Goal: Task Accomplishment & Management: Complete application form

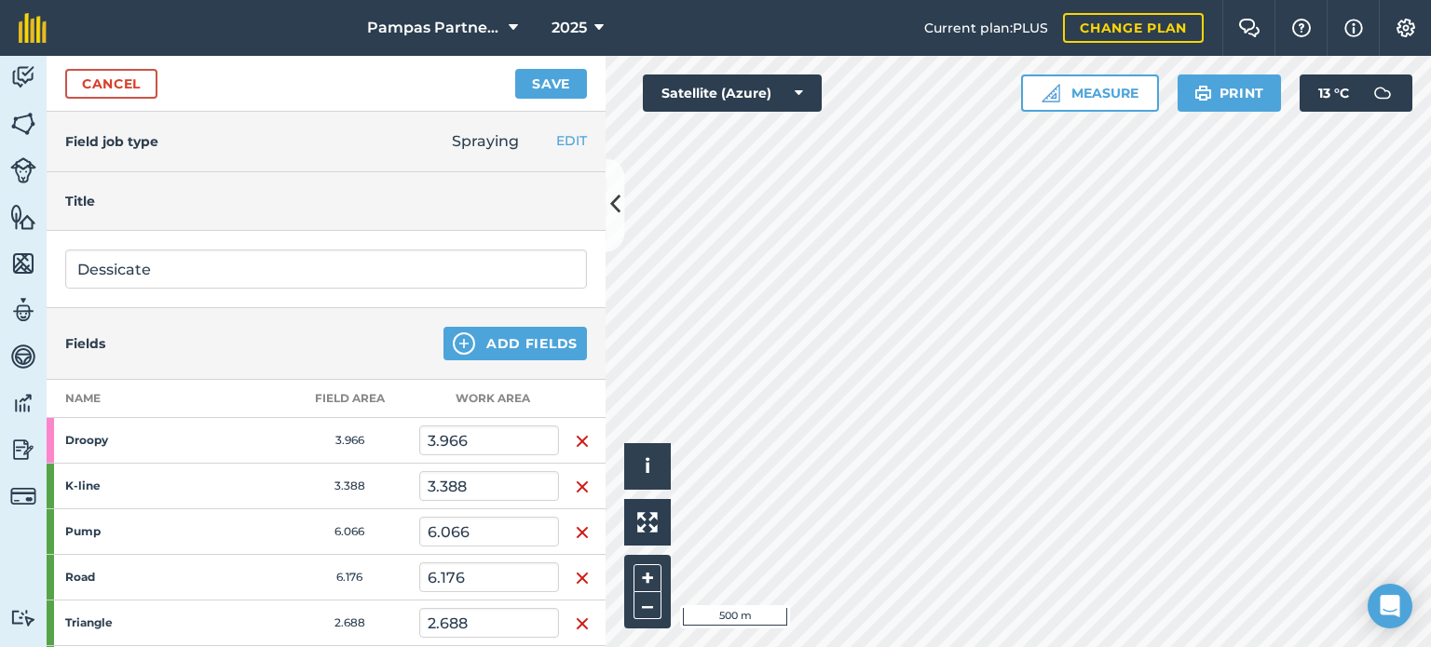
scroll to position [788, 0]
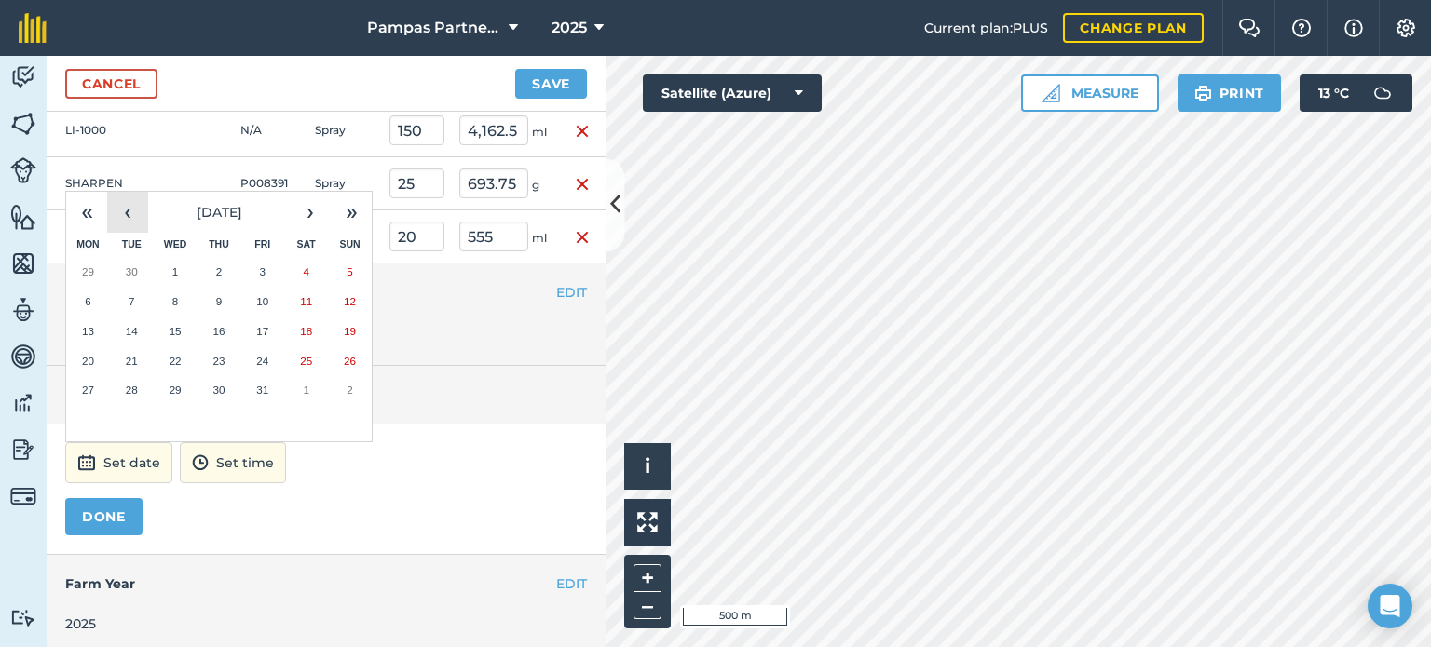
click at [118, 212] on button "‹" at bounding box center [127, 212] width 41 height 41
click at [141, 381] on button "30" at bounding box center [132, 390] width 44 height 30
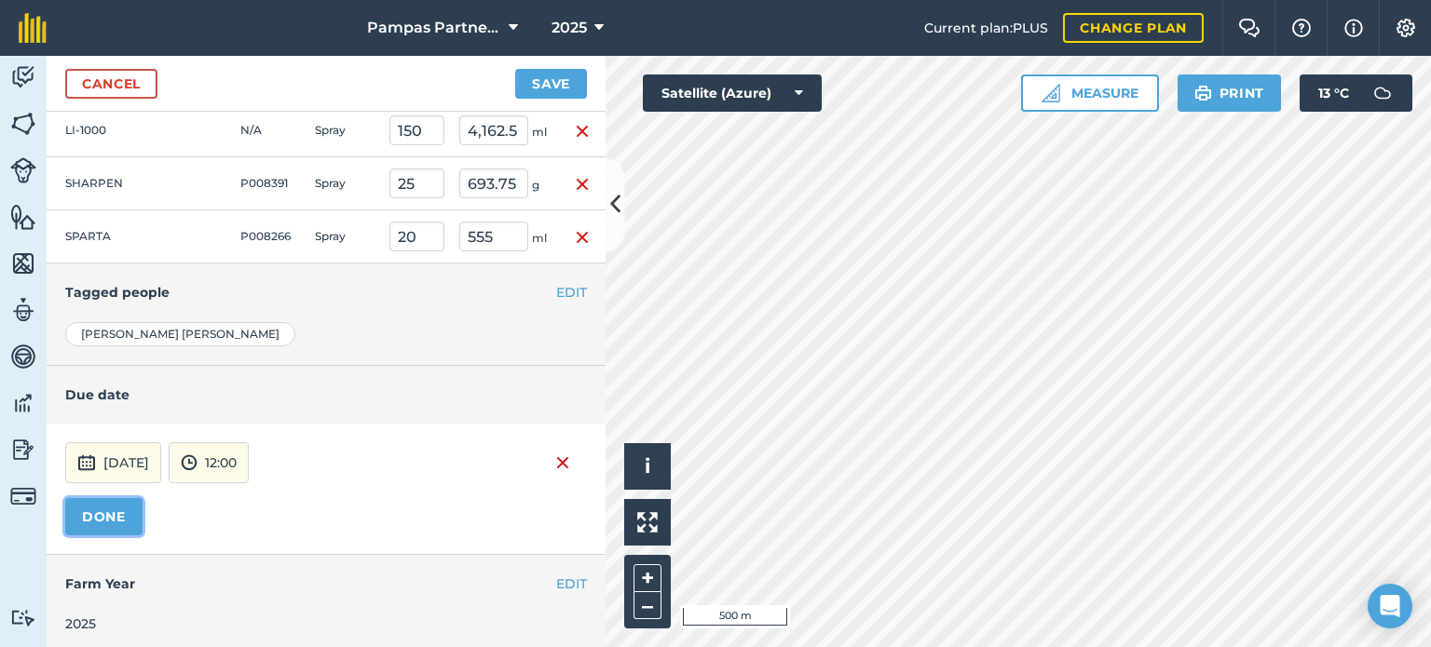
click at [93, 514] on button "DONE" at bounding box center [103, 516] width 77 height 37
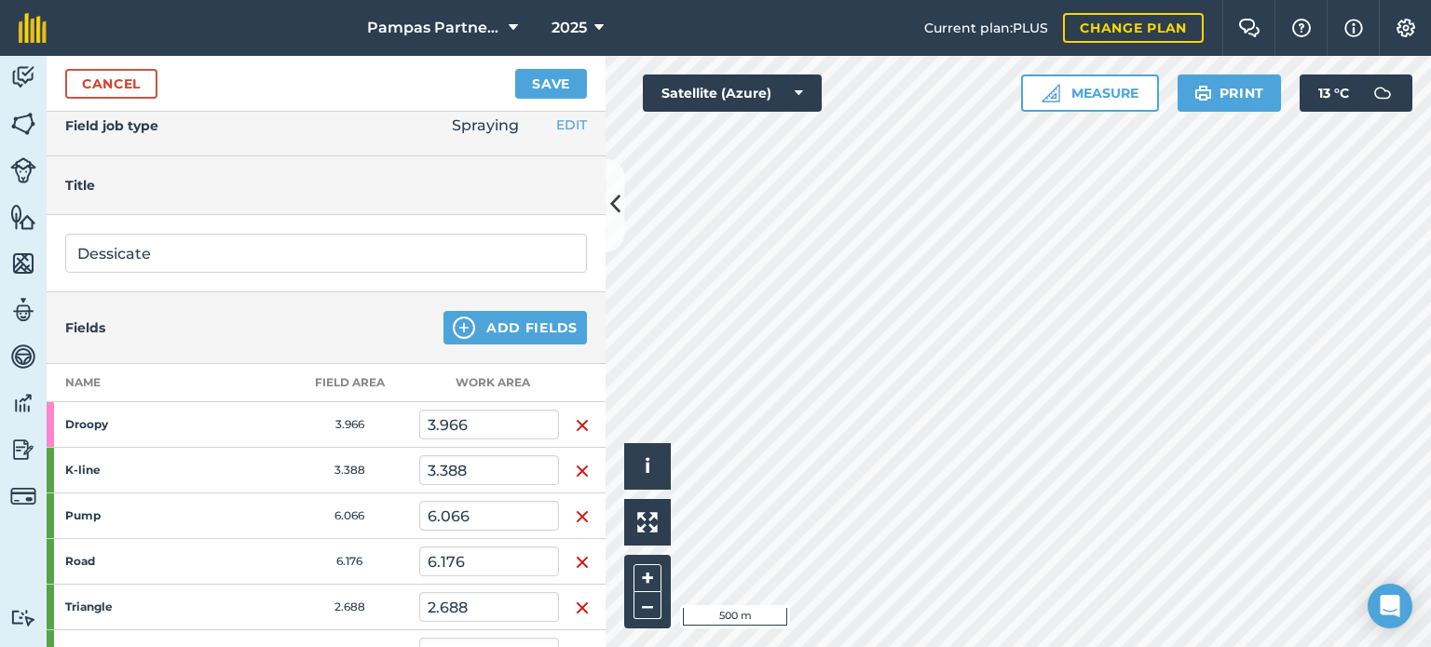
scroll to position [0, 0]
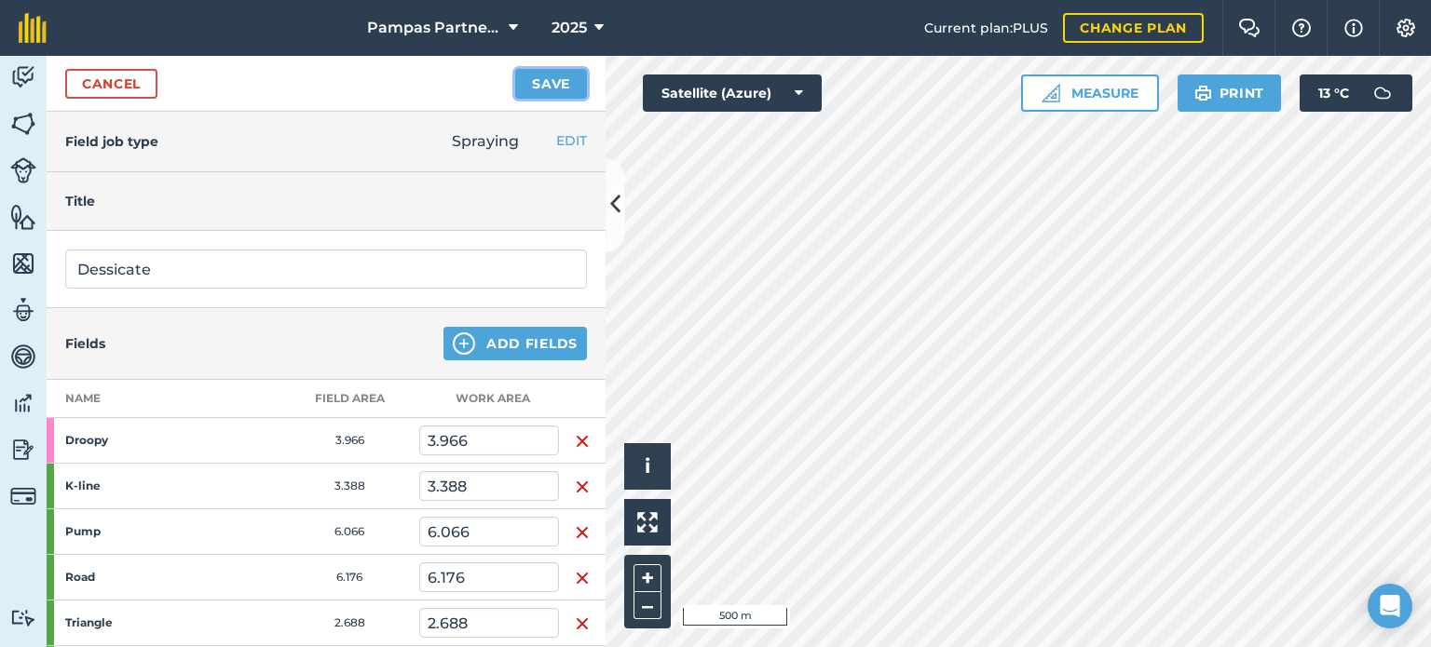
click at [539, 87] on button "Save" at bounding box center [551, 84] width 72 height 30
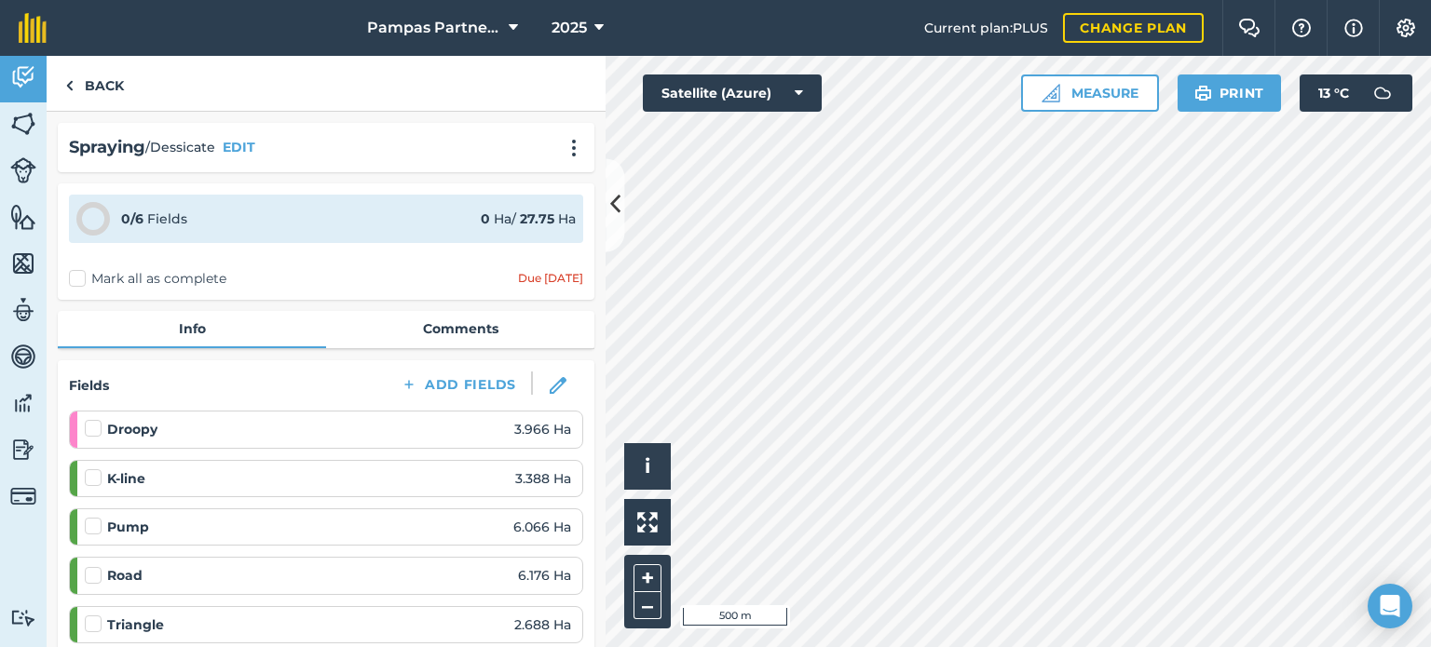
click at [75, 281] on label "Mark all as complete" at bounding box center [147, 279] width 157 height 20
click at [75, 281] on input "Mark all as complete" at bounding box center [75, 275] width 12 height 12
checkbox input "false"
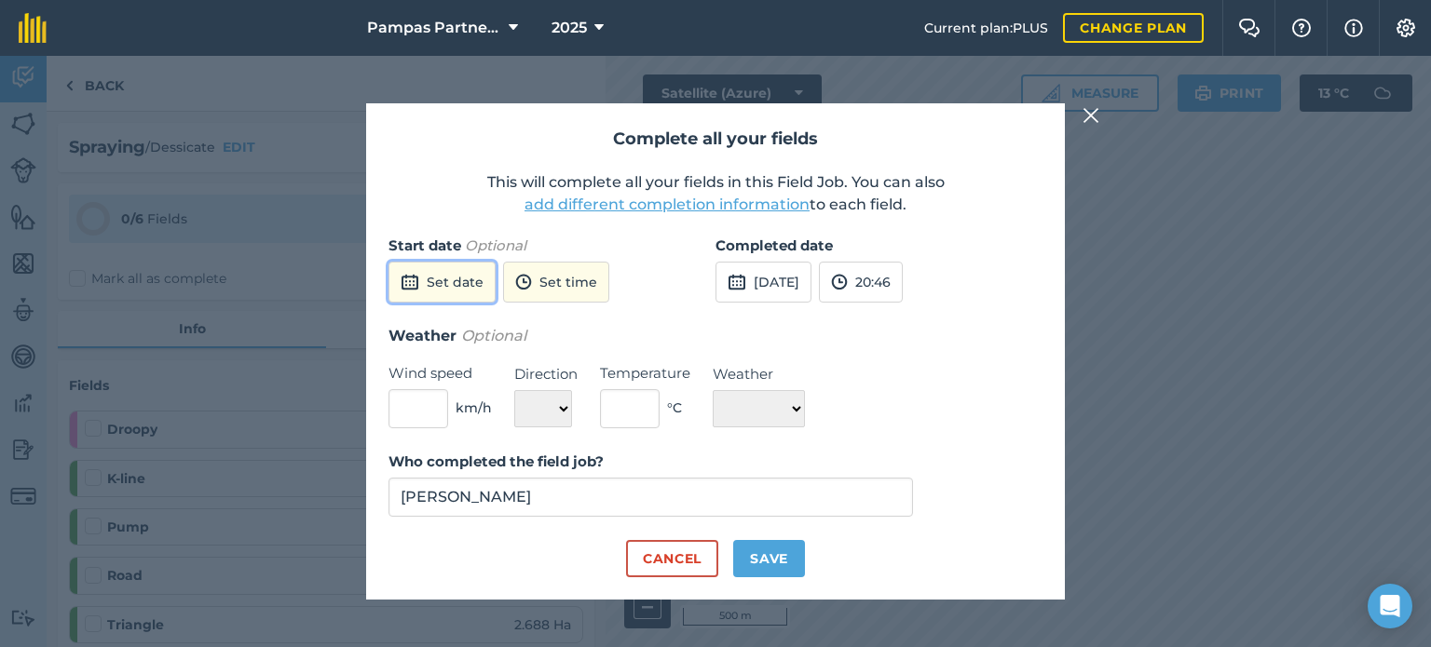
click at [421, 288] on button "Set date" at bounding box center [441, 282] width 107 height 41
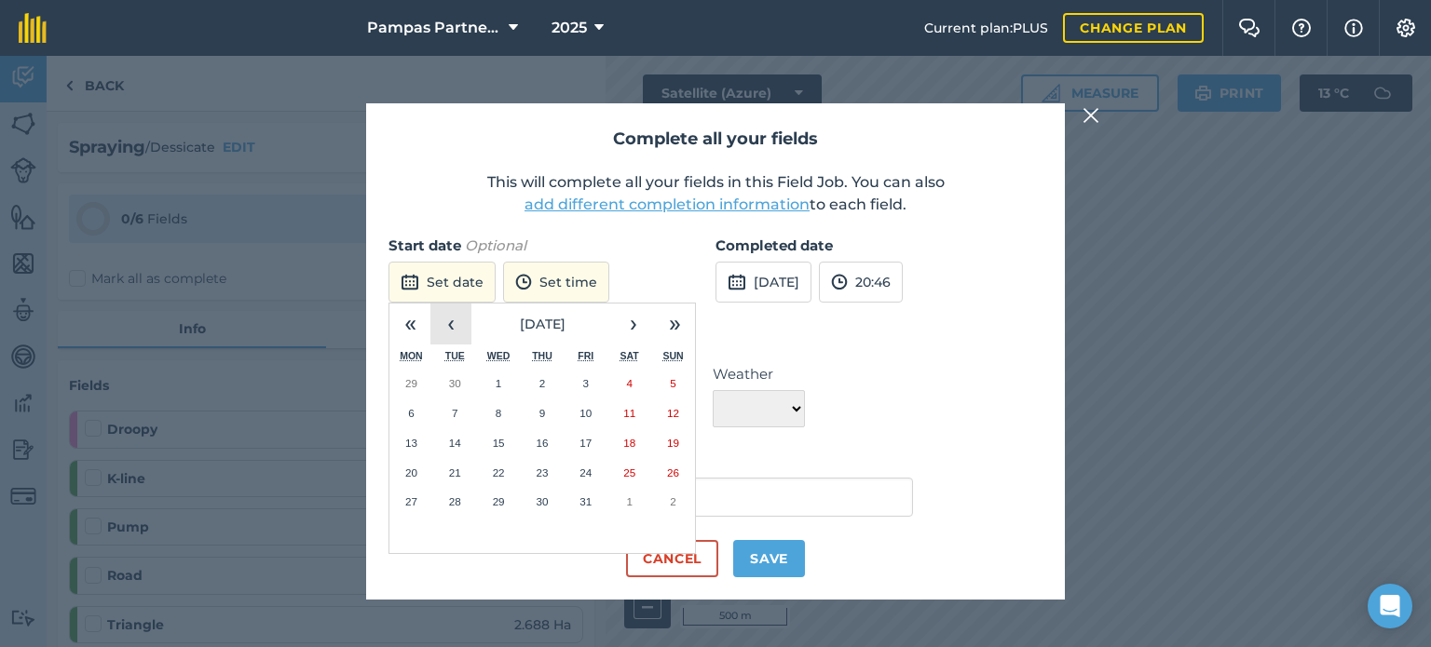
click at [459, 331] on button "‹" at bounding box center [450, 324] width 41 height 41
click at [457, 502] on abbr "30" at bounding box center [455, 502] width 12 height 12
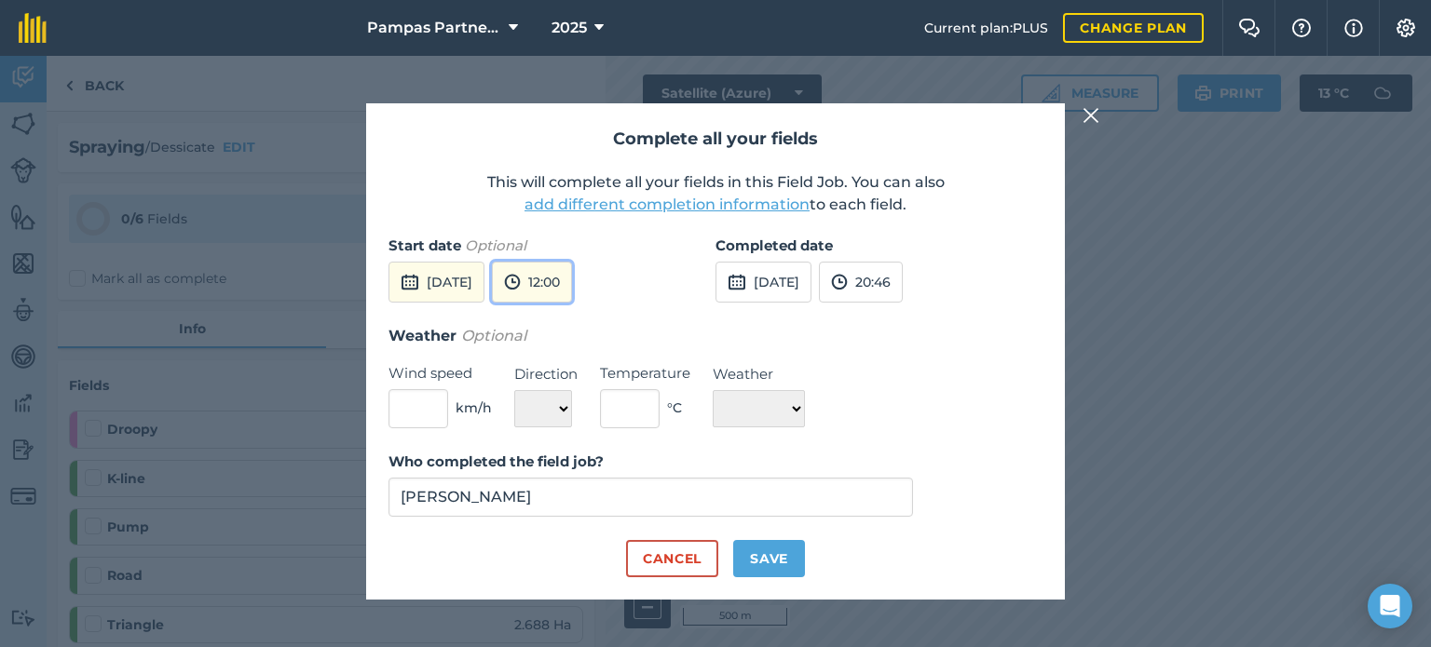
click at [572, 282] on button "12:00" at bounding box center [532, 282] width 80 height 41
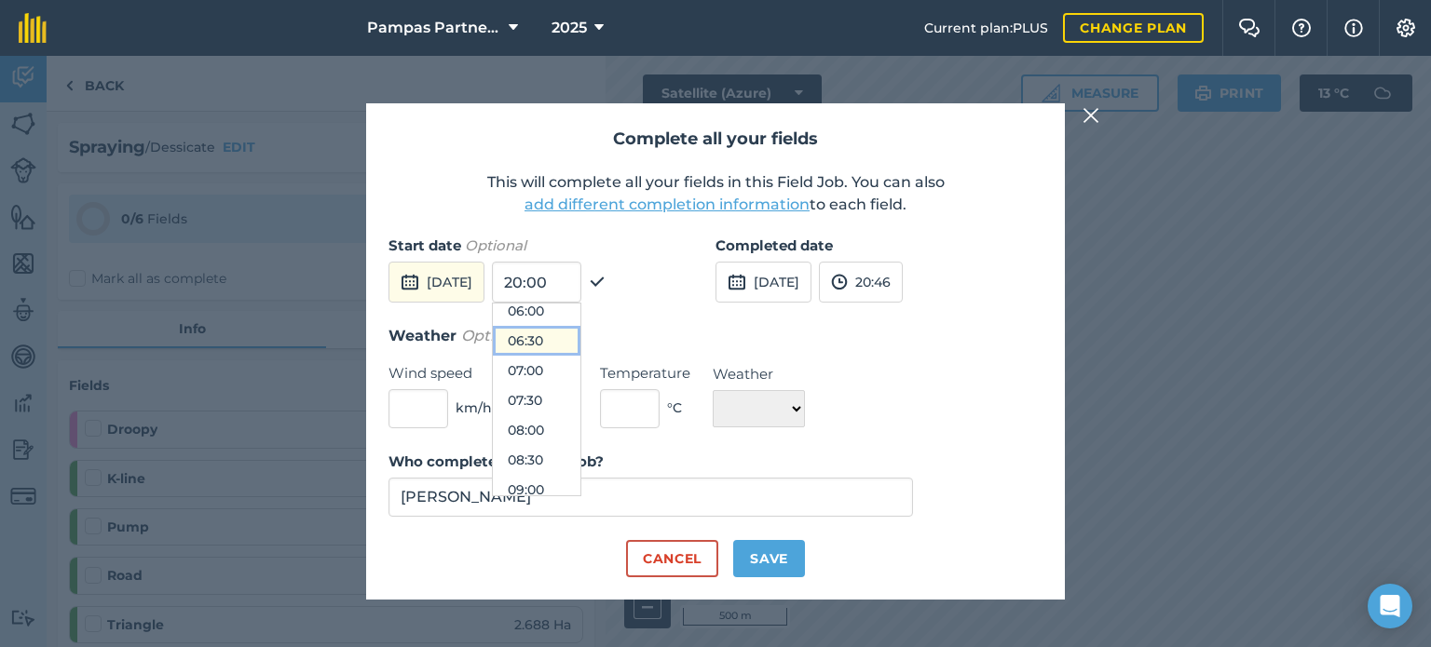
click at [580, 339] on button "06:30" at bounding box center [537, 341] width 88 height 30
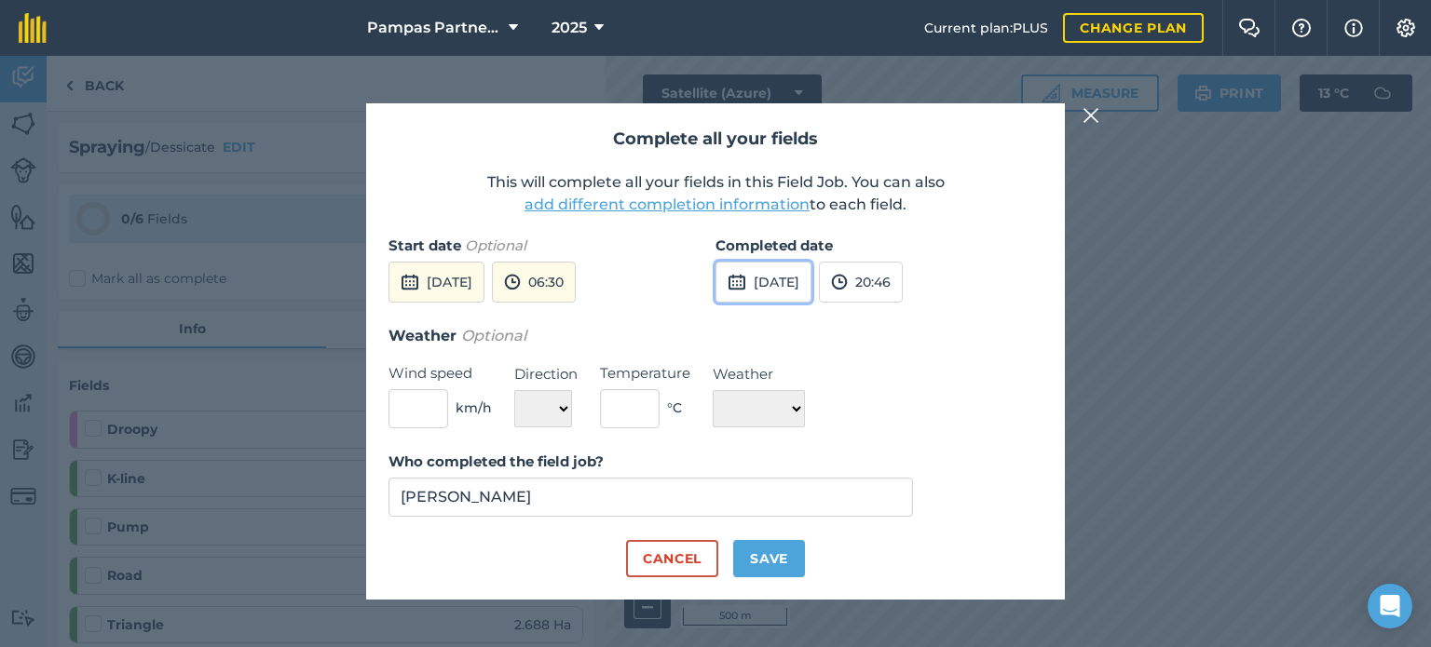
click at [737, 282] on img at bounding box center [737, 282] width 19 height 22
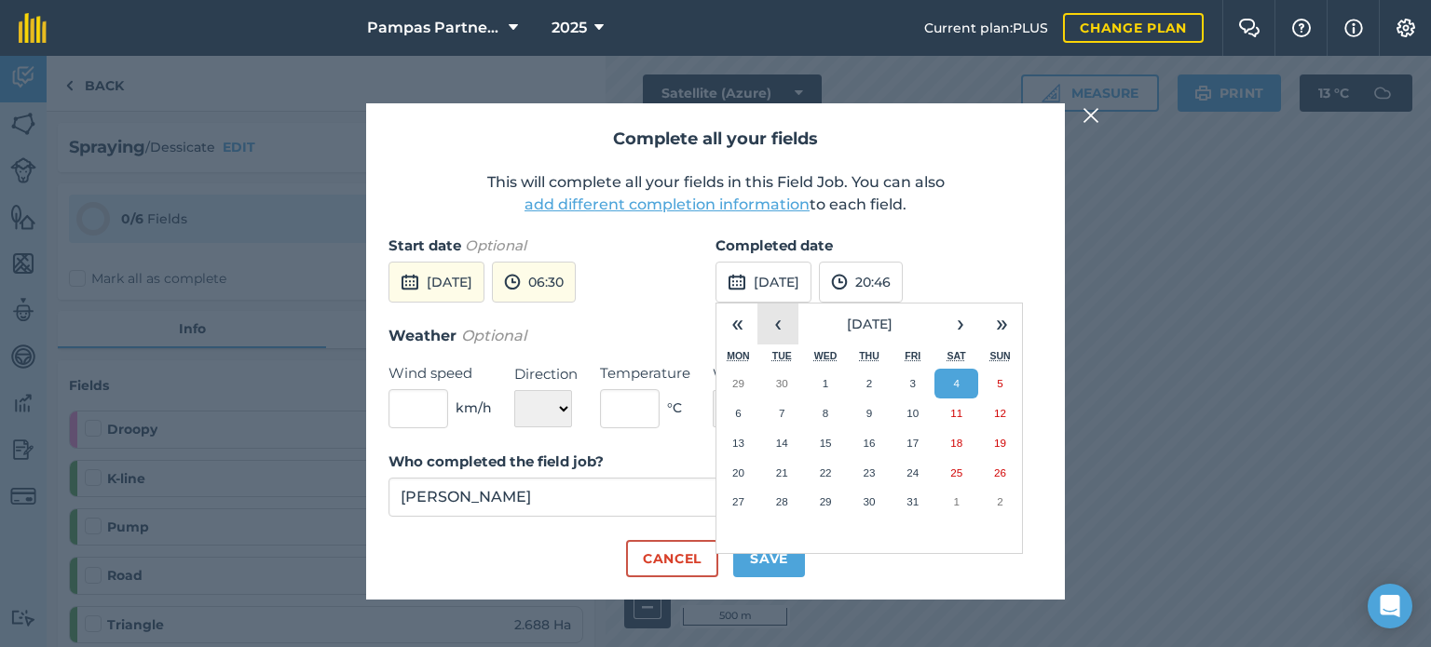
click at [784, 334] on button "‹" at bounding box center [777, 324] width 41 height 41
click at [783, 504] on abbr "30" at bounding box center [782, 502] width 12 height 12
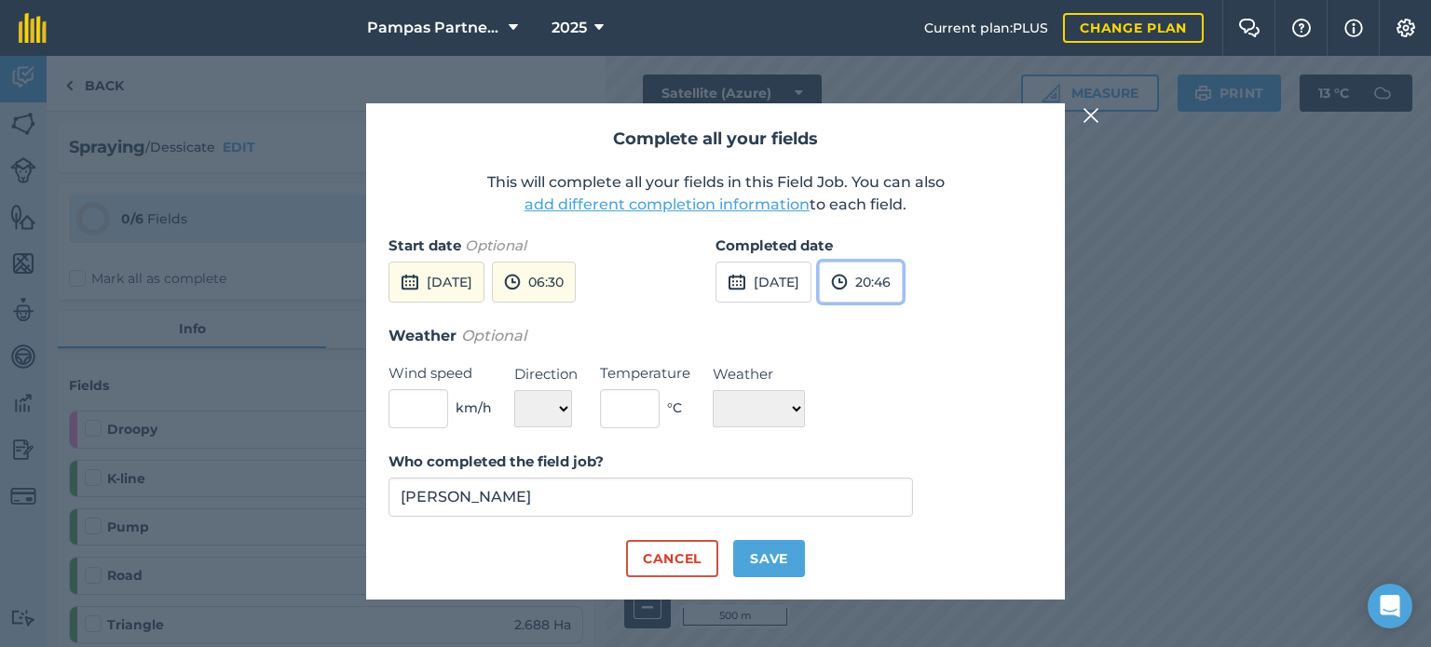
click at [903, 281] on button "20:46" at bounding box center [861, 282] width 84 height 41
click at [907, 339] on button "10:30" at bounding box center [864, 341] width 88 height 30
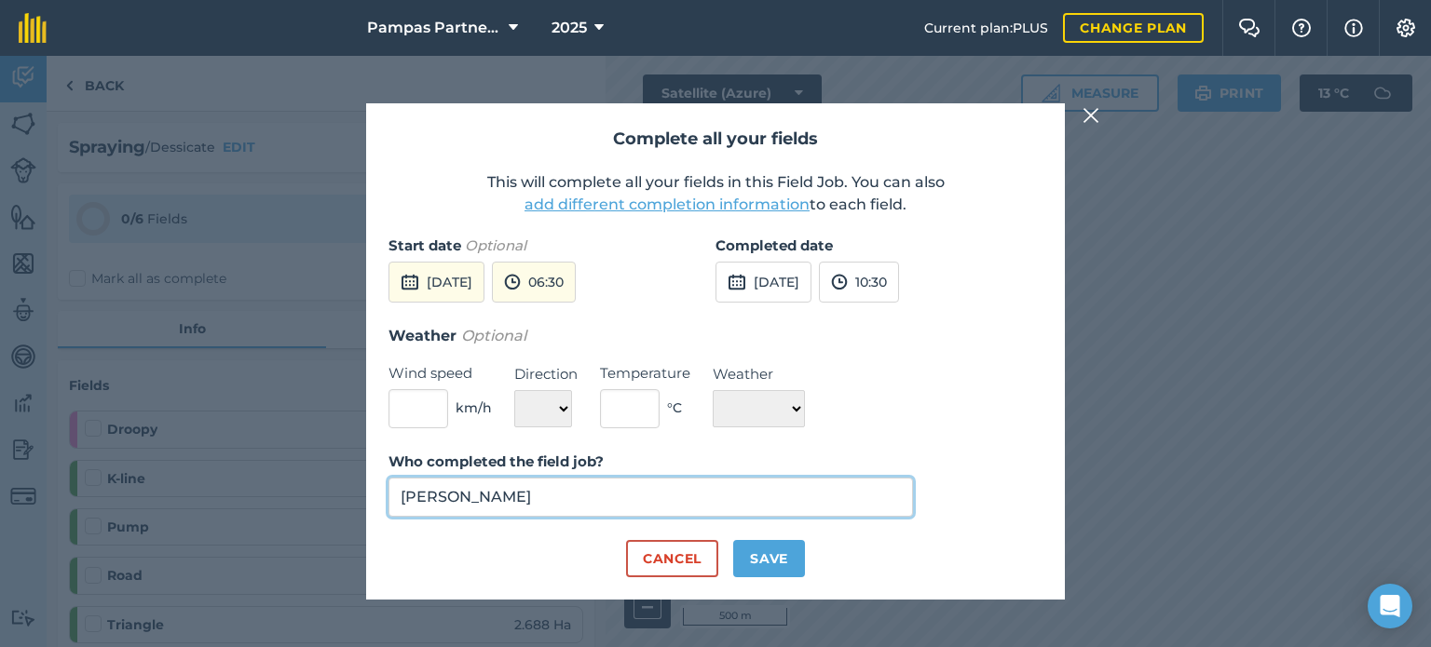
click at [585, 497] on input "[PERSON_NAME]" at bounding box center [650, 497] width 525 height 39
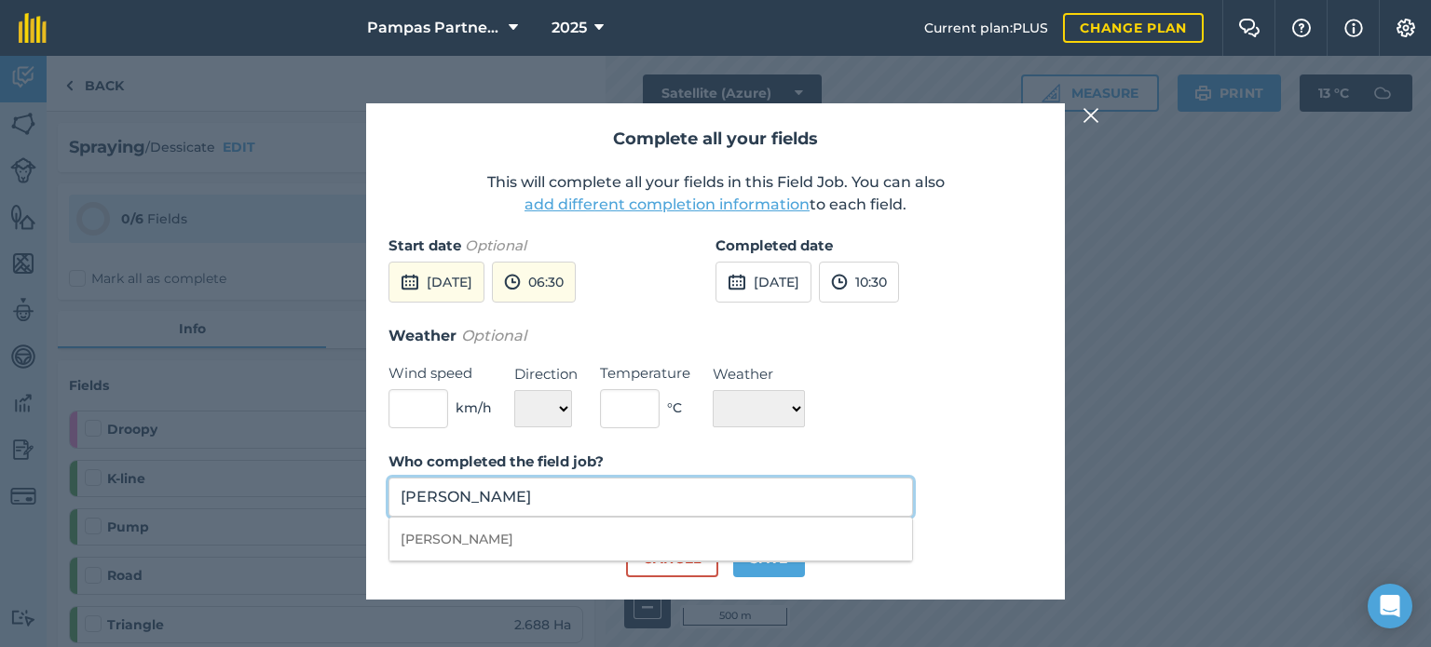
click at [585, 497] on input "[PERSON_NAME]" at bounding box center [650, 497] width 525 height 39
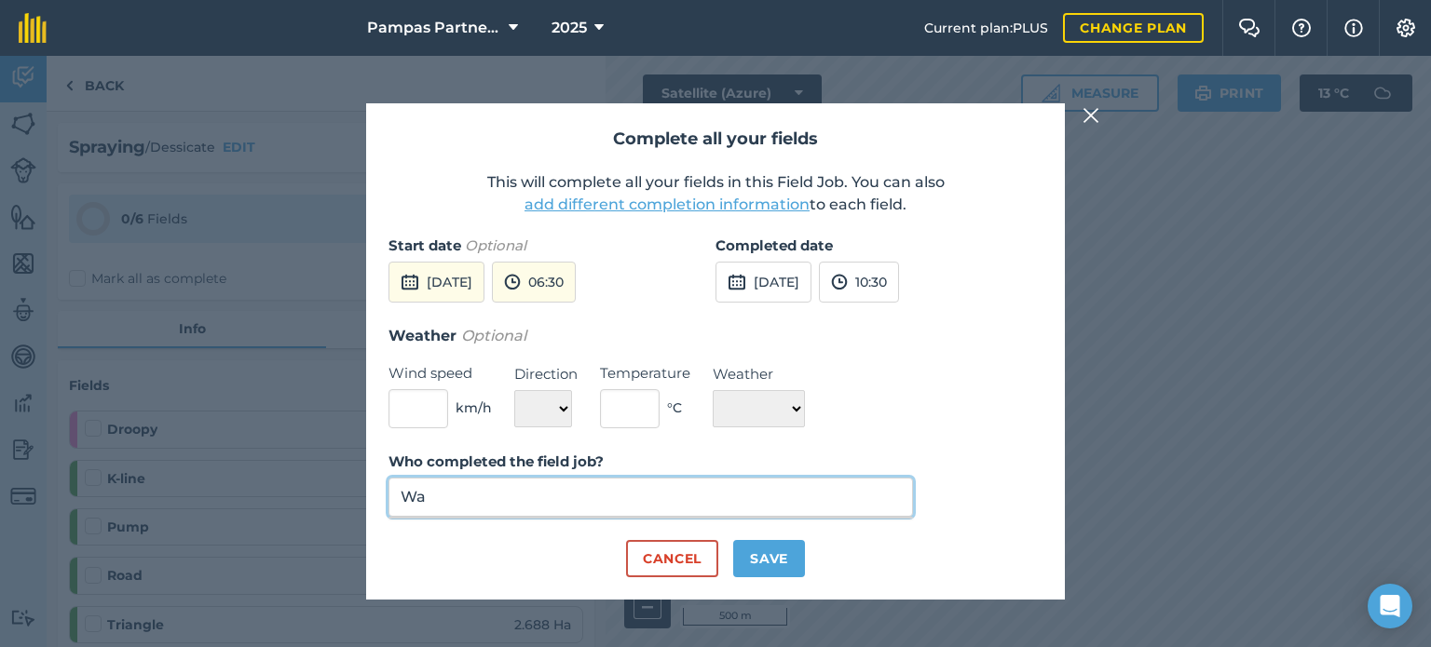
type input "W"
type input "Hamish"
click at [779, 558] on button "Save" at bounding box center [769, 558] width 72 height 37
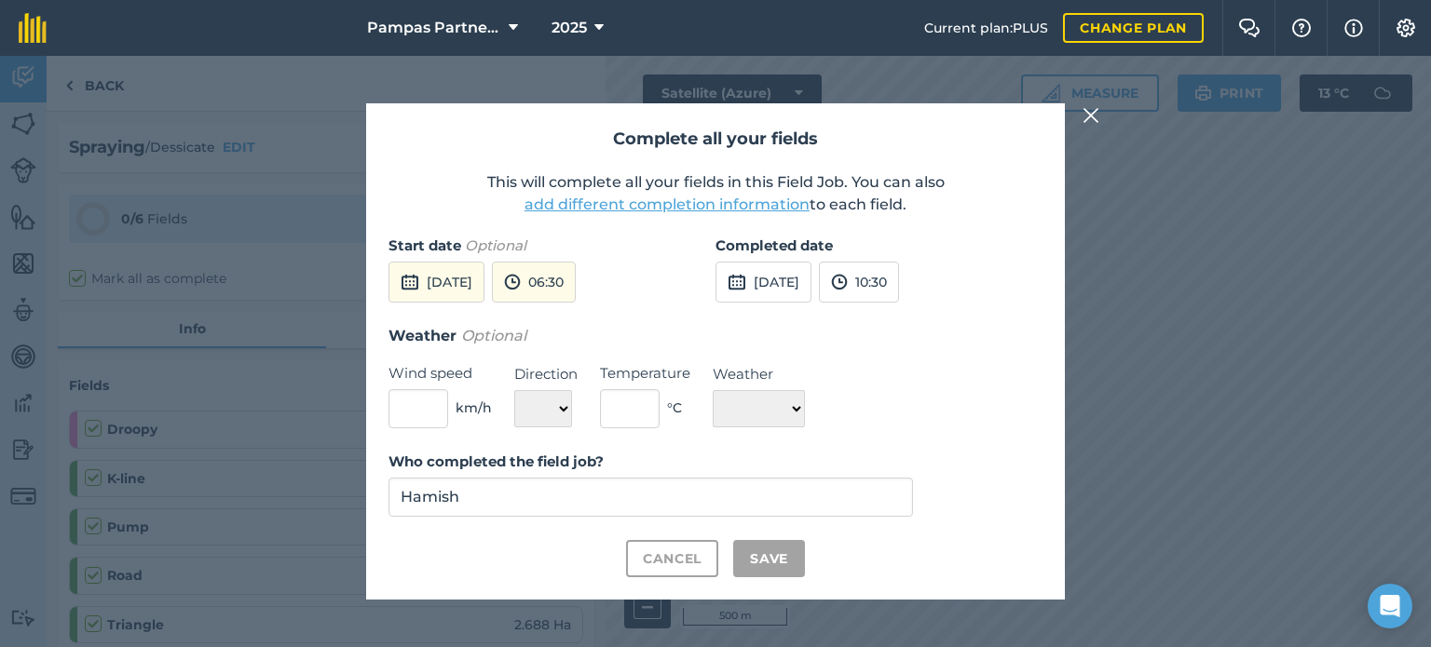
checkbox input "true"
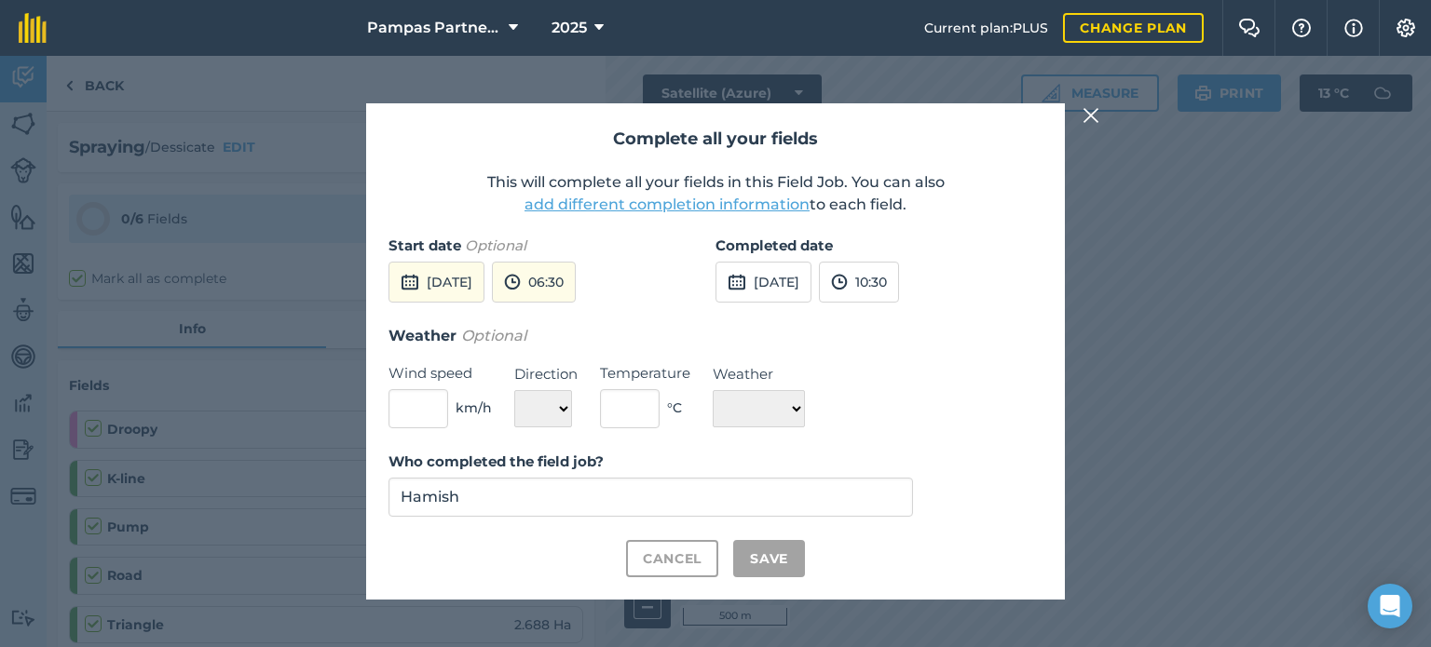
checkbox input "true"
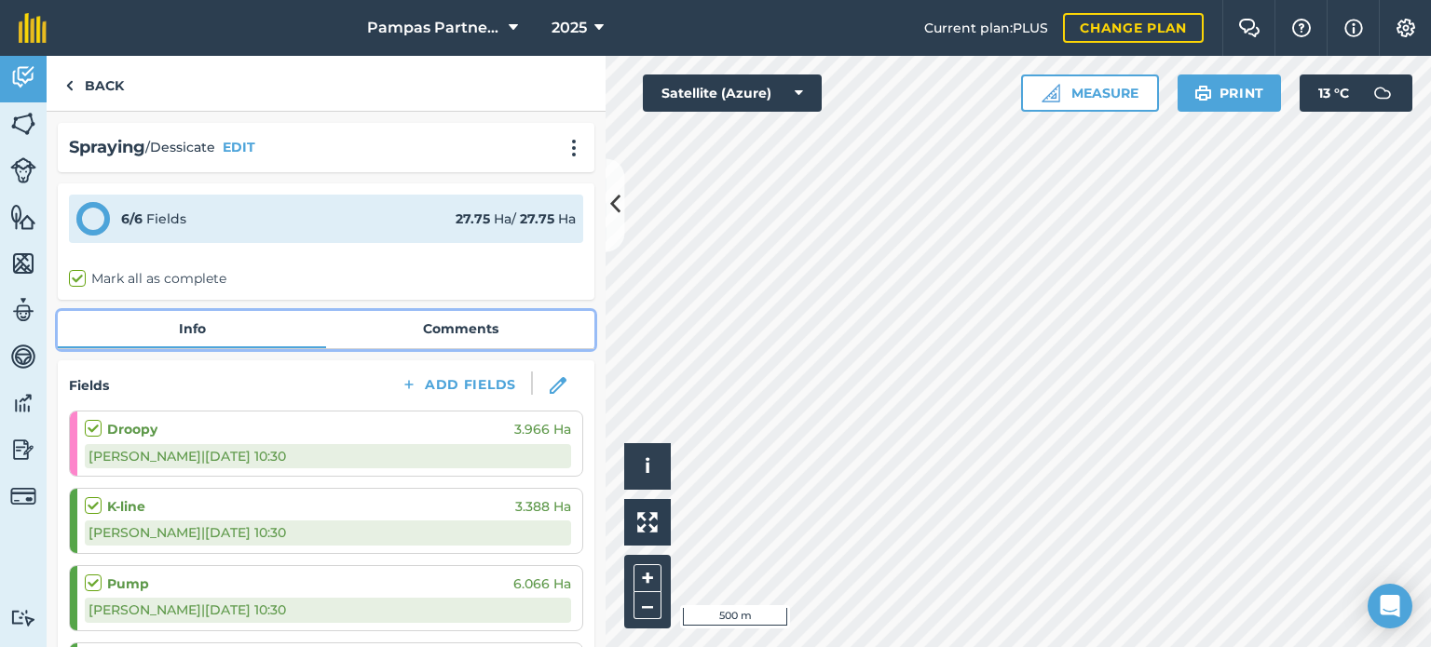
click at [451, 322] on link "Comments" at bounding box center [460, 328] width 268 height 35
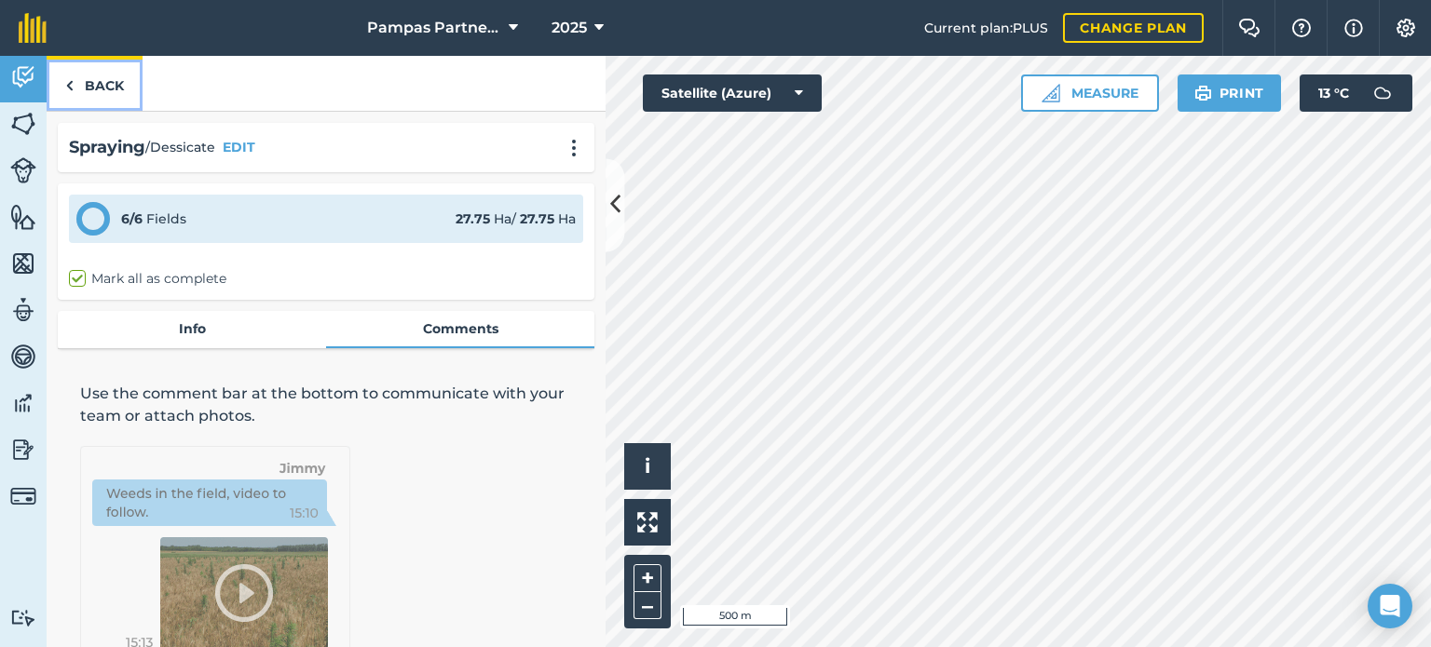
click at [109, 82] on link "Back" at bounding box center [95, 83] width 96 height 55
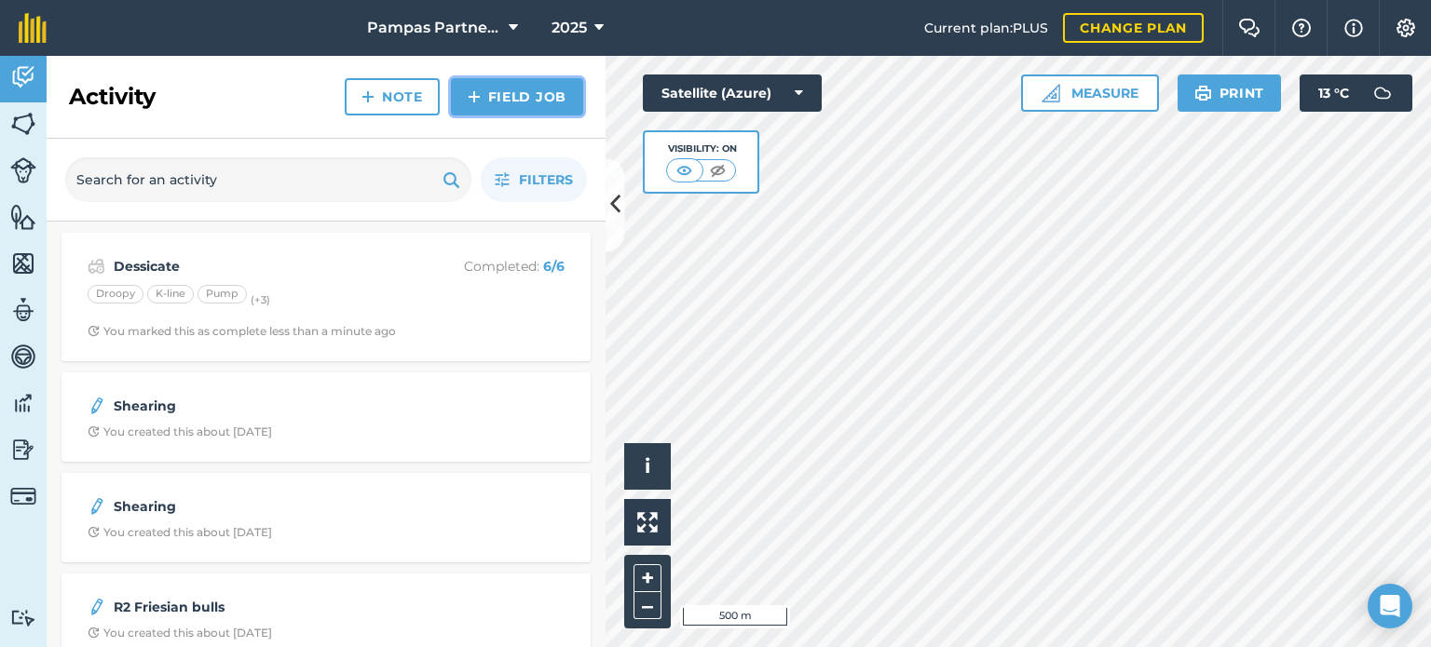
click at [517, 89] on link "Field Job" at bounding box center [517, 96] width 132 height 37
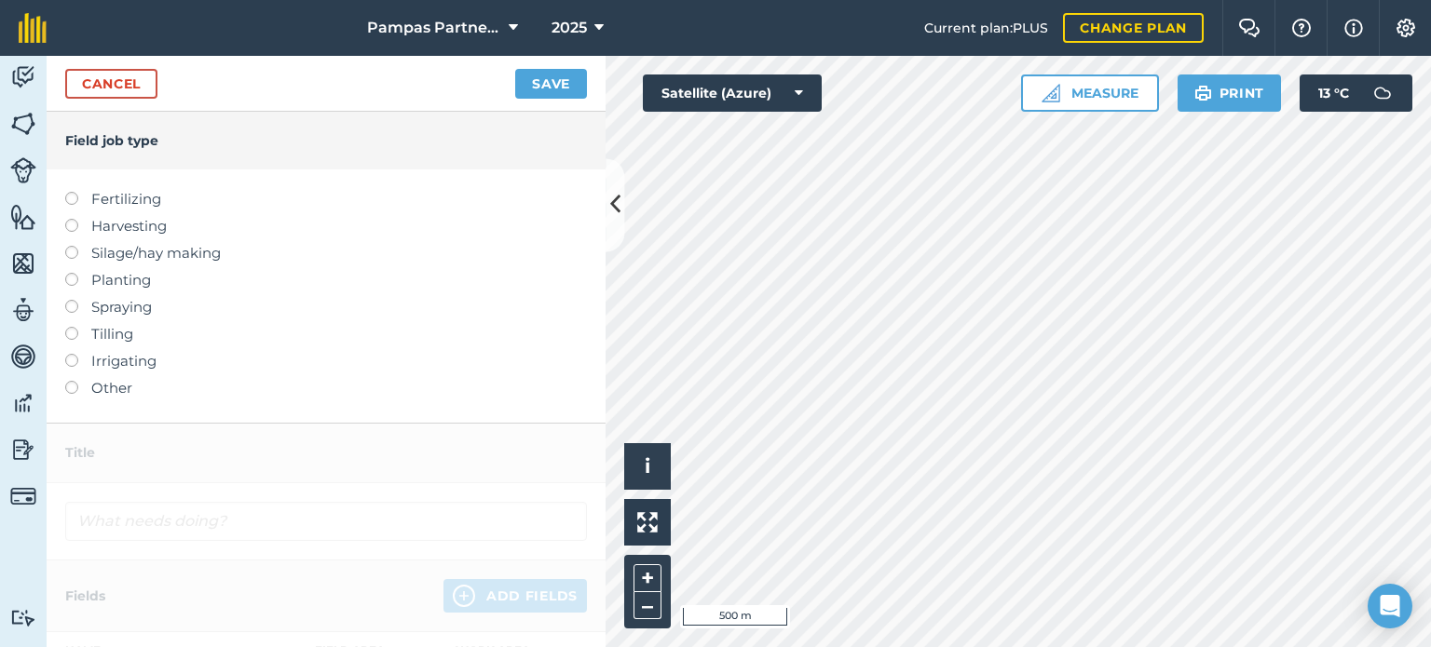
click at [69, 300] on label at bounding box center [78, 300] width 26 height 0
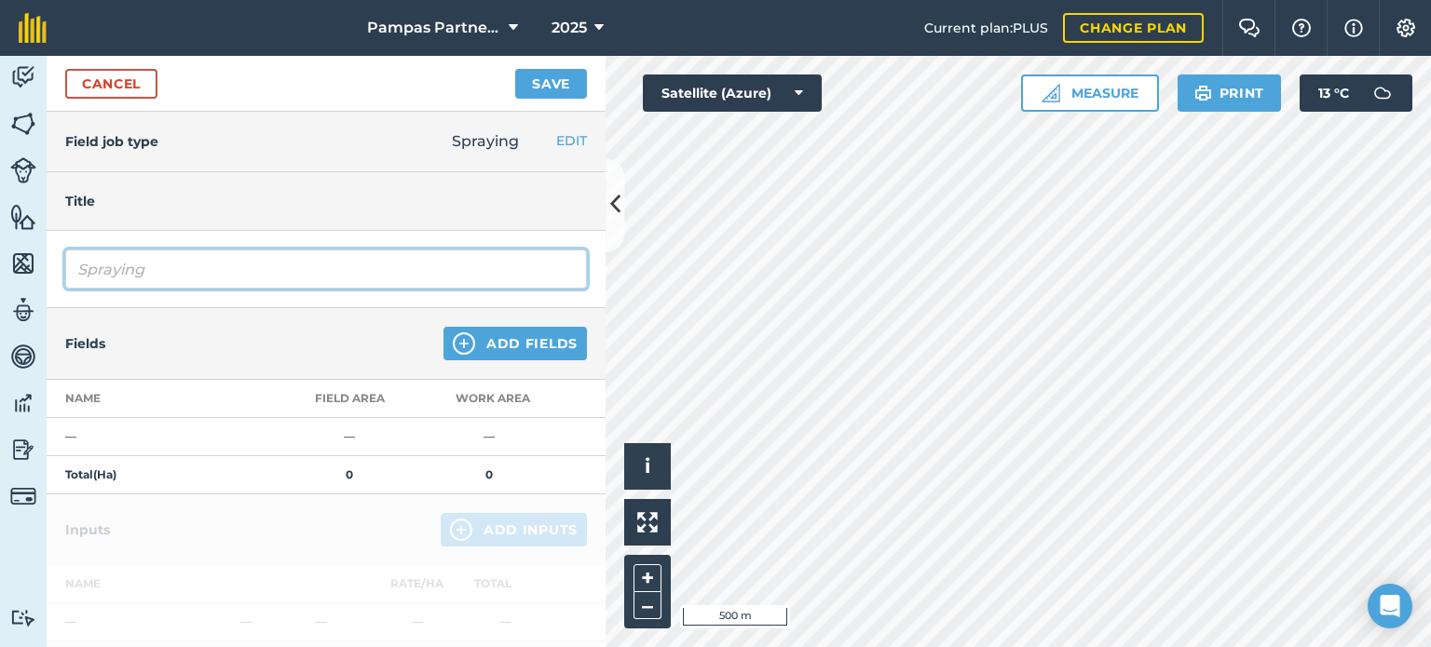
click at [146, 264] on input "Spraying" at bounding box center [326, 269] width 522 height 39
click at [171, 271] on input "Spraying" at bounding box center [326, 269] width 522 height 39
type input "Dessicate"
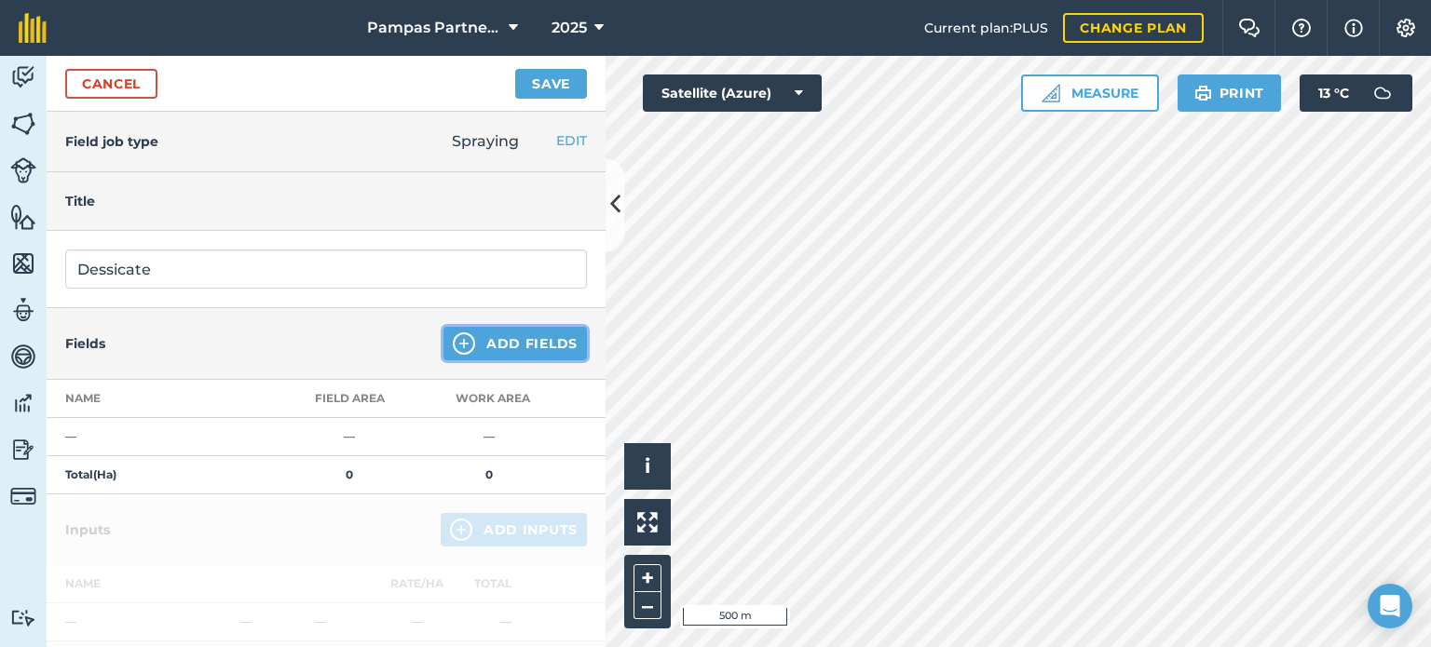
click at [473, 344] on button "Add Fields" at bounding box center [514, 344] width 143 height 34
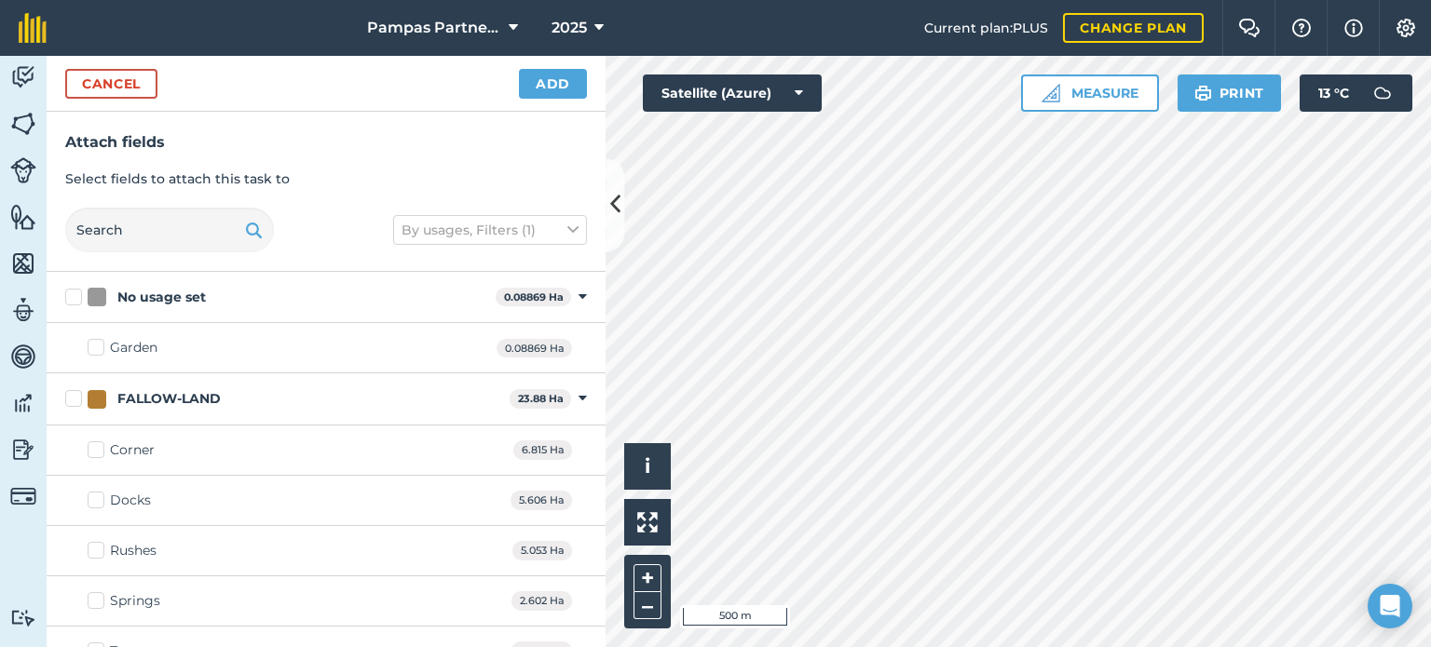
scroll to position [93, 0]
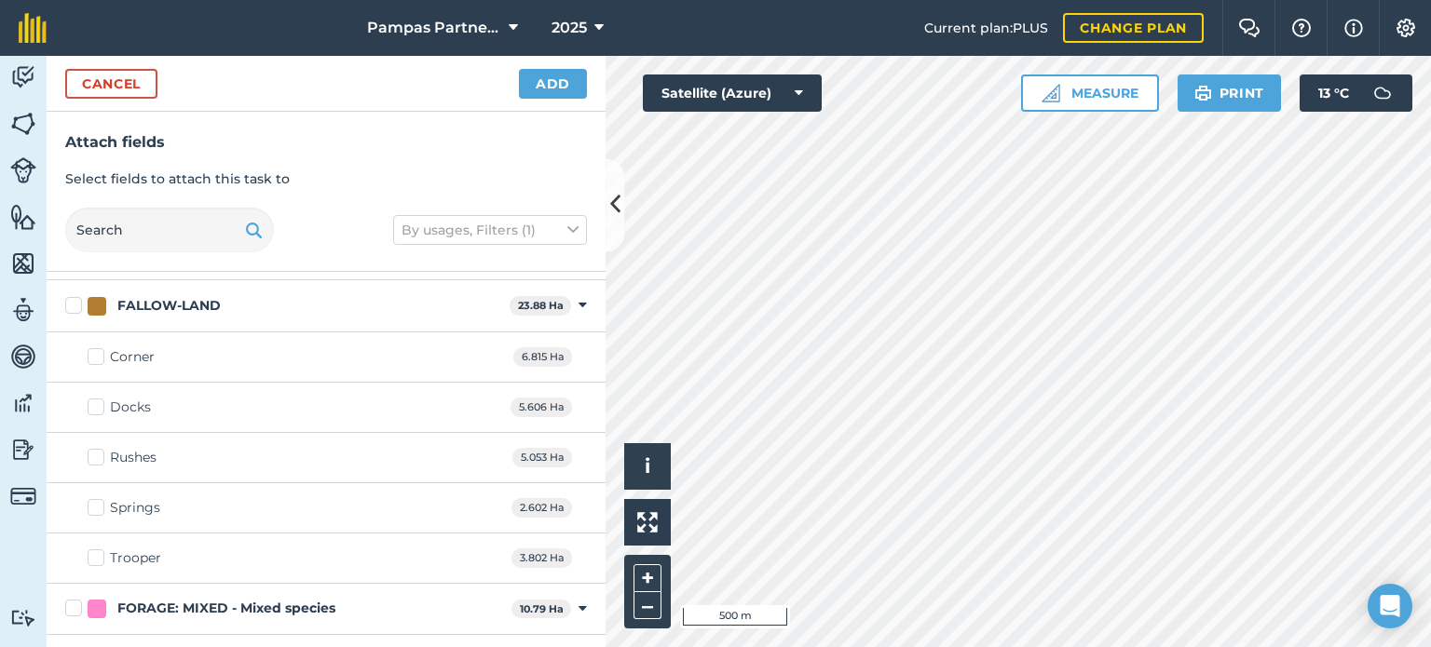
click at [95, 356] on label "Corner" at bounding box center [121, 358] width 67 height 20
click at [95, 356] on input "Corner" at bounding box center [94, 354] width 12 height 12
checkbox input "true"
click at [99, 457] on label "Rushes" at bounding box center [122, 458] width 69 height 20
click at [99, 457] on input "Rushes" at bounding box center [94, 454] width 12 height 12
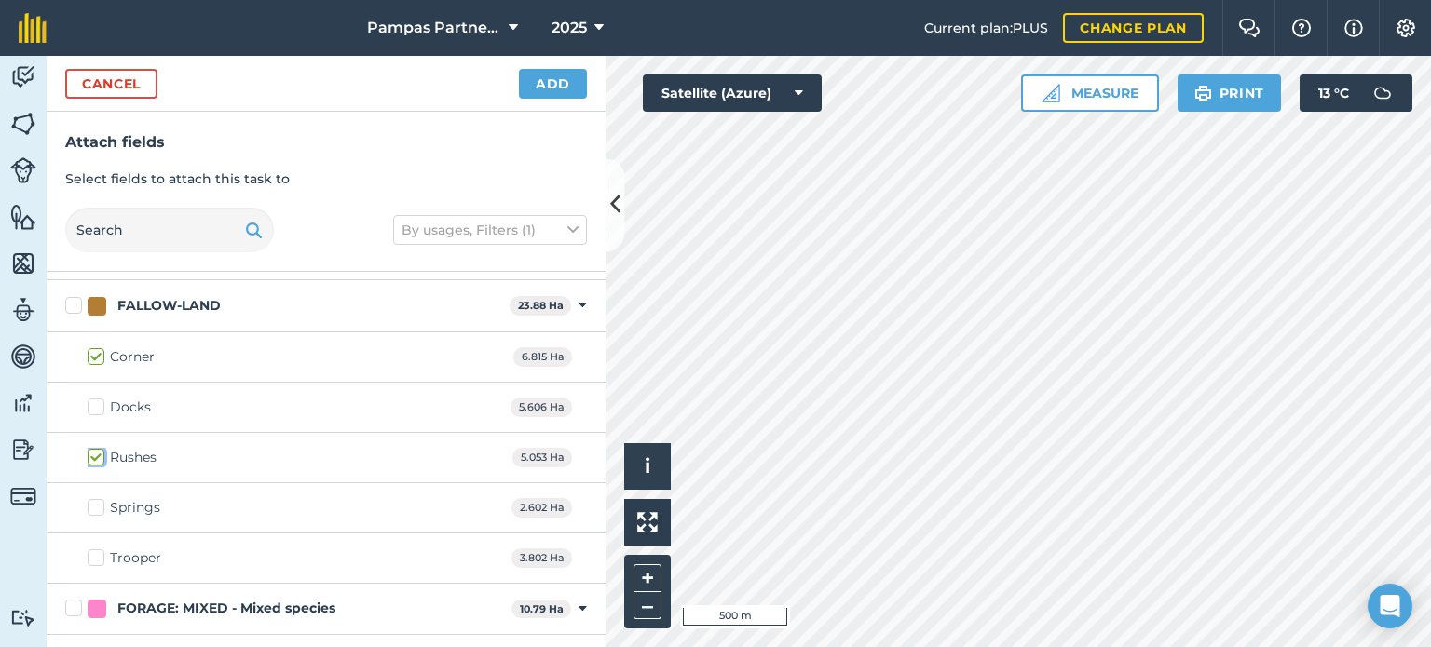
checkbox input "true"
click at [98, 509] on label "Springs" at bounding box center [124, 508] width 73 height 20
click at [98, 509] on input "Springs" at bounding box center [94, 504] width 12 height 12
checkbox input "true"
click at [96, 555] on label "Trooper" at bounding box center [125, 559] width 74 height 20
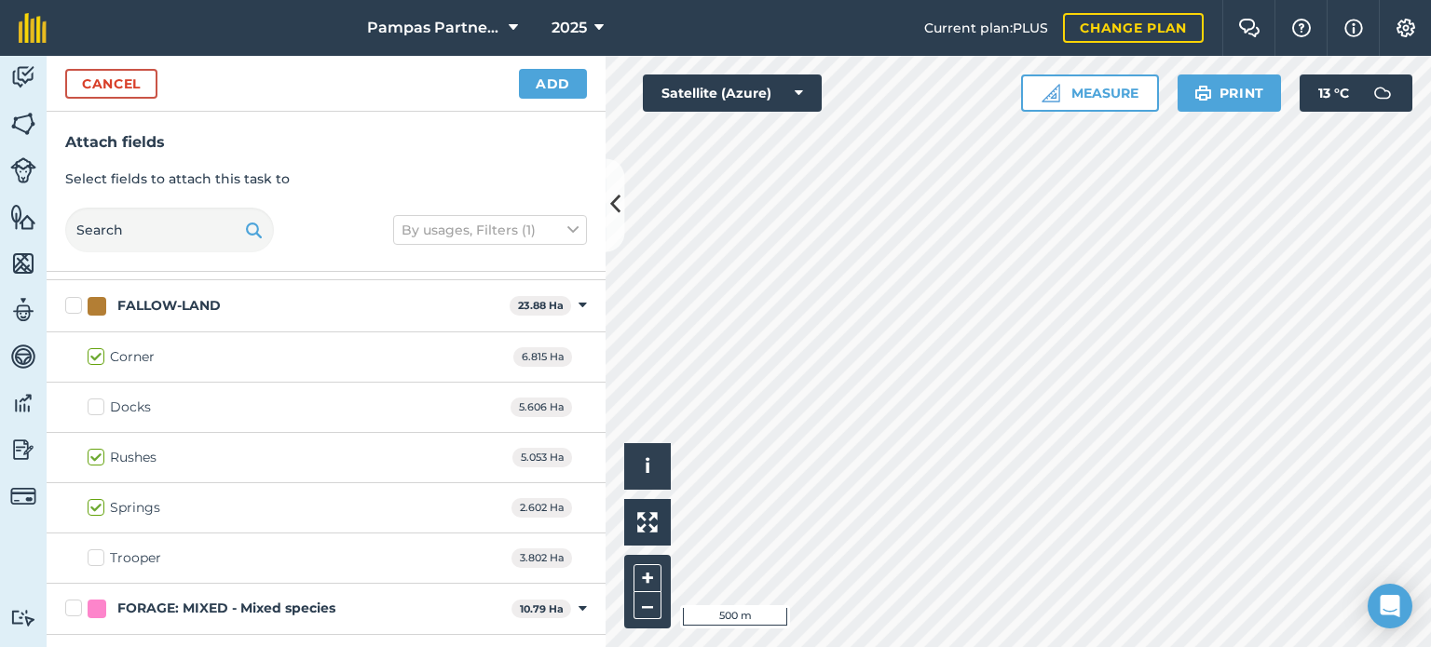
click at [96, 555] on input "Trooper" at bounding box center [94, 555] width 12 height 12
checkbox input "true"
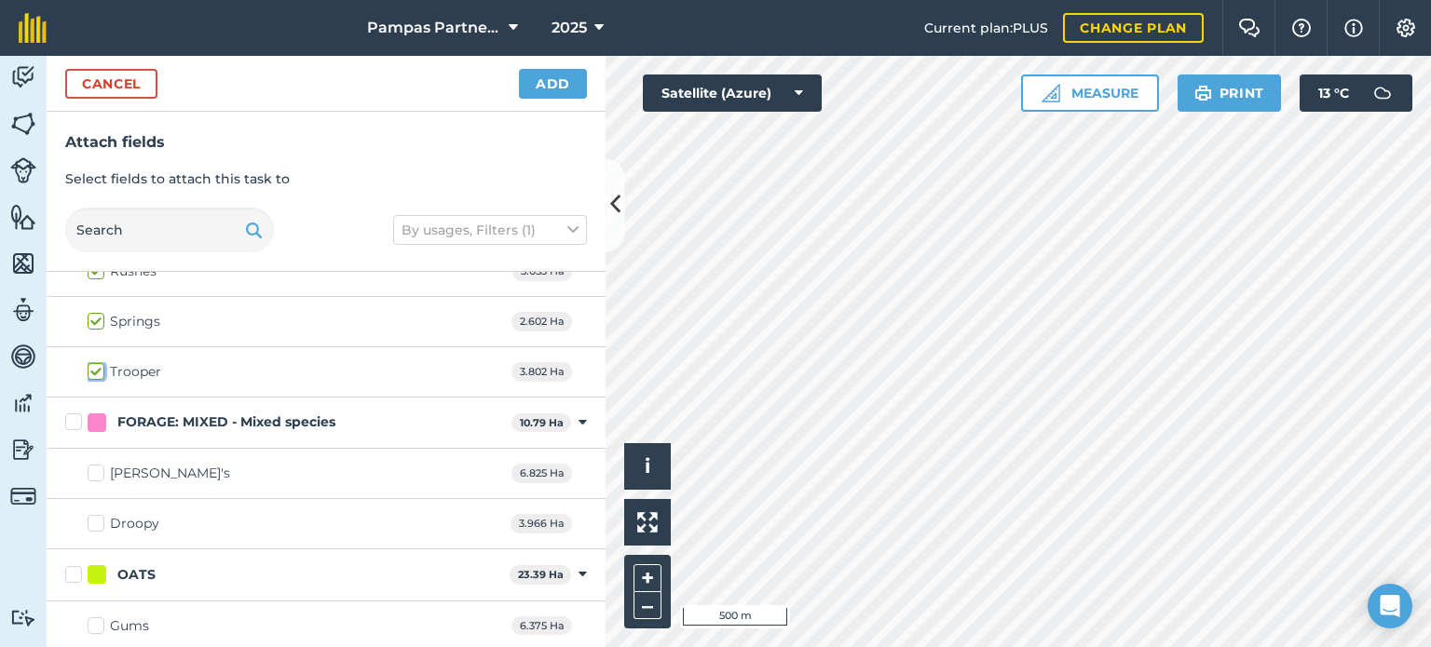
scroll to position [186, 0]
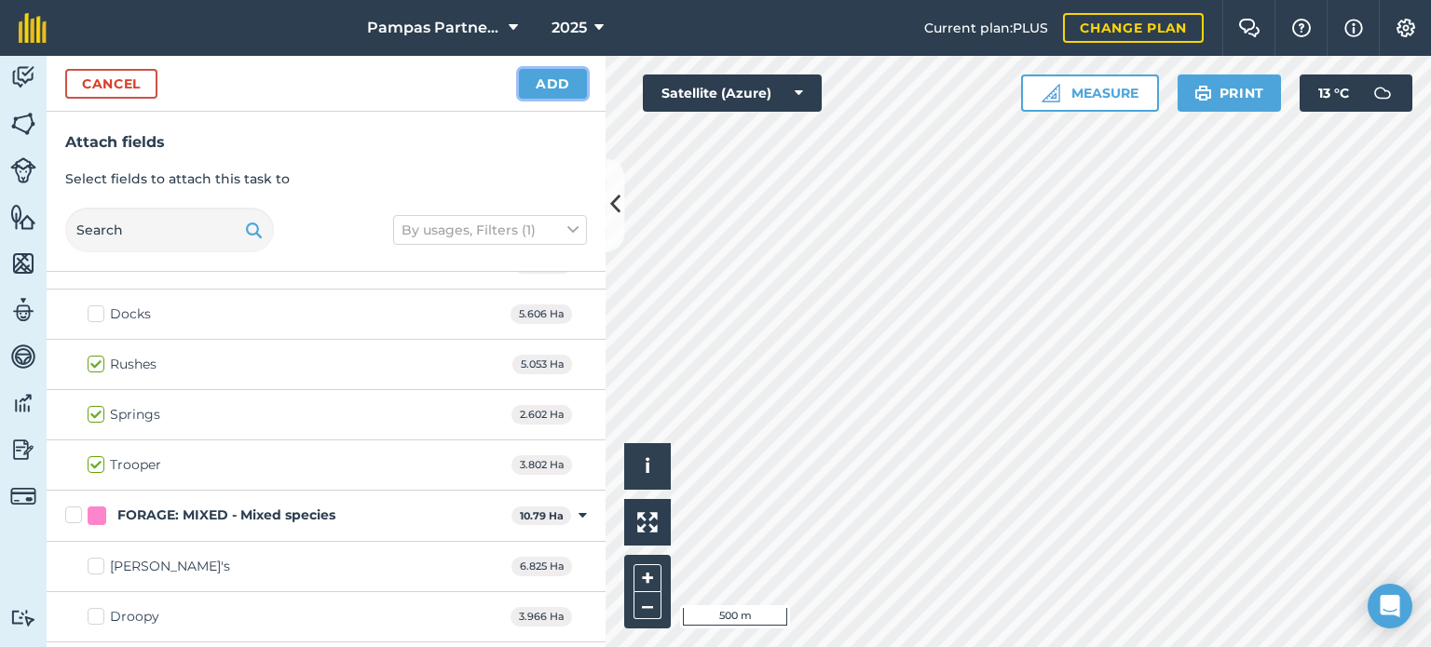
click at [537, 87] on button "Add" at bounding box center [553, 84] width 68 height 30
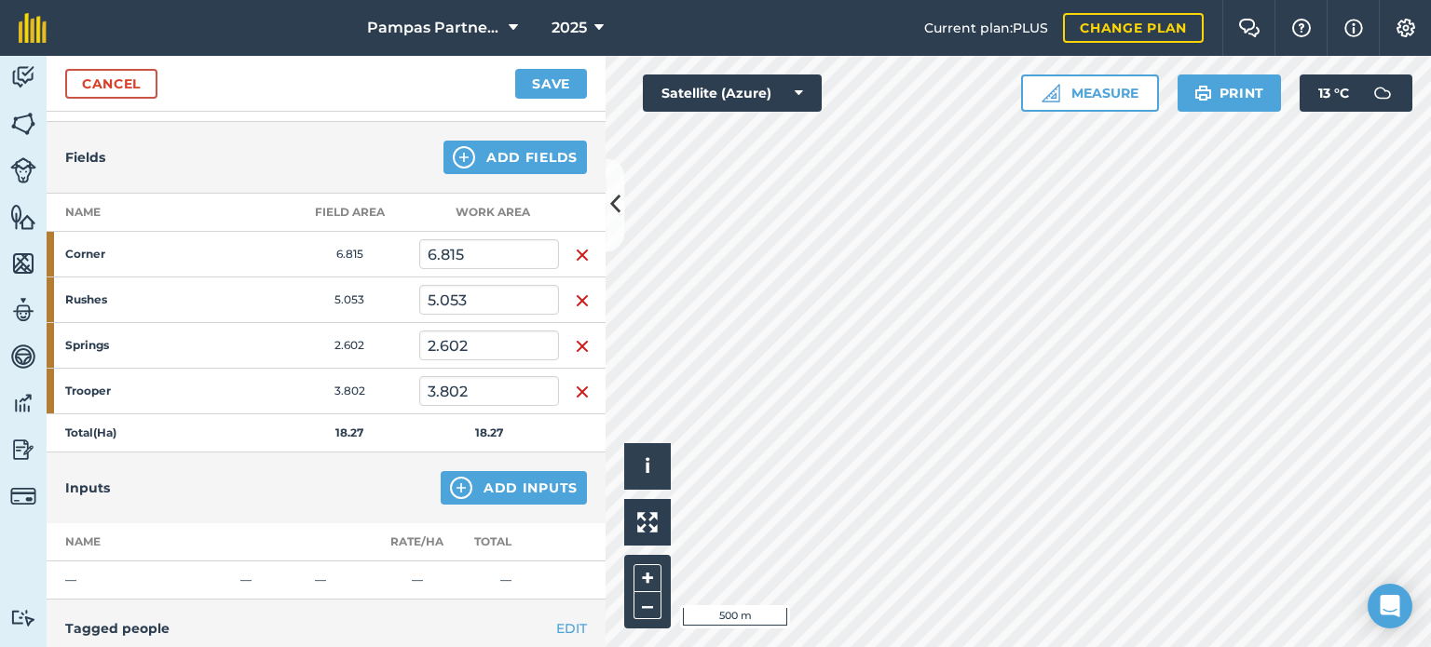
scroll to position [279, 0]
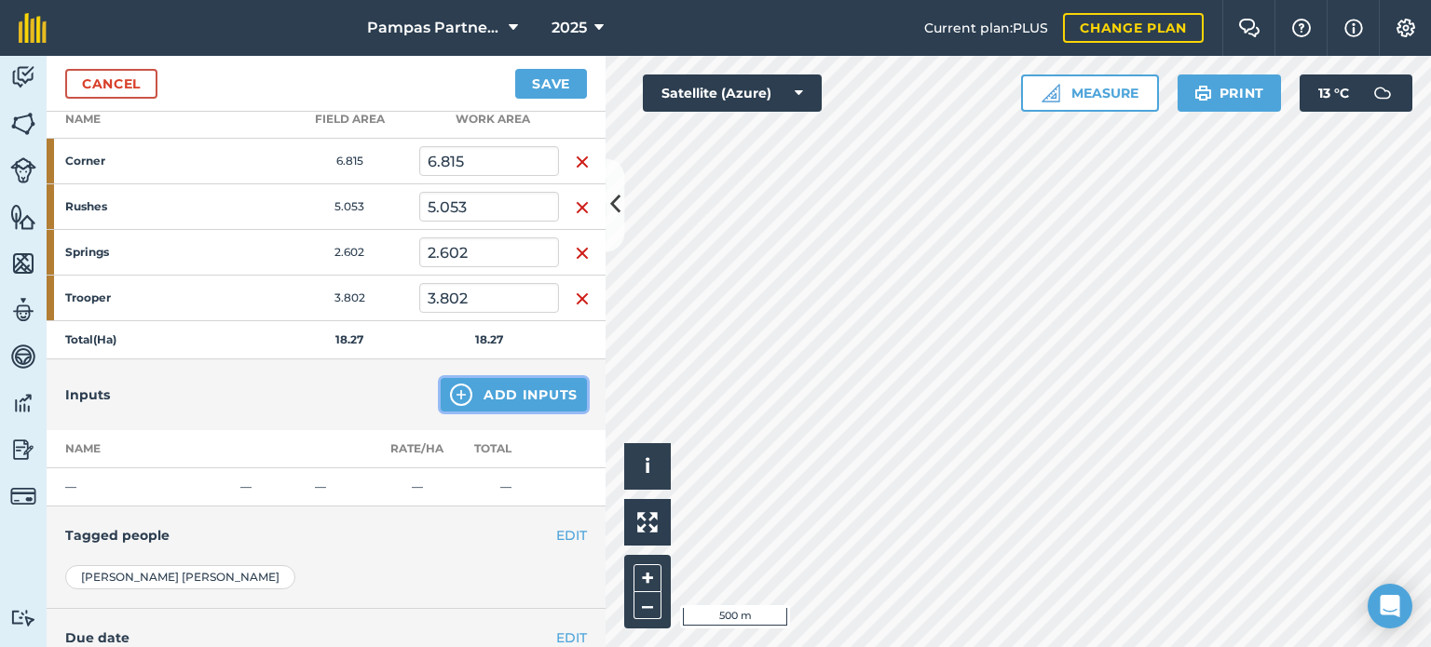
click at [521, 390] on button "Add Inputs" at bounding box center [514, 395] width 146 height 34
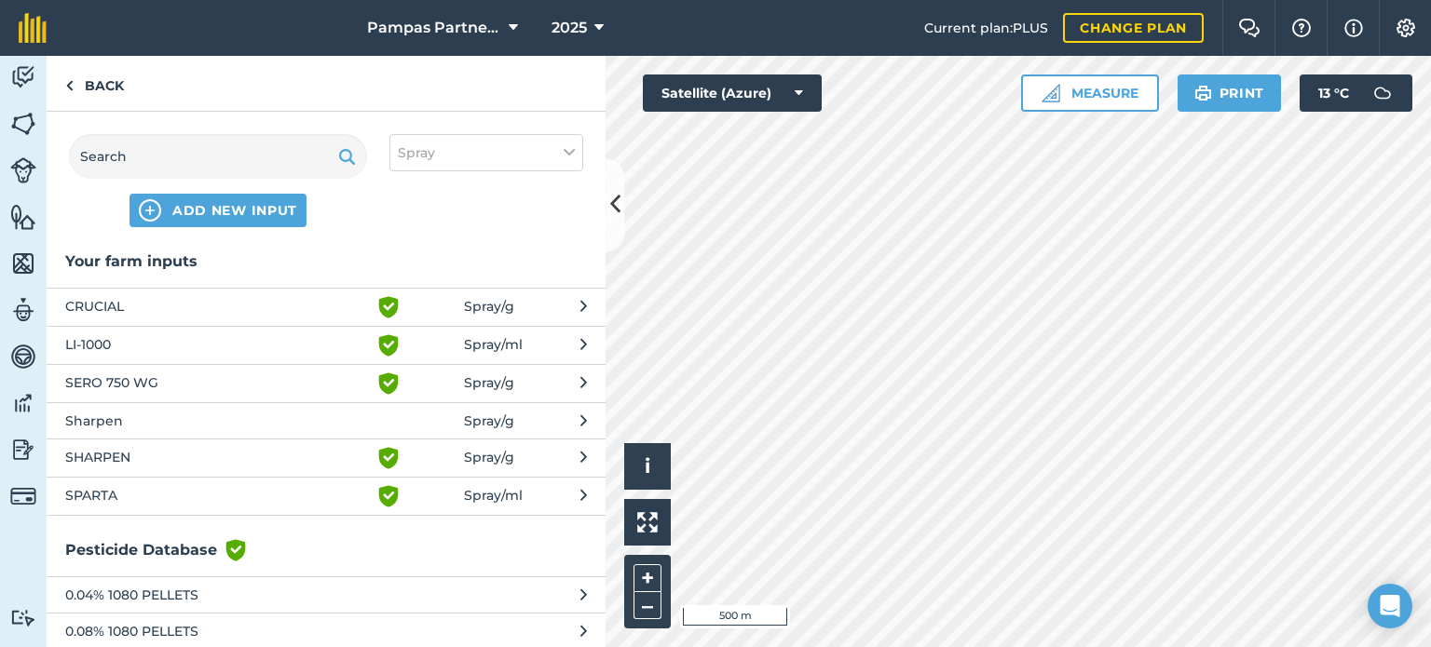
click at [237, 299] on span "CRUCIAL" at bounding box center [217, 307] width 305 height 22
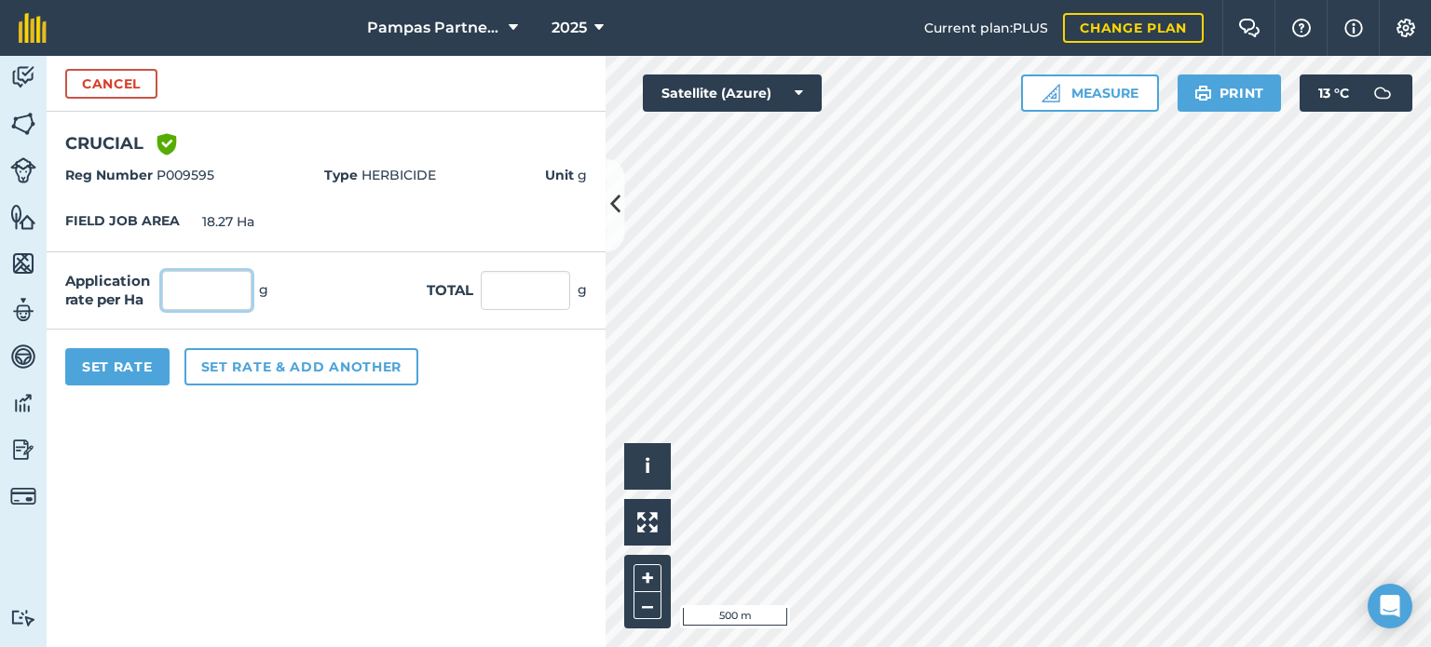
click at [217, 297] on input "text" at bounding box center [206, 290] width 89 height 39
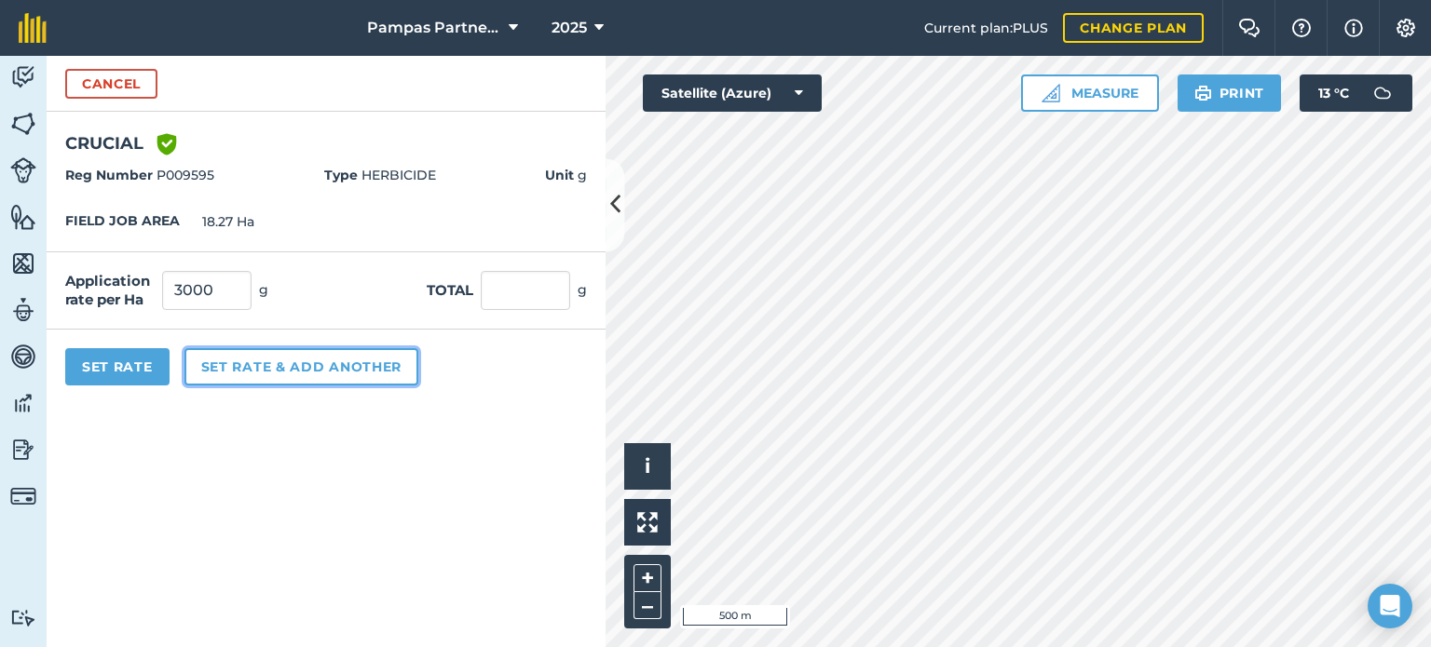
type input "3,000"
type input "54,810"
click at [302, 370] on button "Set rate & add another" at bounding box center [301, 366] width 234 height 37
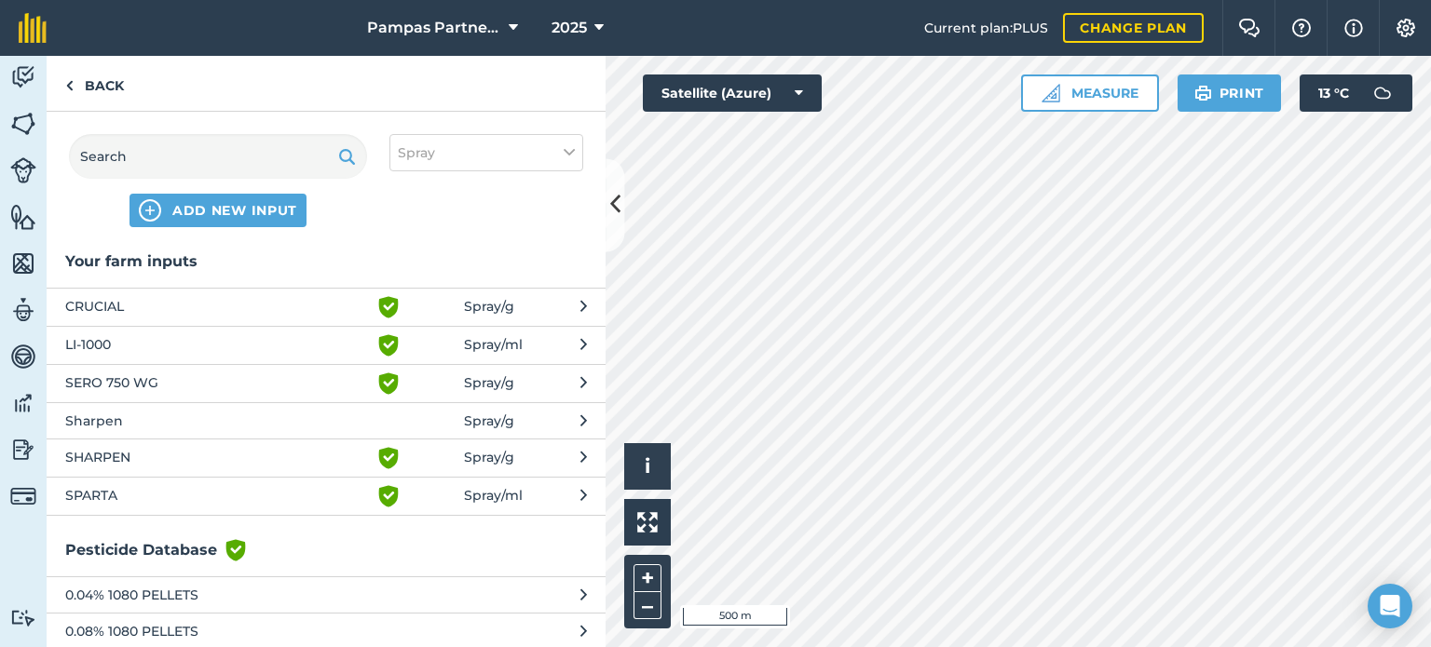
click at [257, 345] on span "LI-1000" at bounding box center [217, 345] width 305 height 22
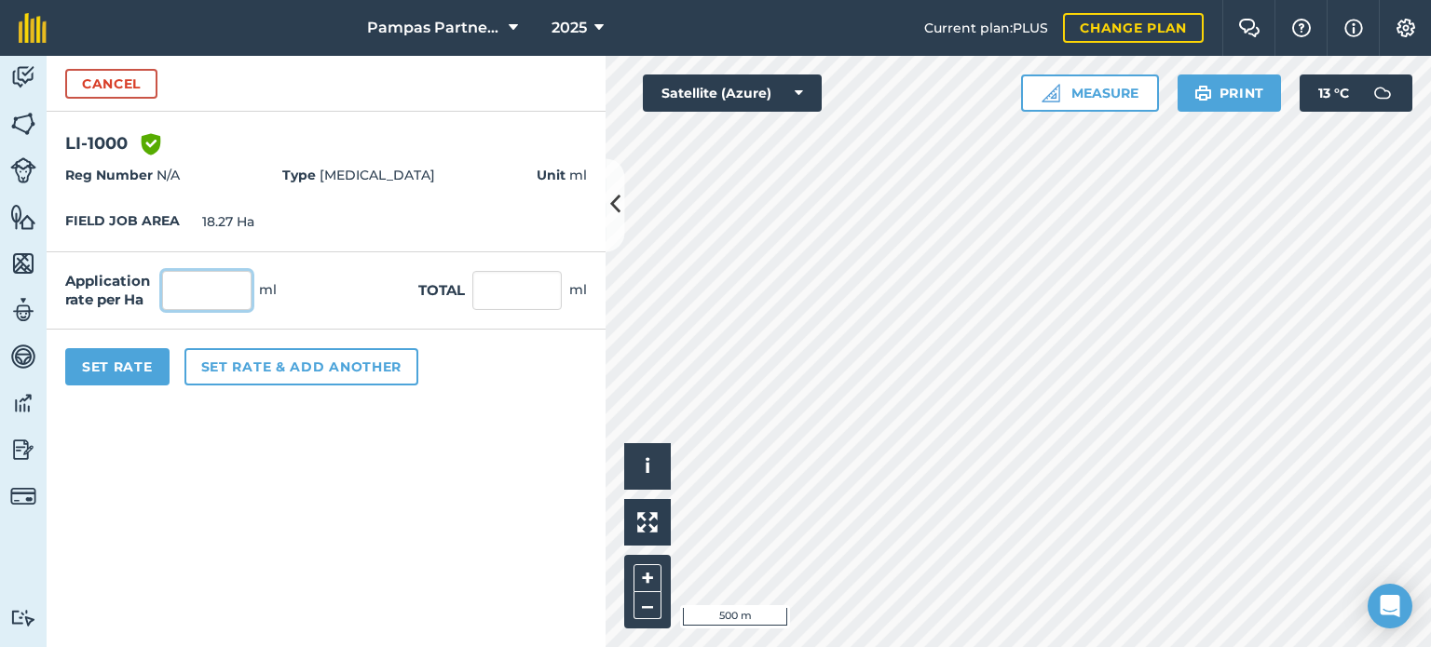
click at [221, 288] on input "text" at bounding box center [206, 290] width 89 height 39
type input "1"
type input "200"
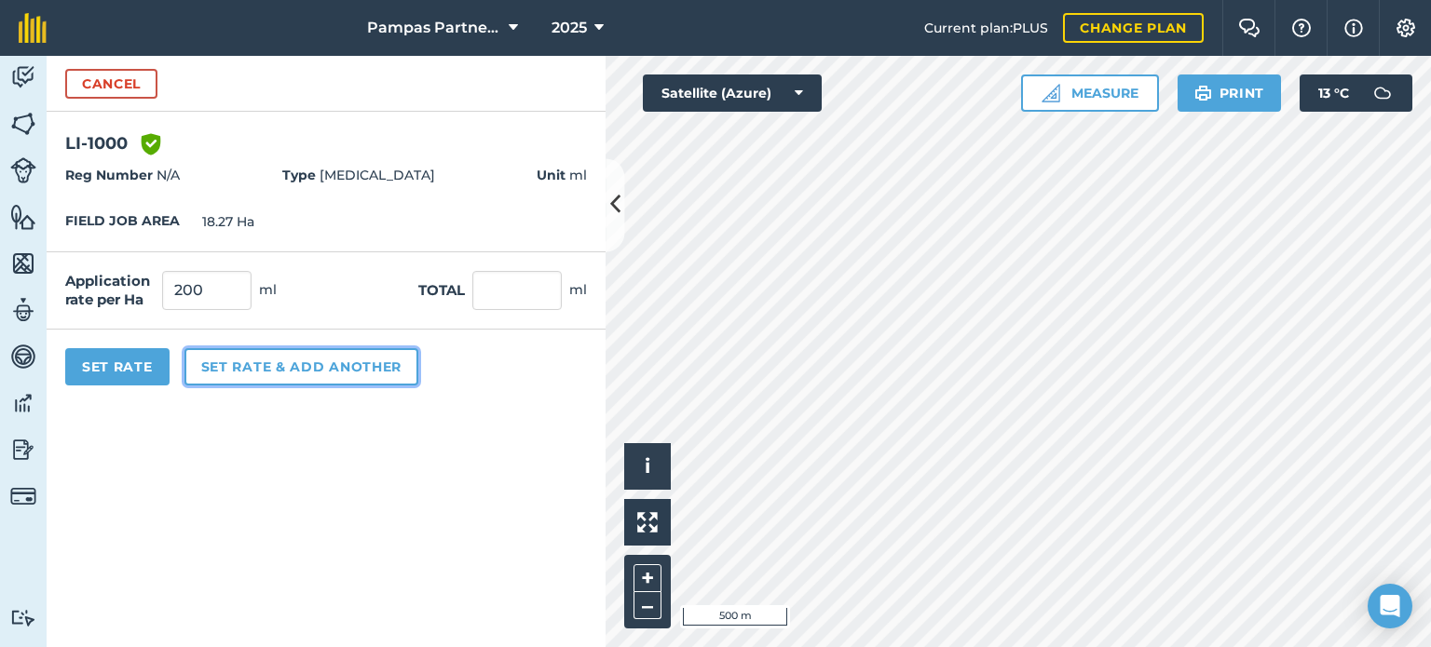
type input "3,654"
click at [318, 361] on button "Set rate & add another" at bounding box center [301, 366] width 234 height 37
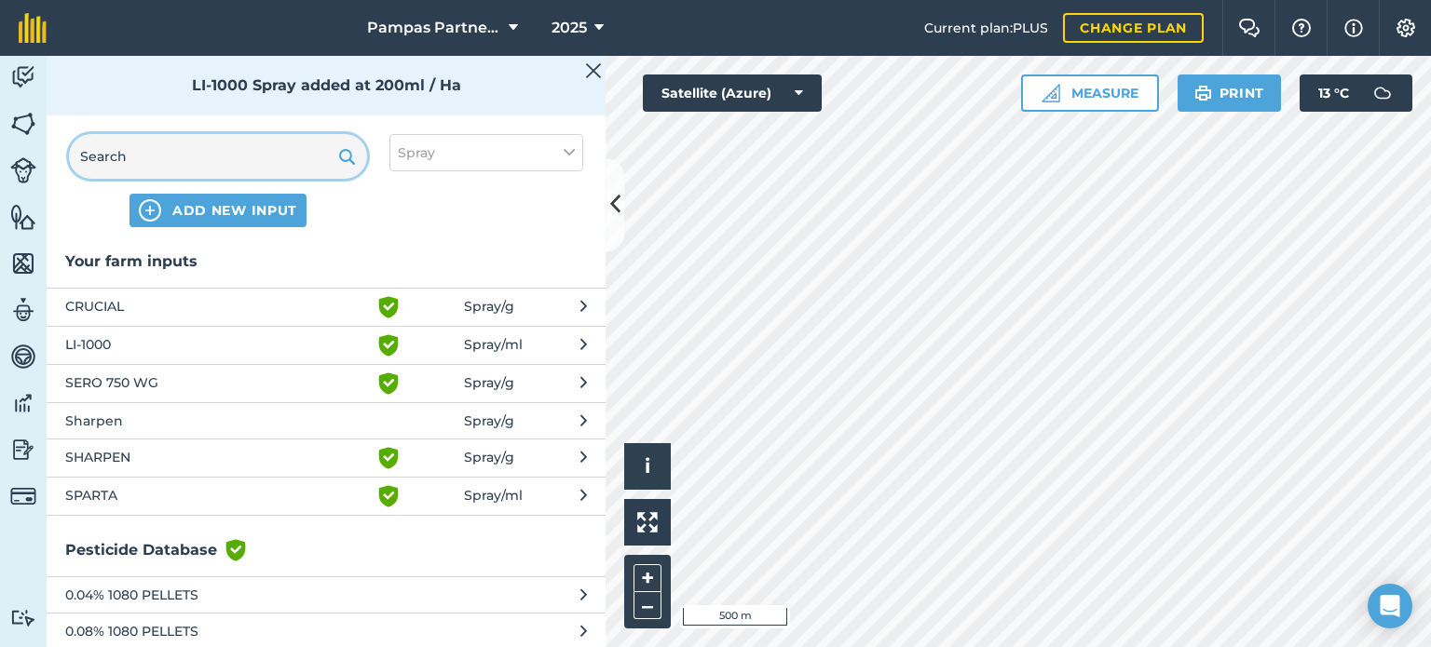
click at [201, 152] on input "text" at bounding box center [218, 156] width 298 height 45
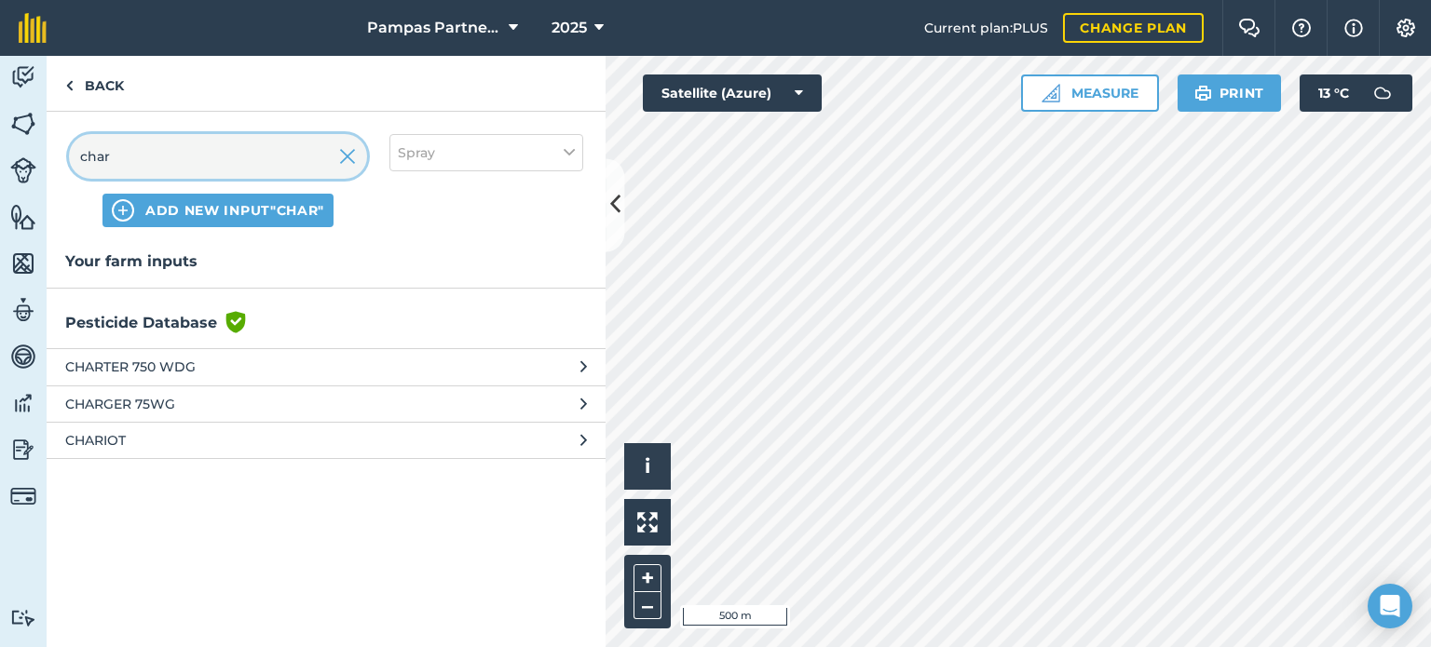
type input "char"
click at [108, 359] on span "CHARTER 750 WDG" at bounding box center [217, 367] width 305 height 20
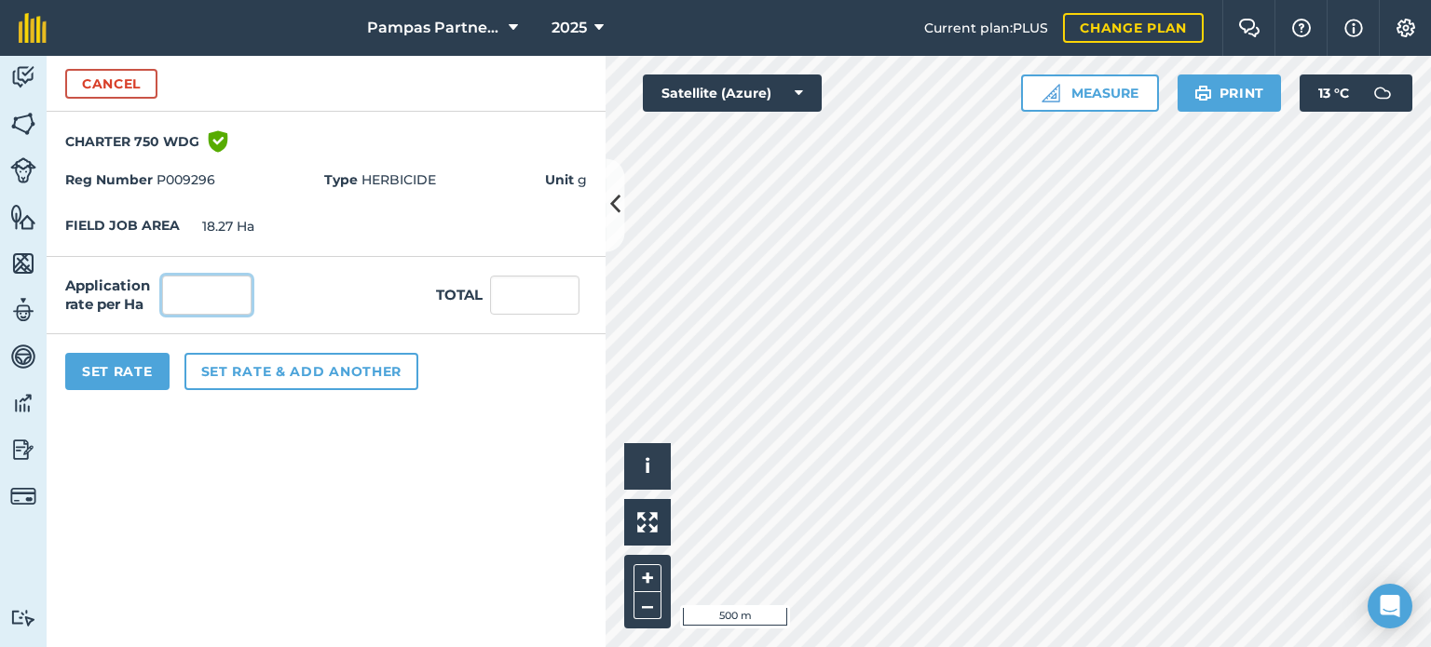
click at [213, 288] on input "text" at bounding box center [206, 295] width 89 height 39
type input "20"
type input "365.4"
click at [79, 378] on button "Set Rate" at bounding box center [117, 371] width 104 height 37
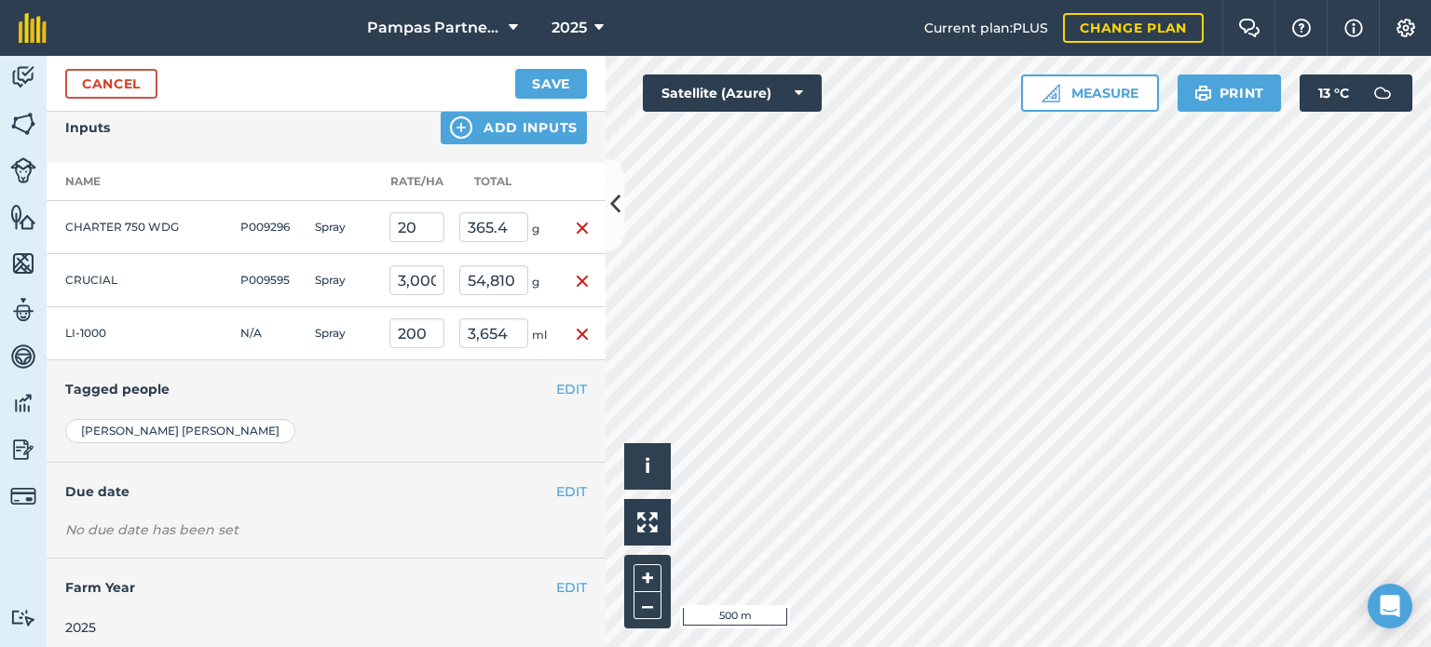
scroll to position [552, 0]
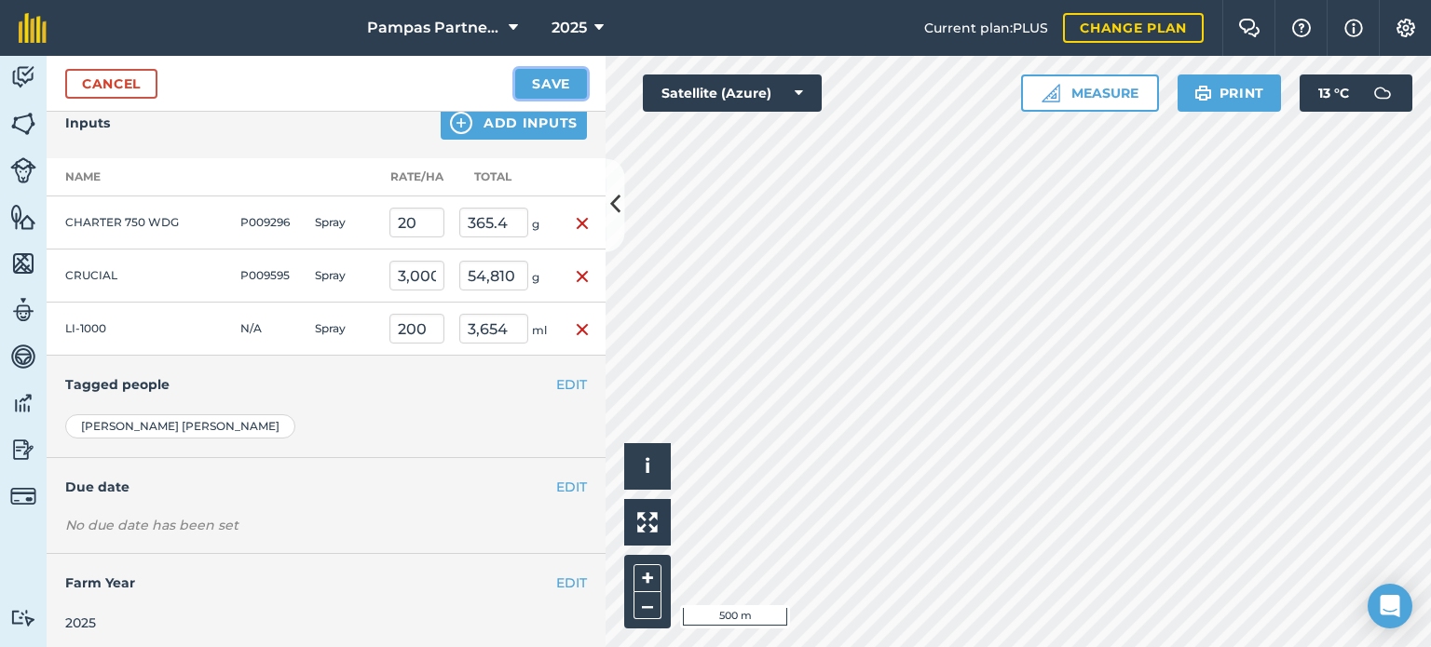
click at [539, 79] on button "Save" at bounding box center [551, 84] width 72 height 30
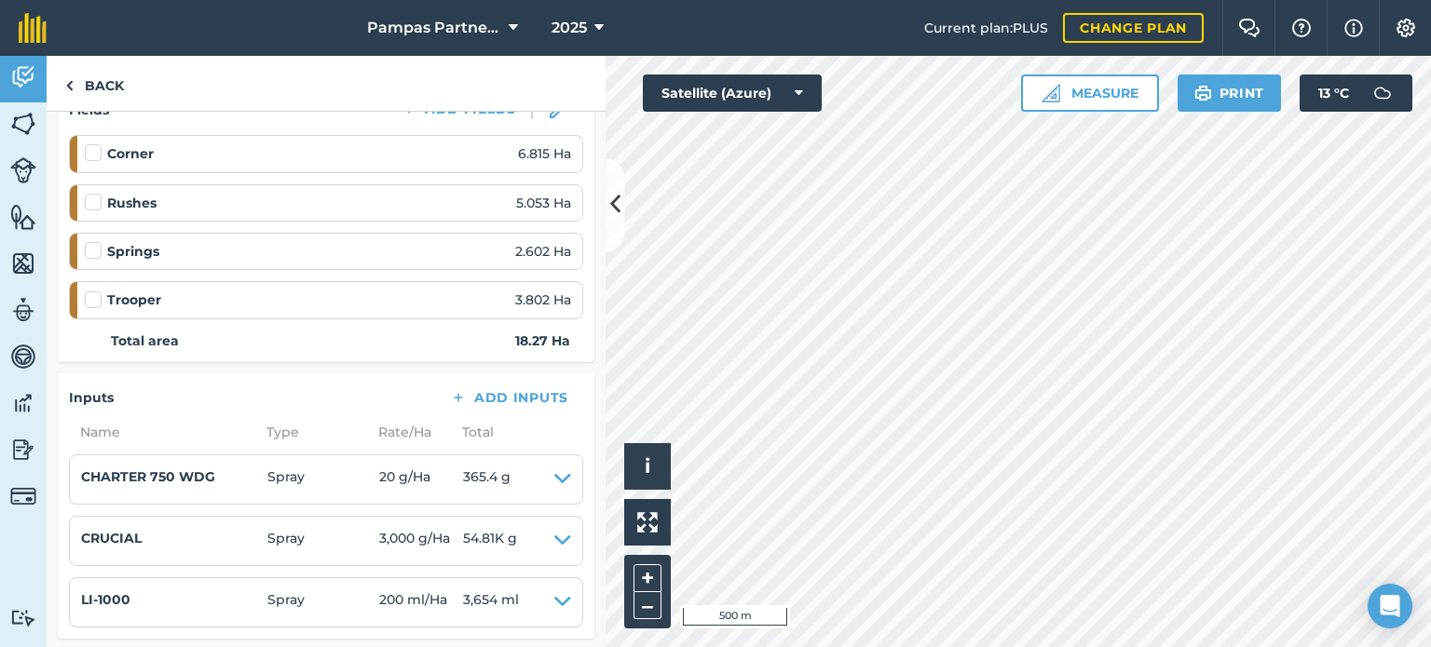
scroll to position [462, 0]
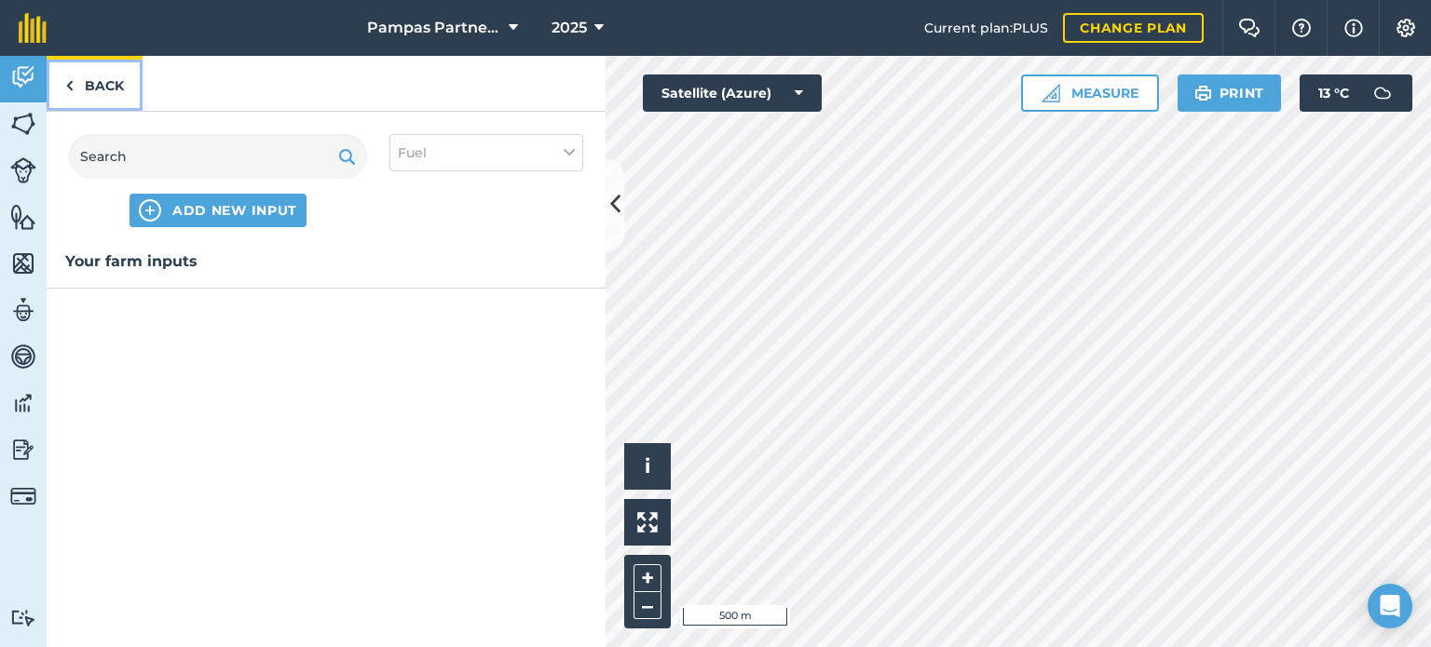
click at [122, 81] on link "Back" at bounding box center [95, 83] width 96 height 55
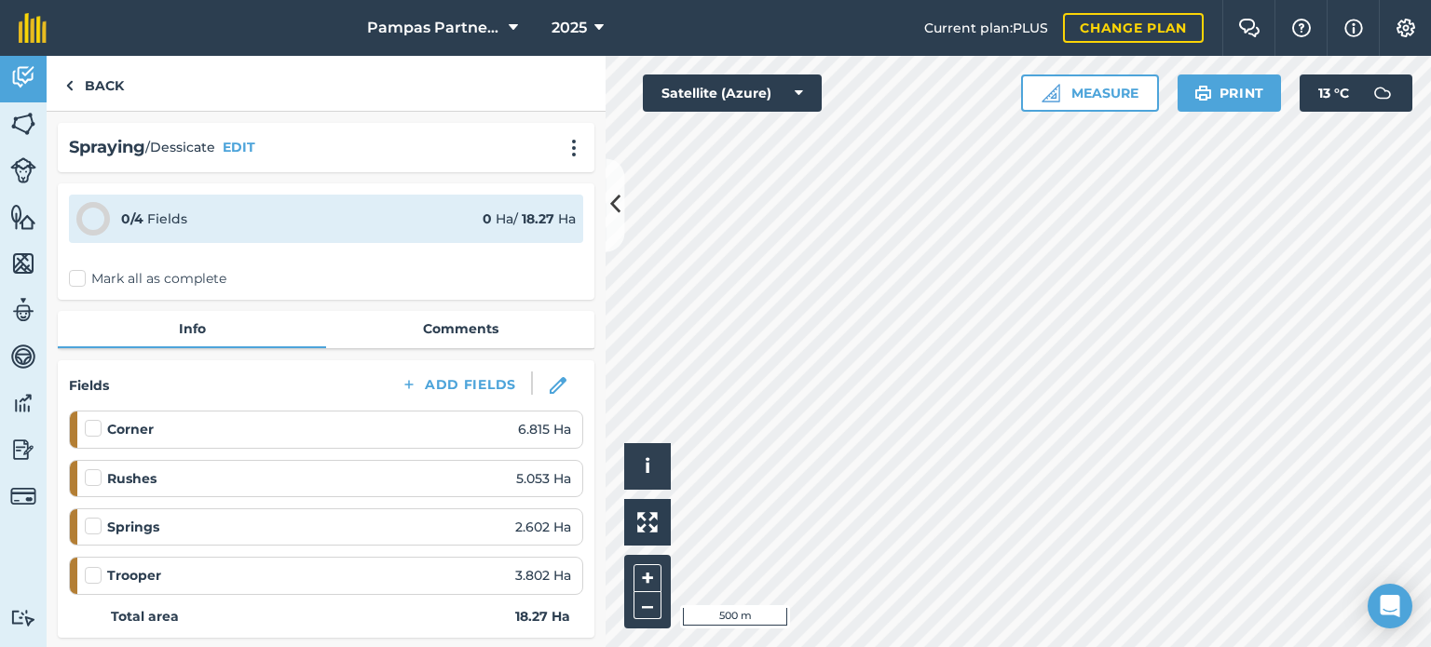
click at [76, 283] on label "Mark all as complete" at bounding box center [147, 279] width 157 height 20
click at [76, 281] on input "Mark all as complete" at bounding box center [75, 275] width 12 height 12
checkbox input "false"
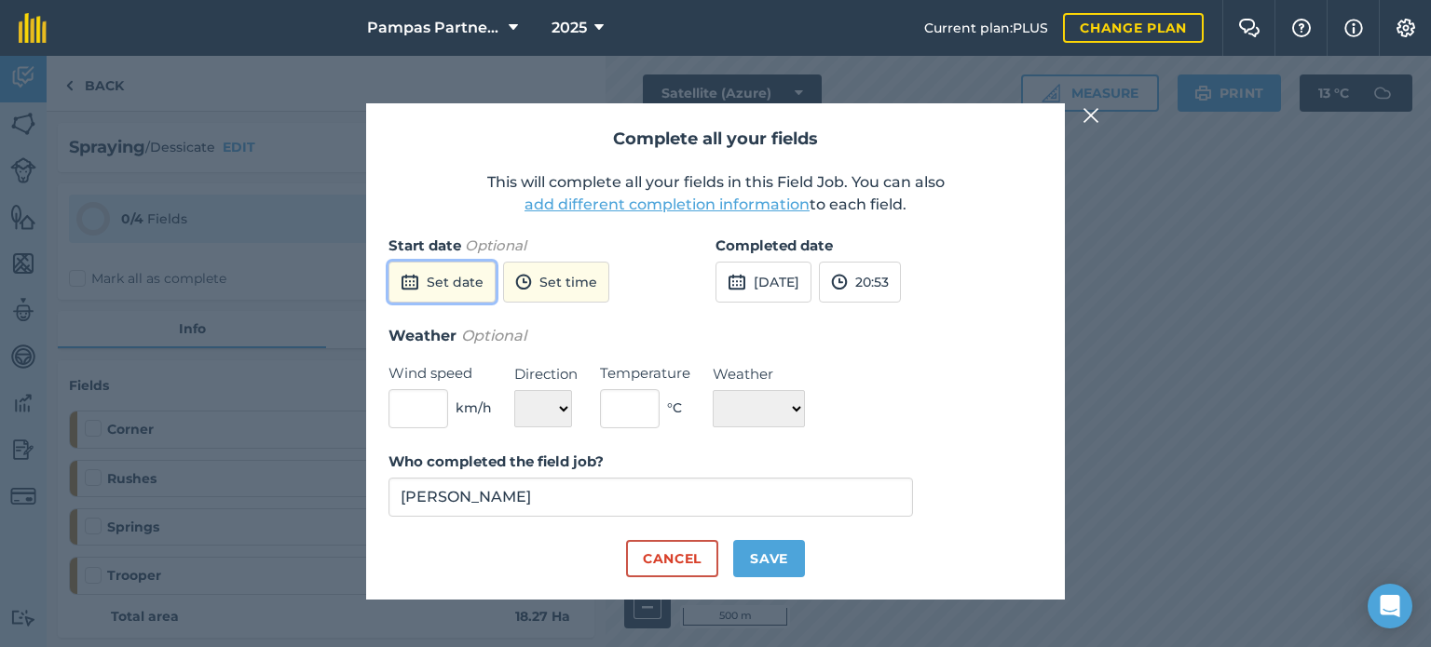
click at [443, 285] on button "Set date" at bounding box center [441, 282] width 107 height 41
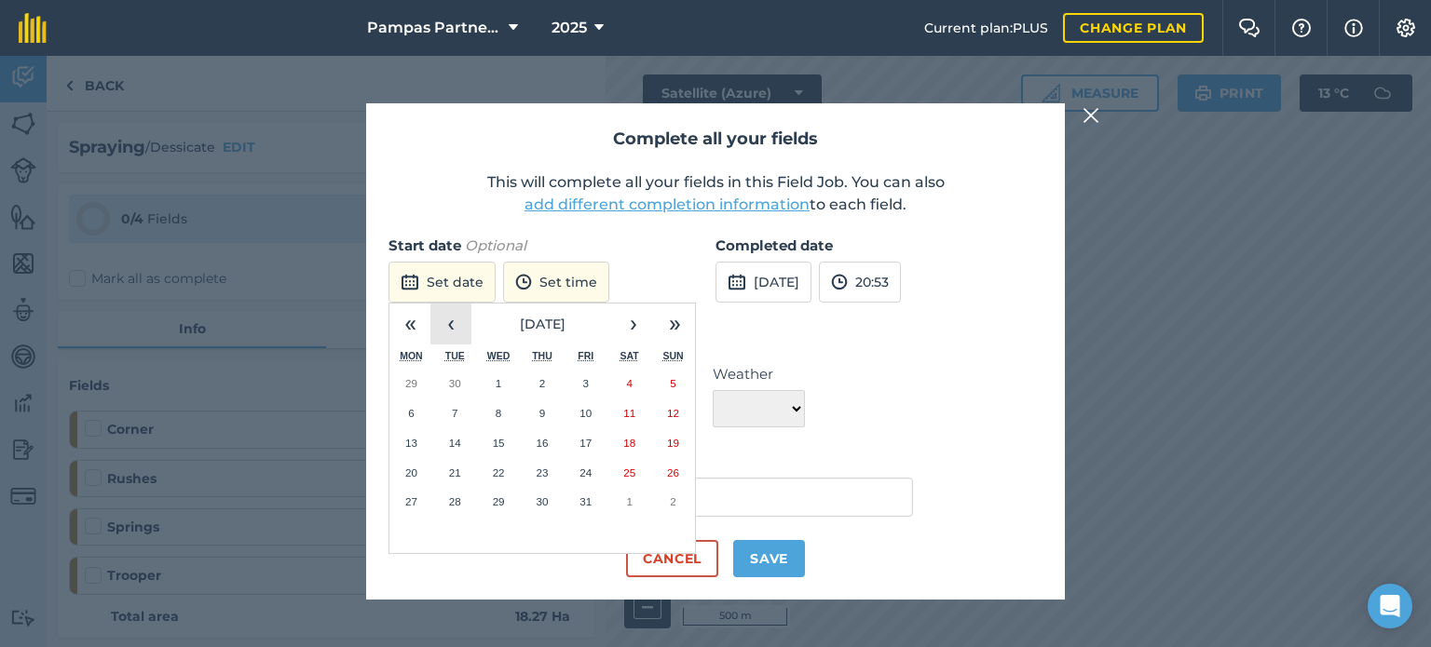
click at [455, 327] on button "‹" at bounding box center [450, 324] width 41 height 41
click at [459, 498] on abbr "30" at bounding box center [455, 502] width 12 height 12
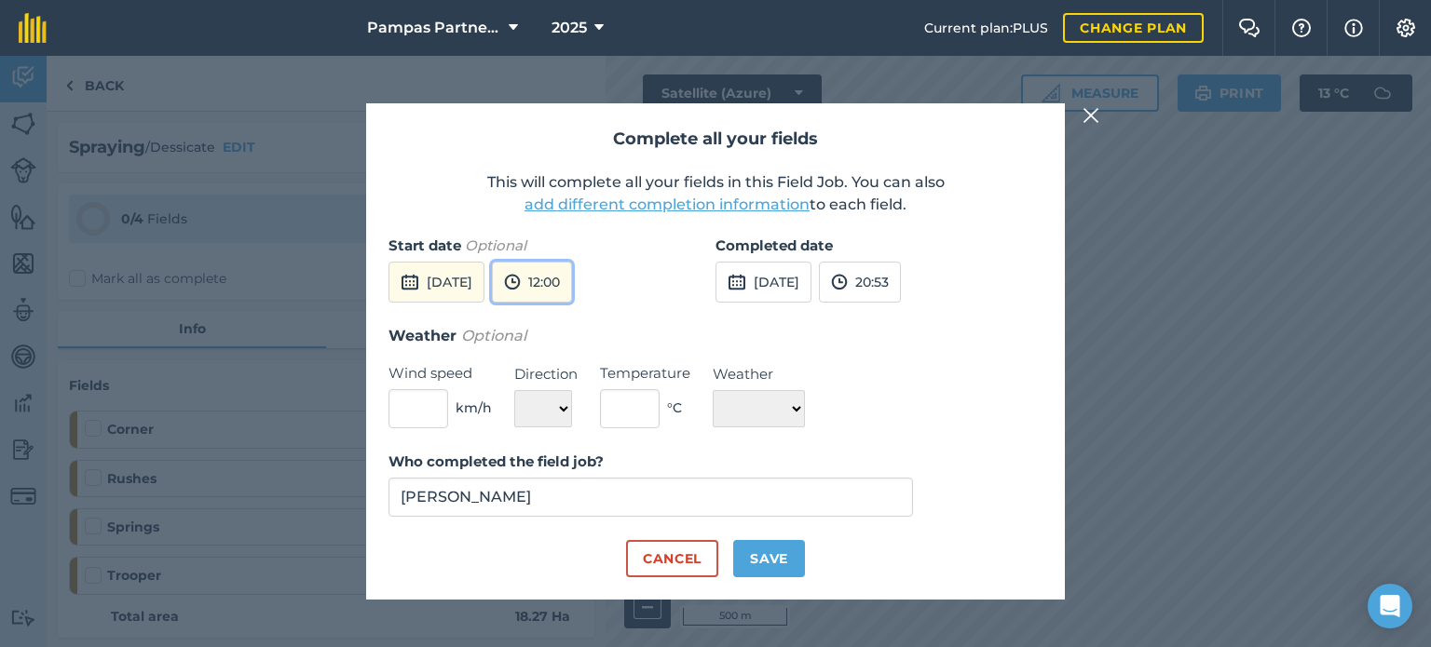
click at [572, 275] on button "12:00" at bounding box center [532, 282] width 80 height 41
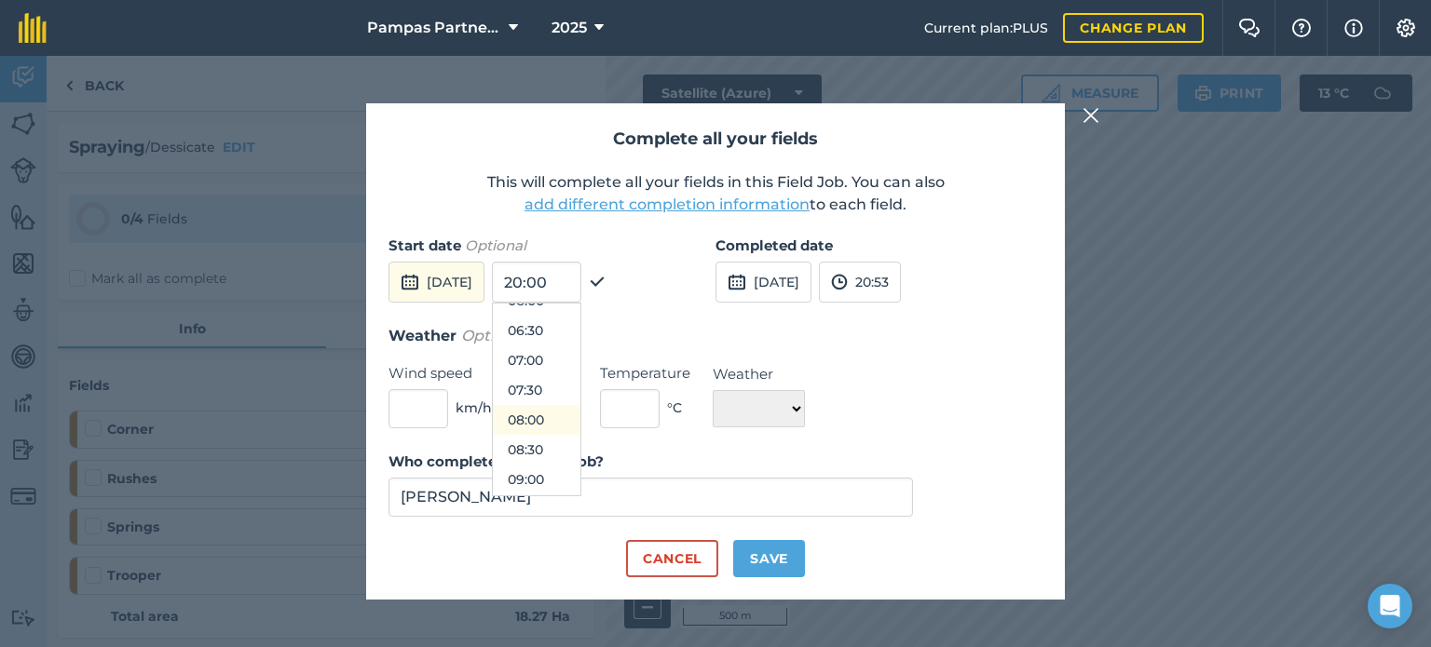
scroll to position [347, 0]
click at [574, 367] on button "06:30" at bounding box center [537, 360] width 88 height 30
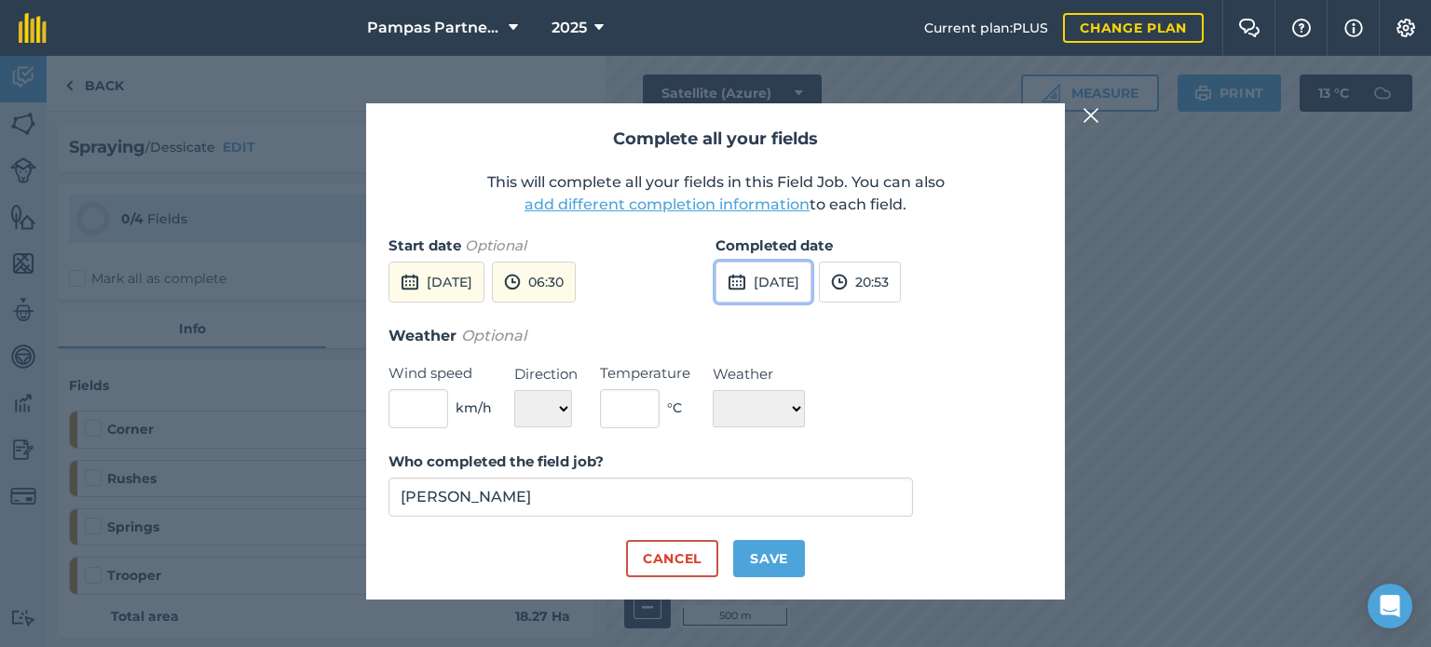
click at [810, 276] on button "[DATE]" at bounding box center [764, 282] width 96 height 41
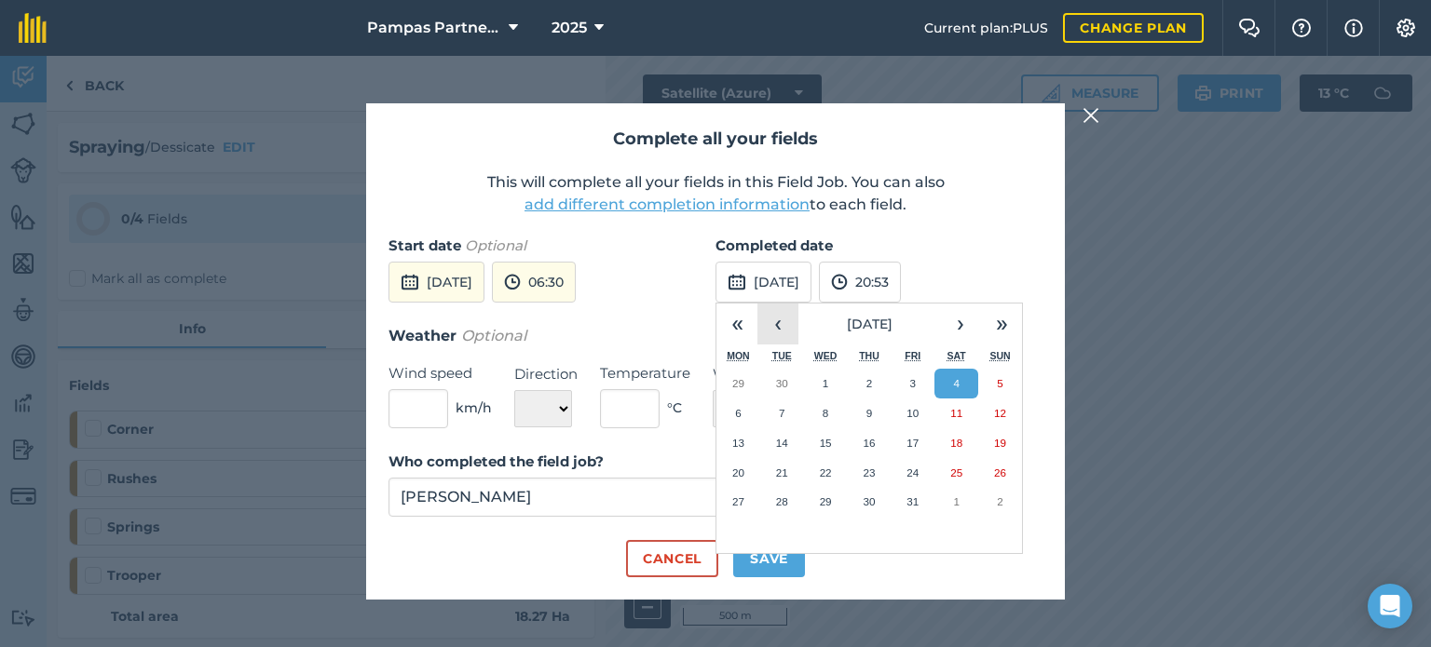
click at [783, 331] on button "‹" at bounding box center [777, 324] width 41 height 41
click at [795, 498] on button "30" at bounding box center [782, 502] width 44 height 30
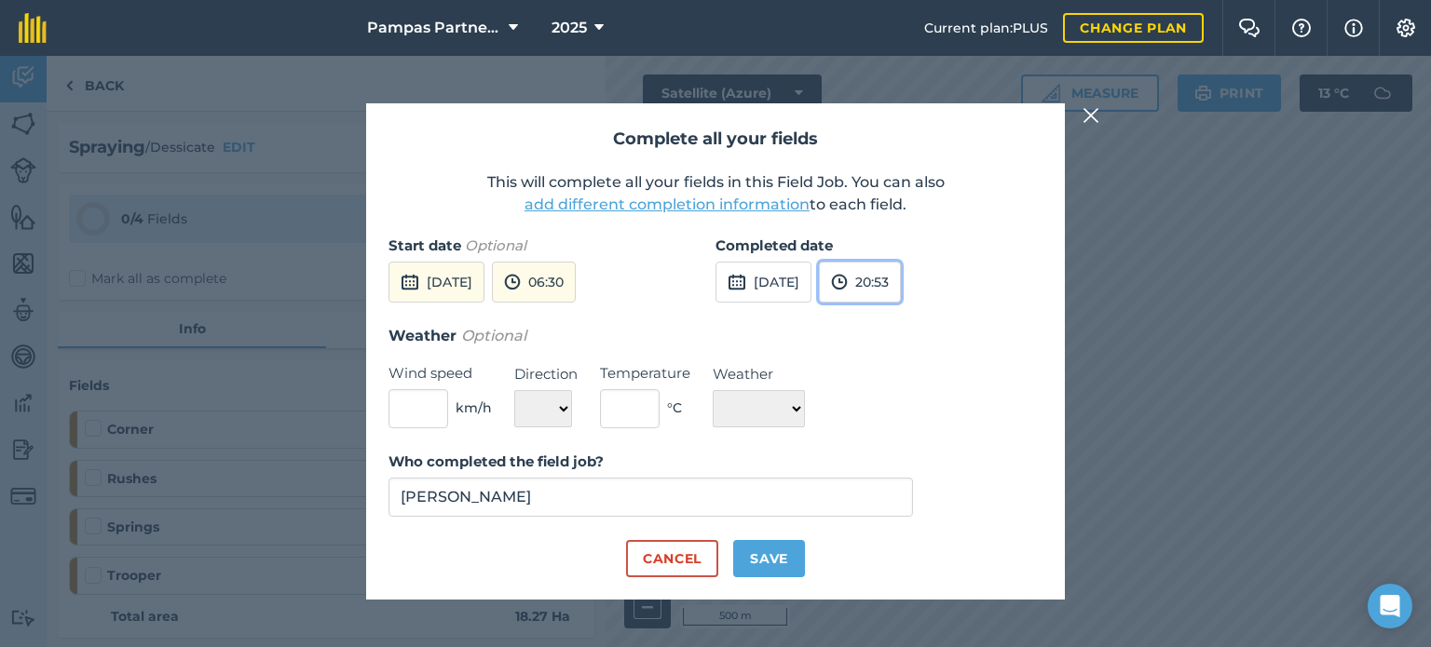
click at [901, 284] on button "20:53" at bounding box center [860, 282] width 82 height 41
click at [903, 320] on button "08:30" at bounding box center [864, 315] width 88 height 30
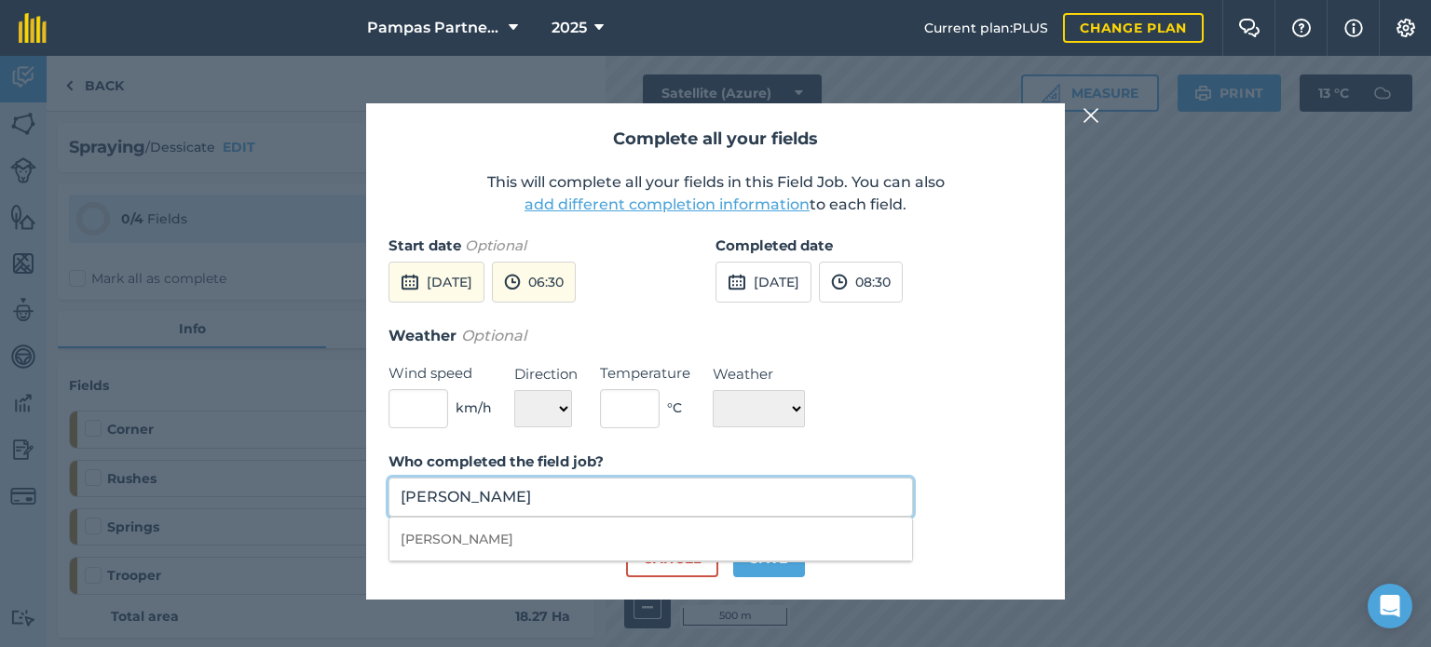
click at [603, 503] on input "[PERSON_NAME]" at bounding box center [650, 497] width 525 height 39
type input "Hamish"
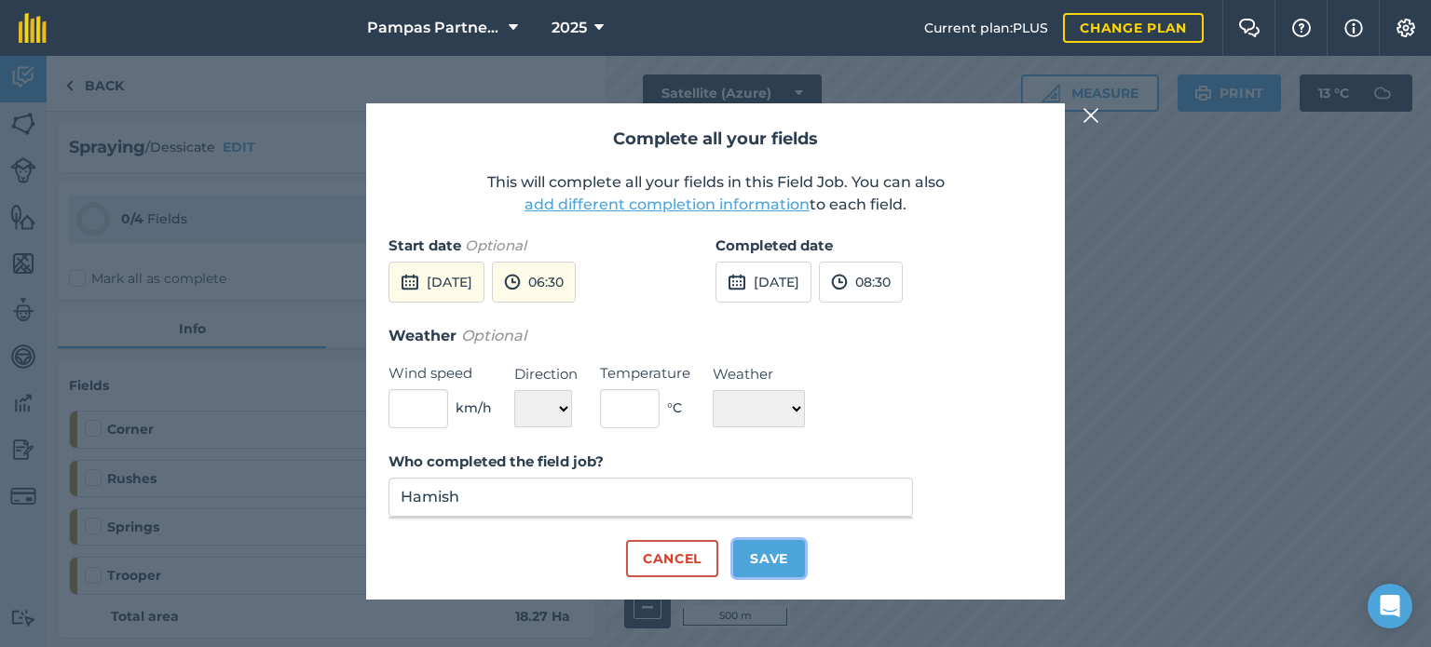
click at [787, 554] on button "Save" at bounding box center [769, 558] width 72 height 37
checkbox input "true"
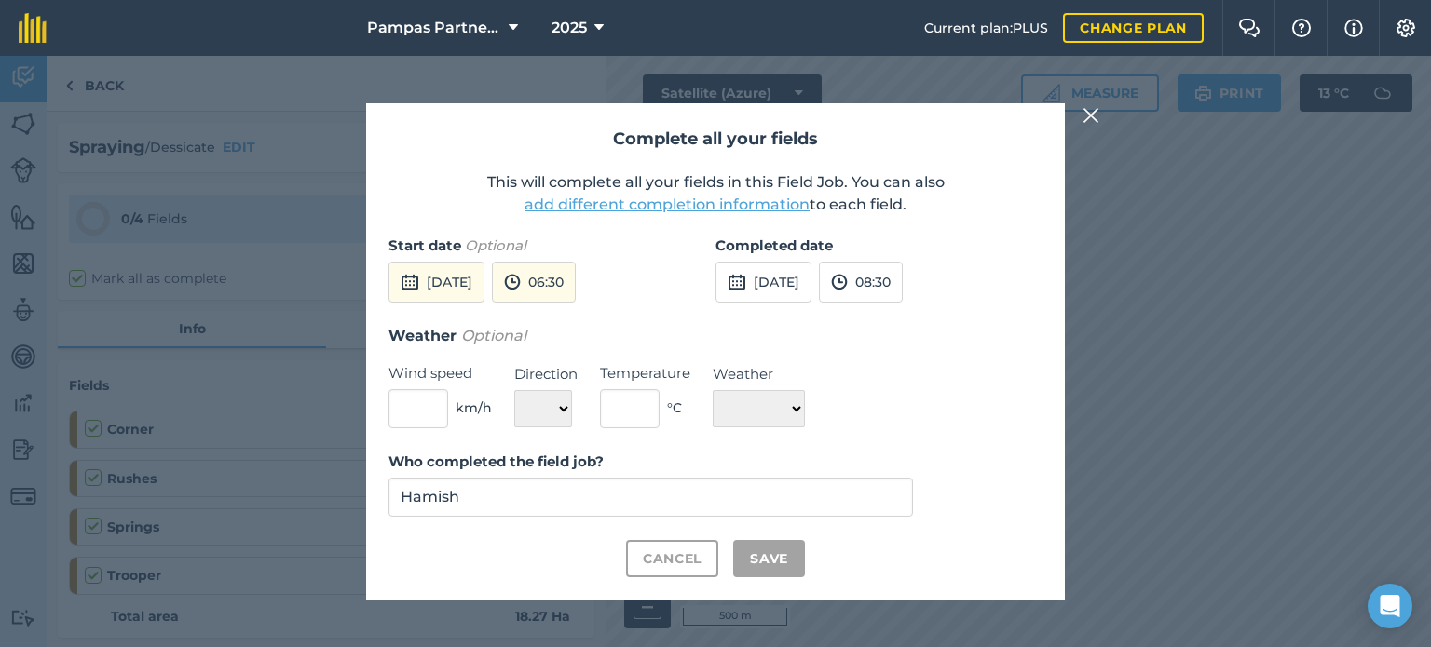
checkbox input "true"
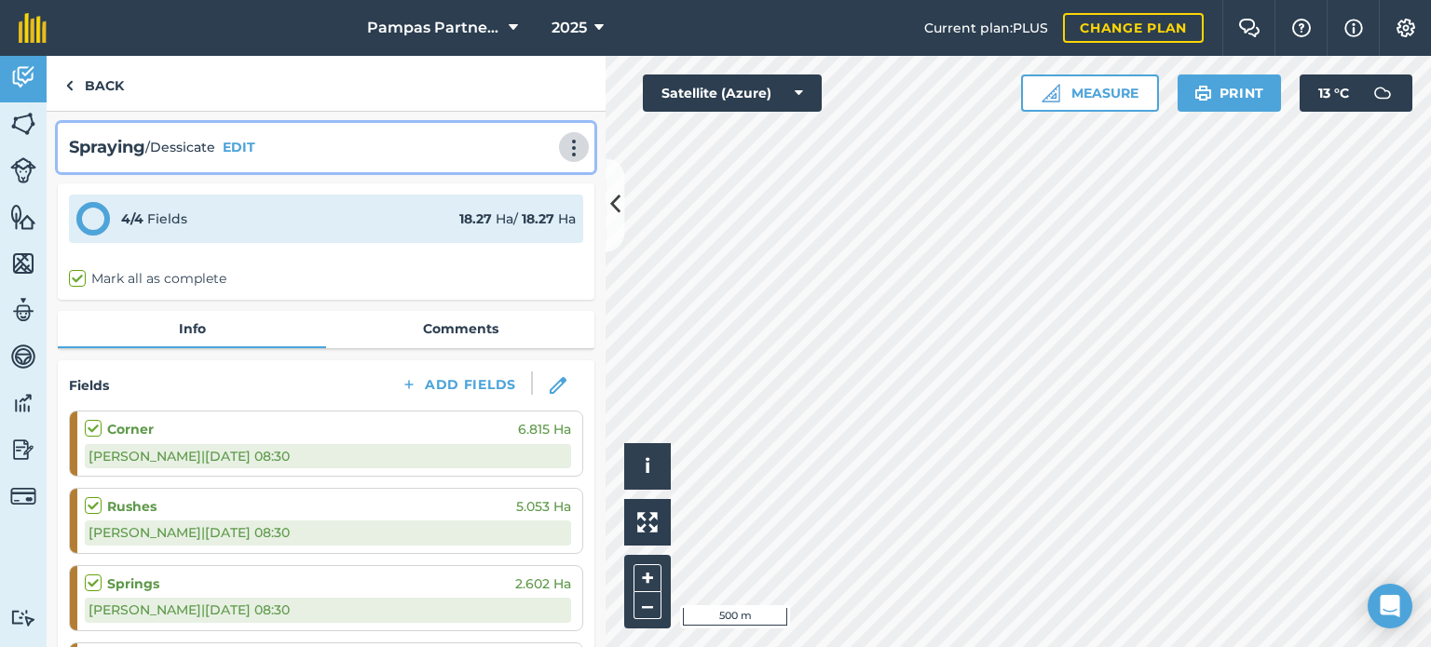
click at [563, 150] on img at bounding box center [574, 148] width 22 height 19
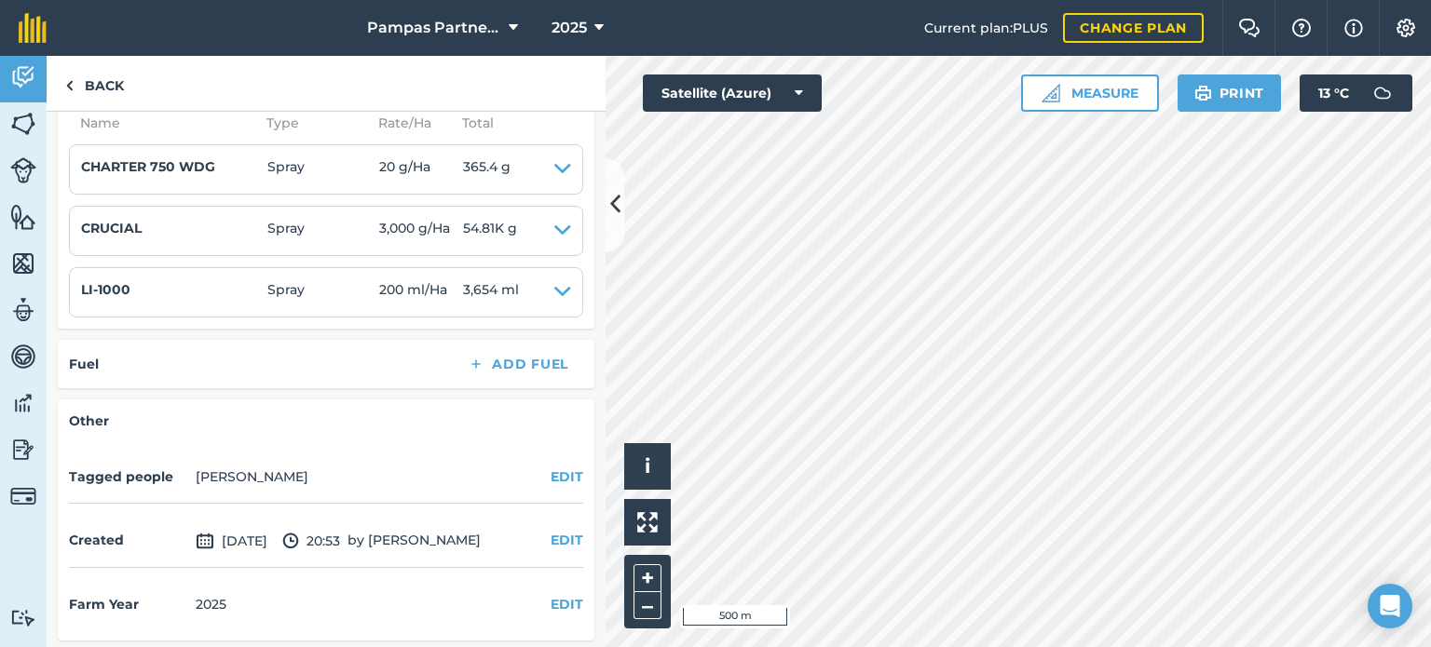
scroll to position [140, 0]
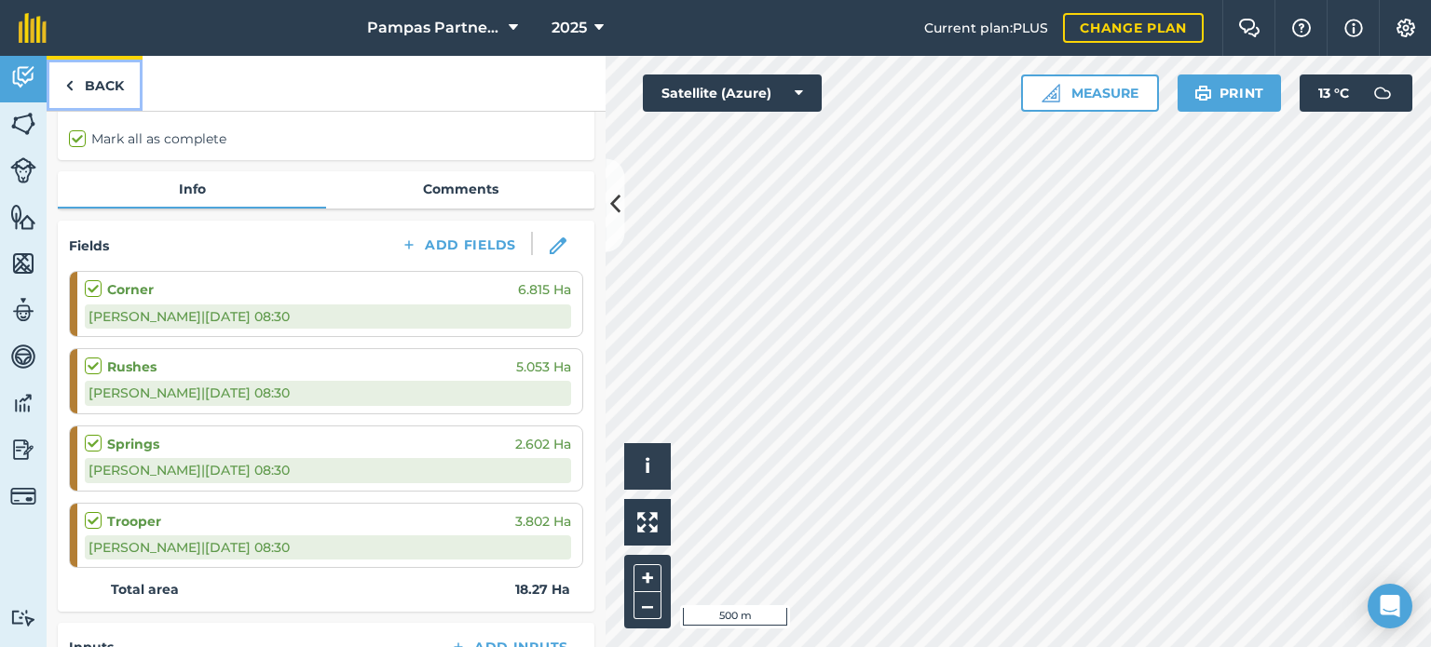
click at [99, 95] on link "Back" at bounding box center [95, 83] width 96 height 55
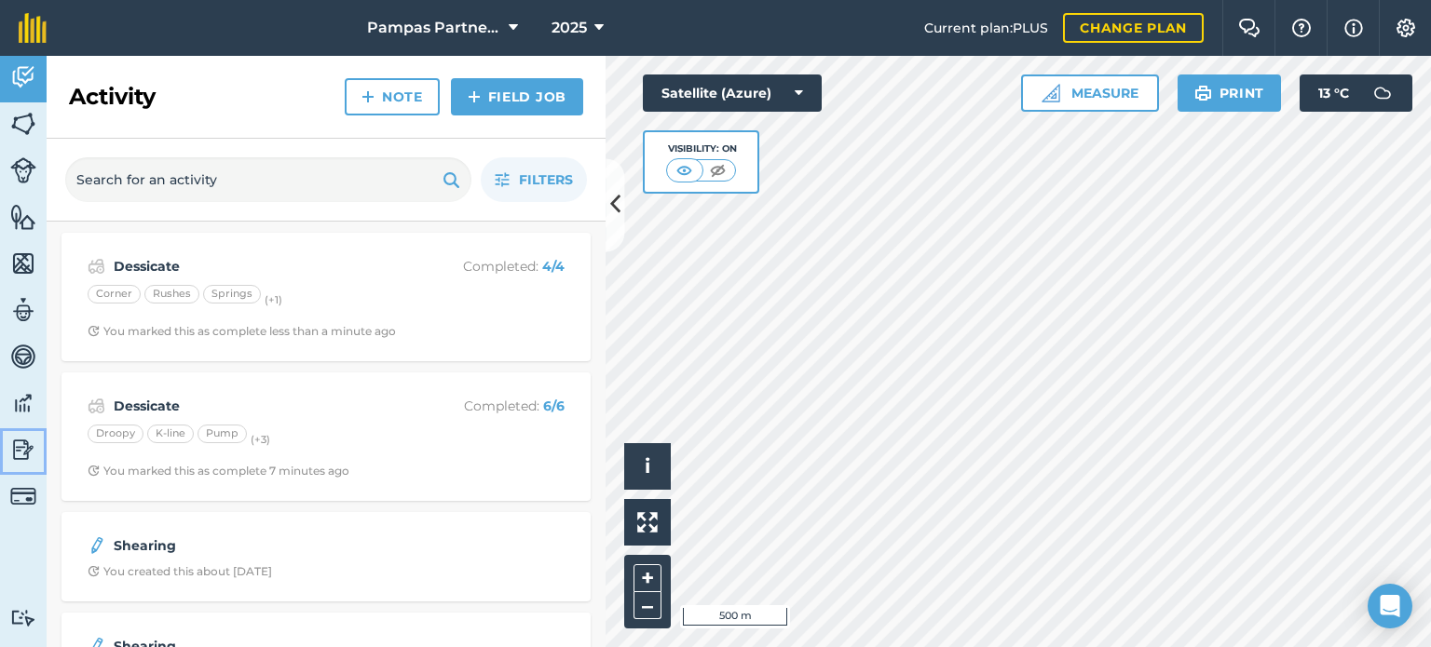
click at [26, 453] on img at bounding box center [23, 450] width 26 height 28
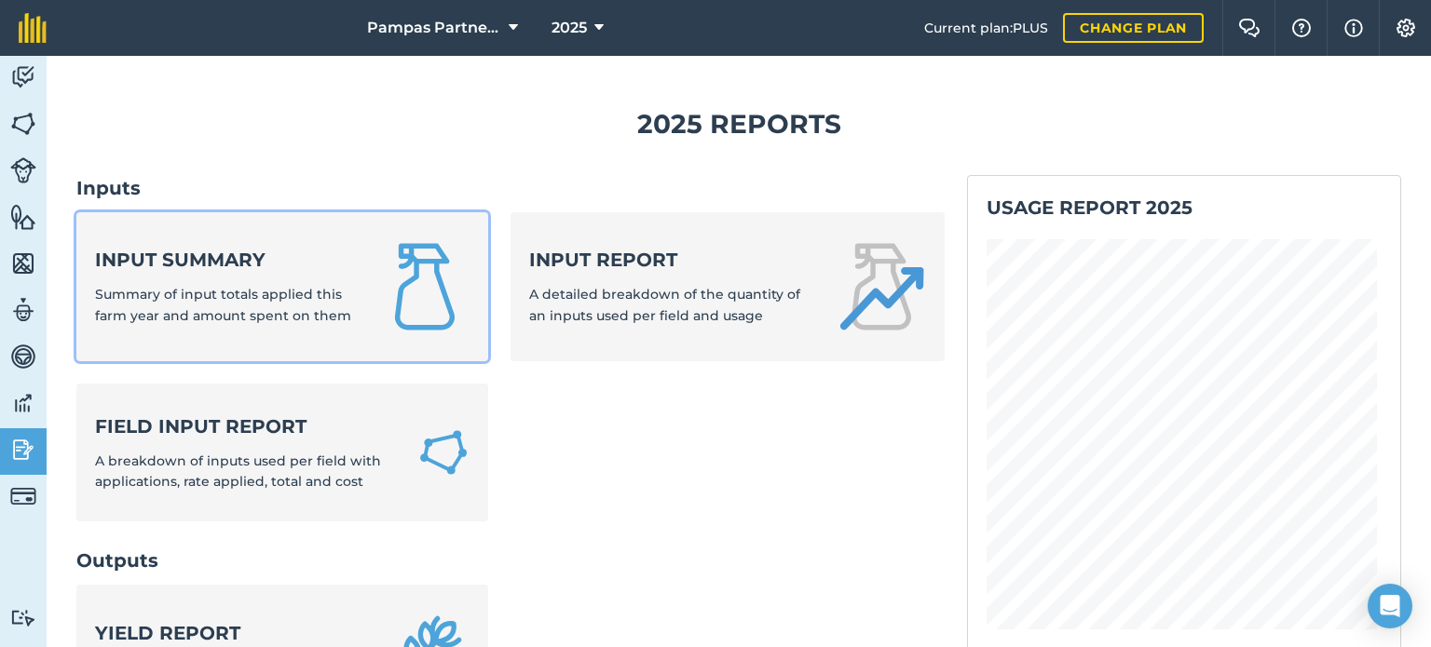
click at [185, 258] on strong "Input summary" at bounding box center [226, 260] width 263 height 26
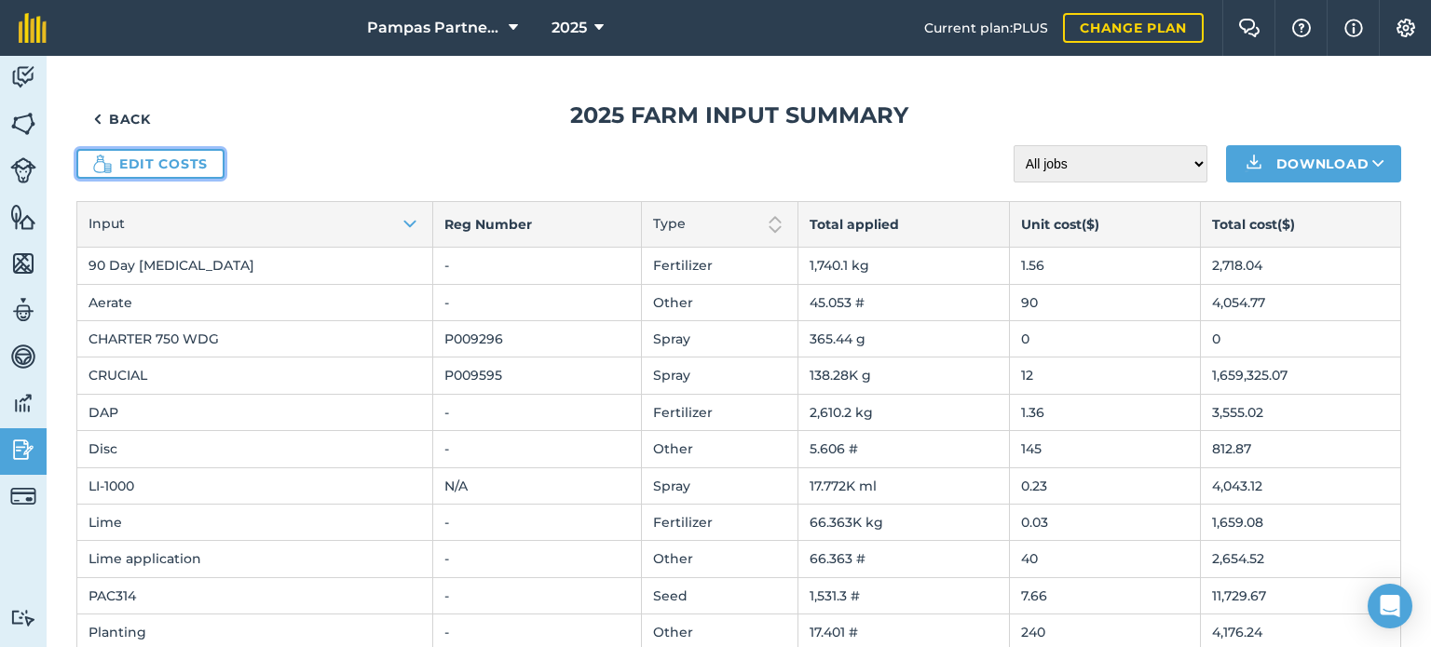
click at [171, 163] on link "Edit costs" at bounding box center [150, 164] width 148 height 30
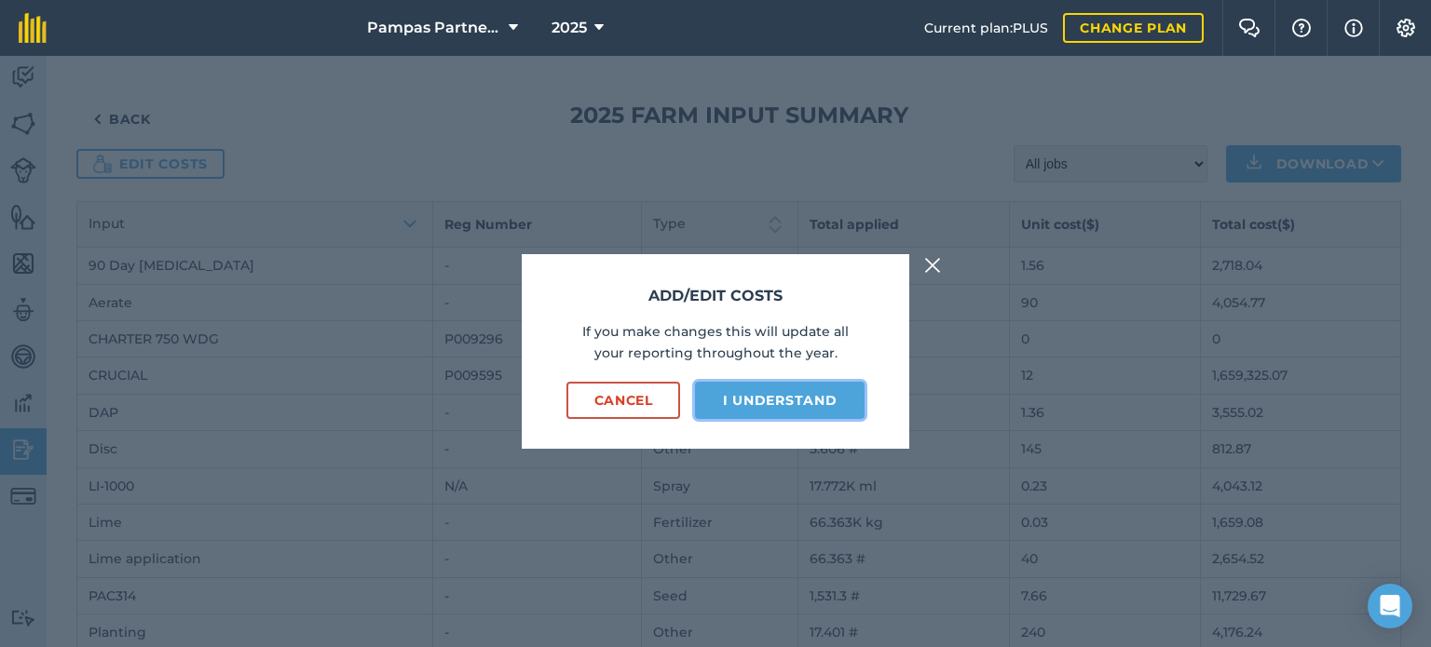
click at [775, 404] on button "I understand" at bounding box center [780, 400] width 170 height 37
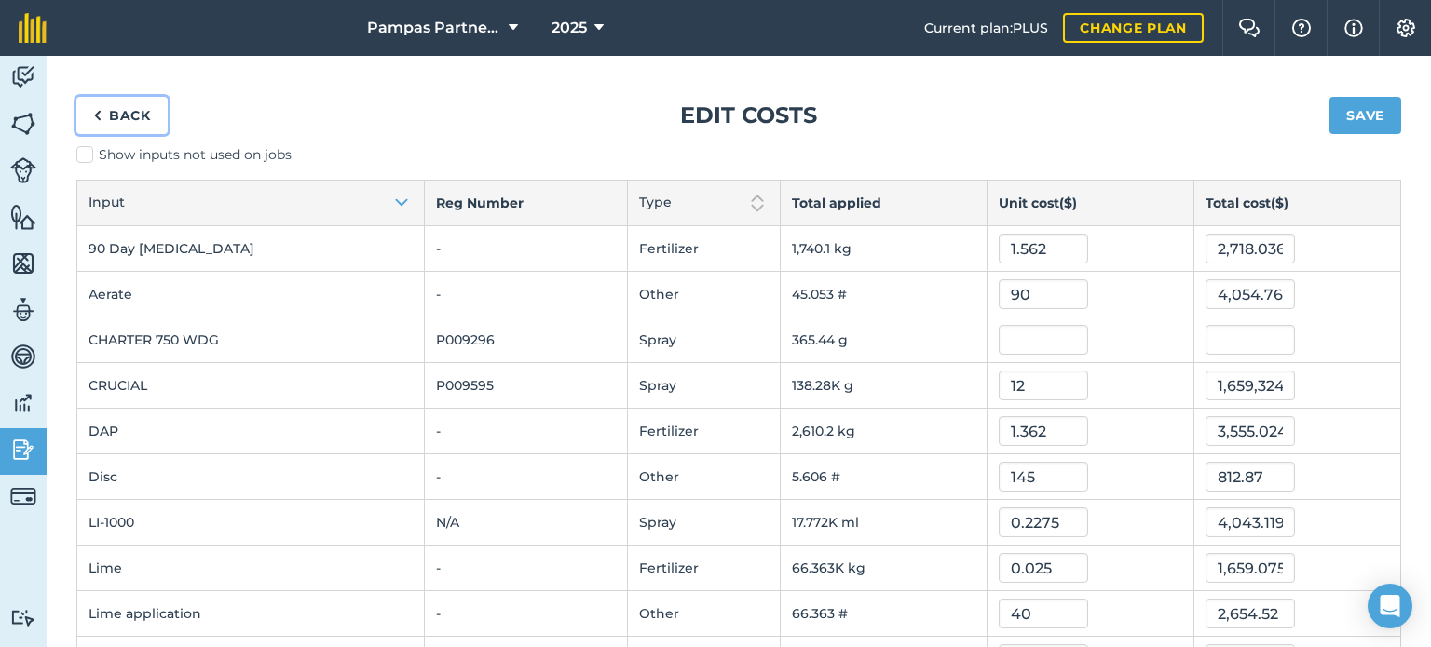
click at [117, 106] on link "Back" at bounding box center [121, 115] width 91 height 37
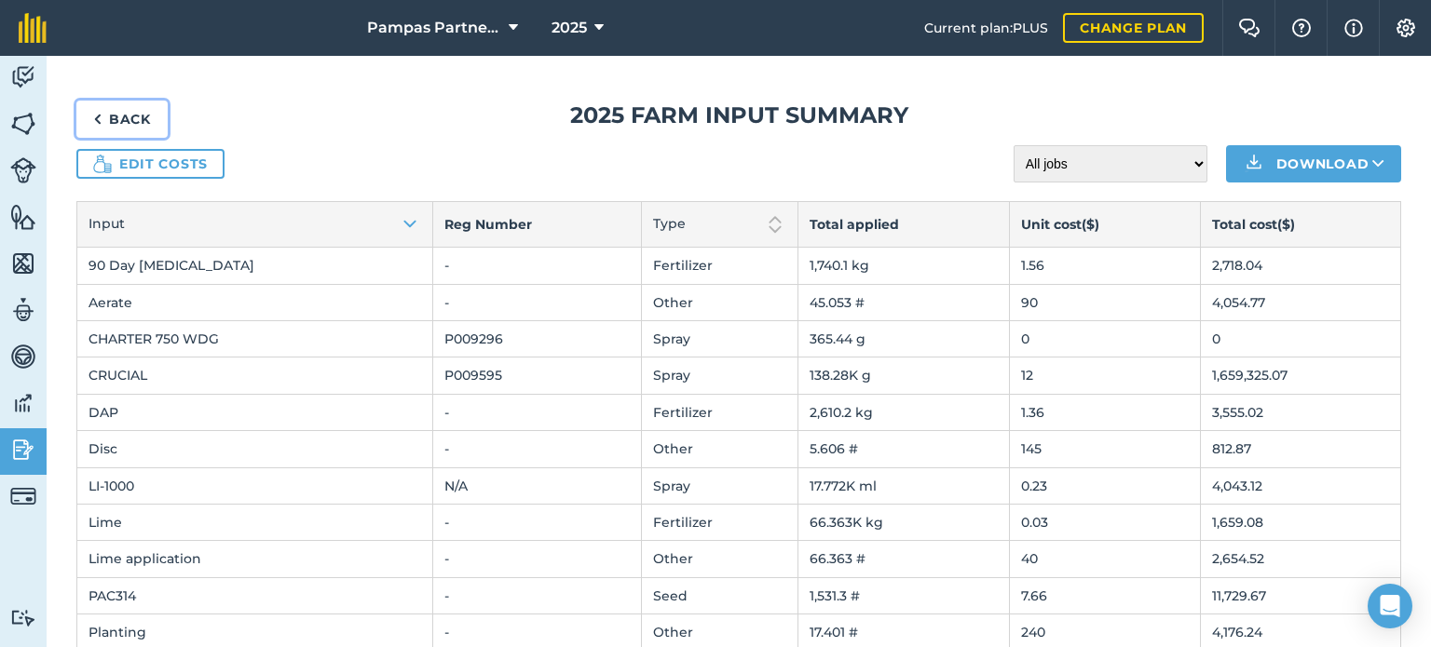
click at [123, 114] on link "Back" at bounding box center [121, 119] width 91 height 37
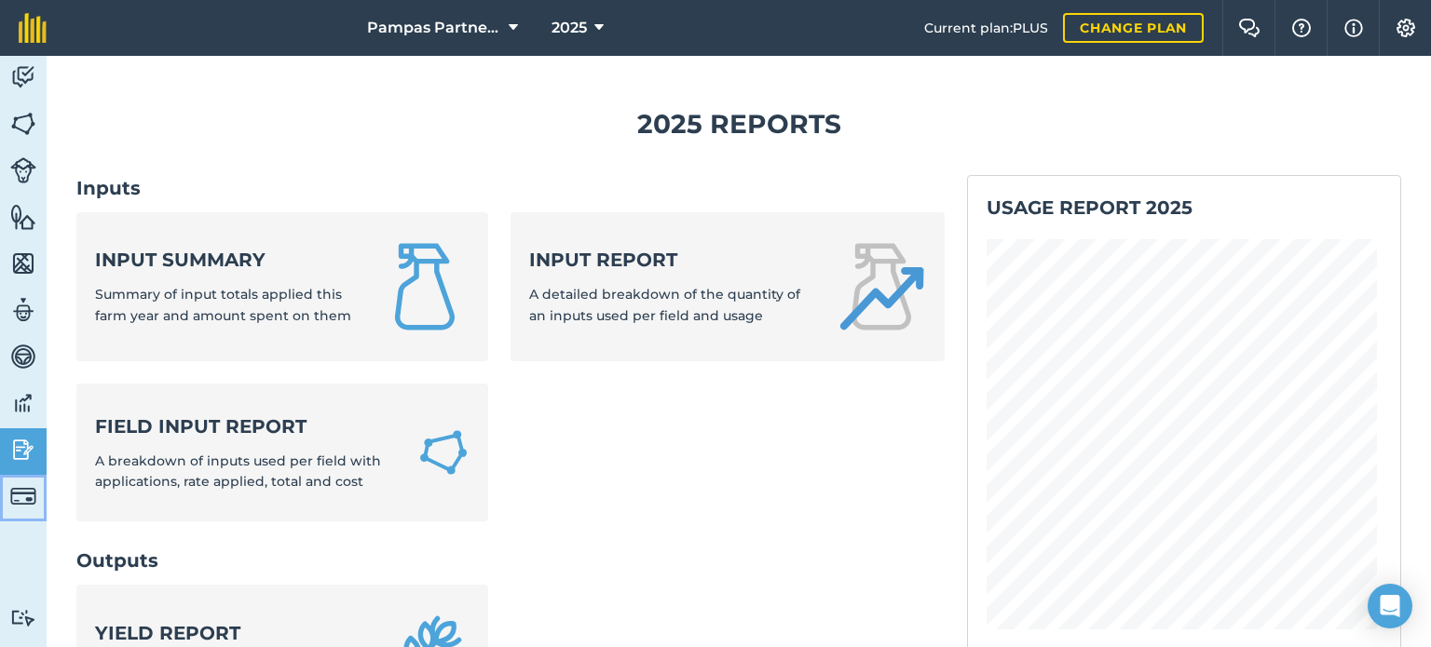
click at [22, 497] on img at bounding box center [23, 497] width 26 height 26
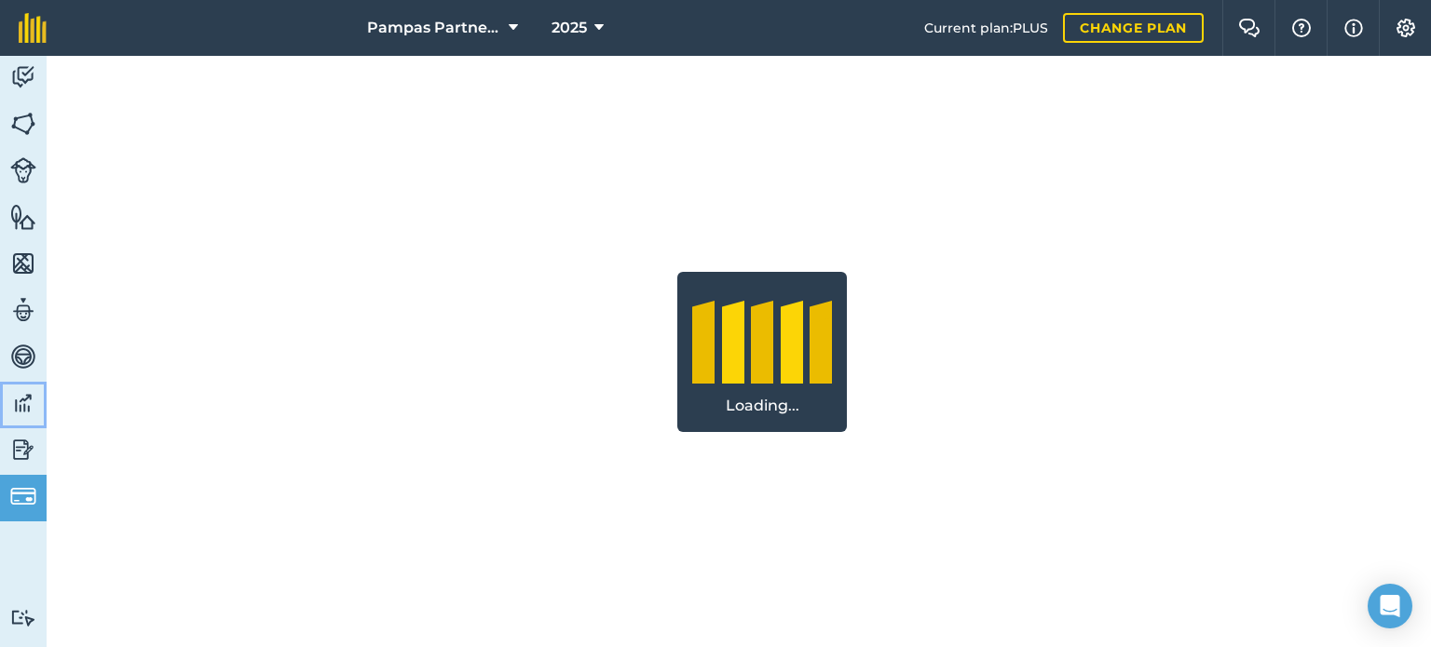
click at [33, 402] on img at bounding box center [23, 403] width 26 height 28
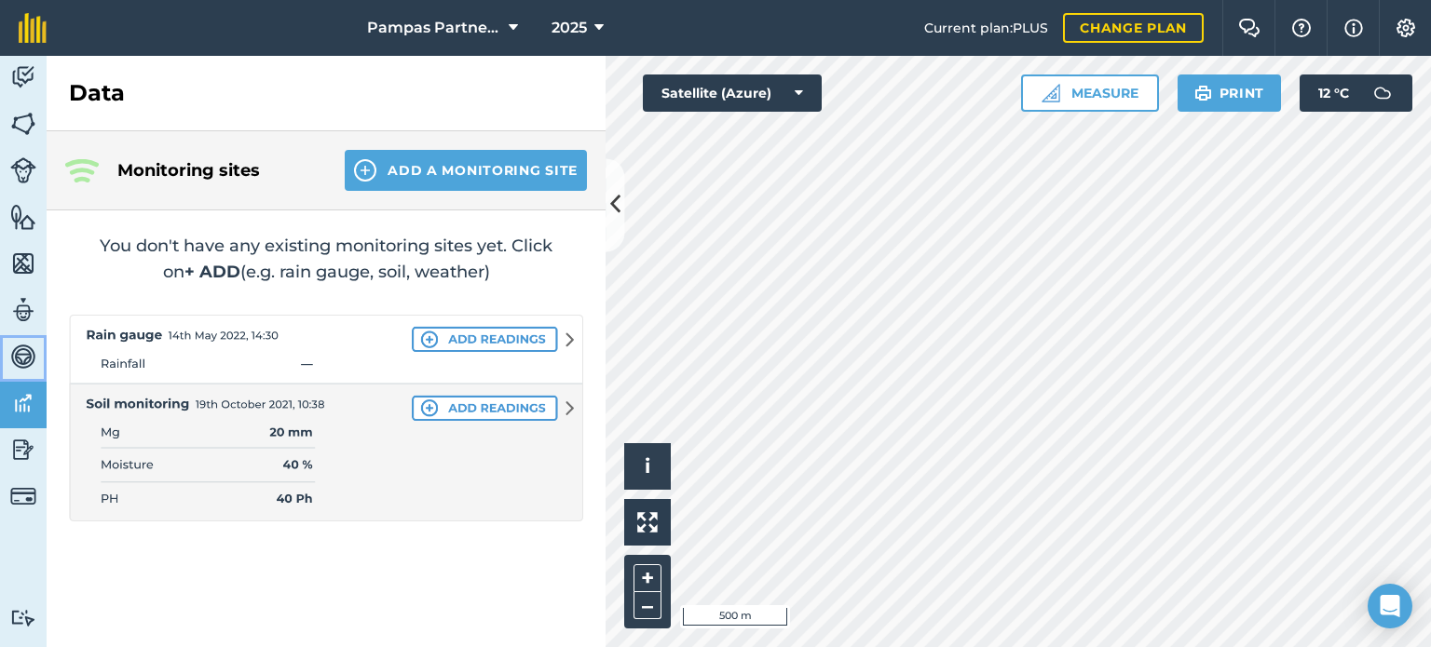
click at [26, 355] on img at bounding box center [23, 357] width 26 height 28
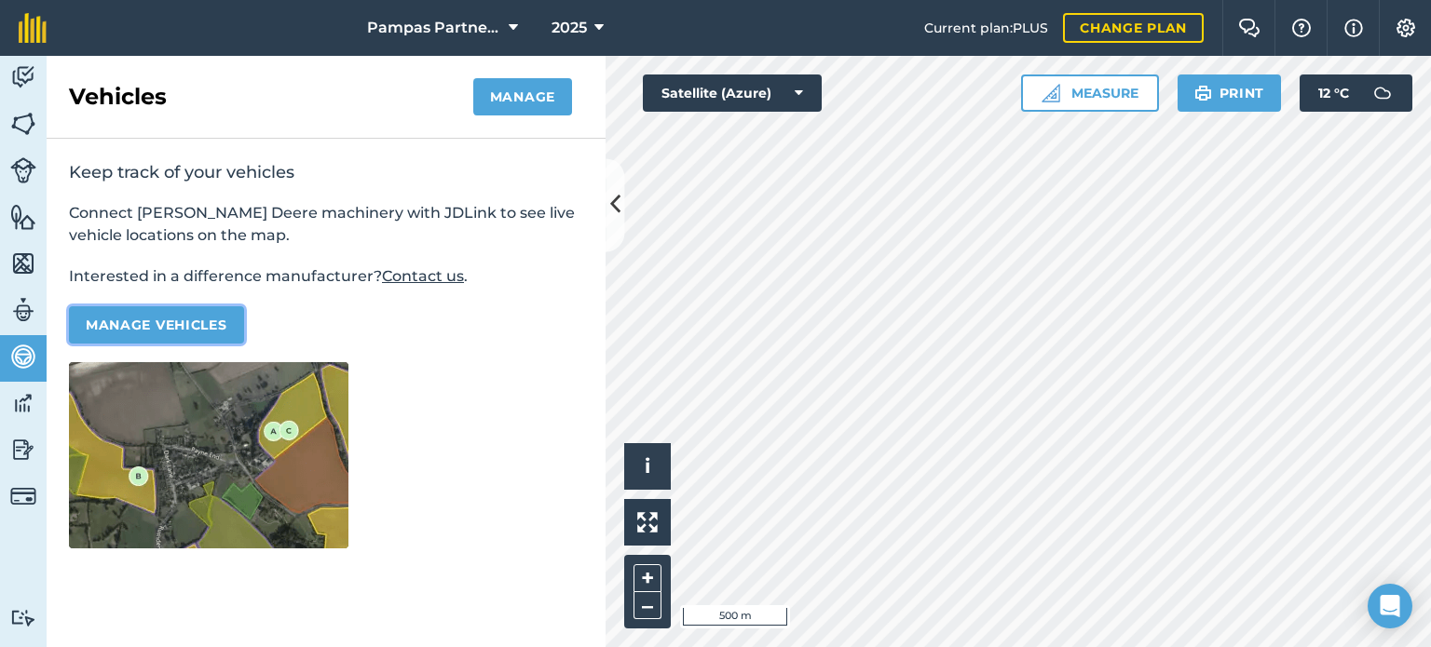
click at [123, 320] on button "Manage vehicles" at bounding box center [156, 325] width 175 height 37
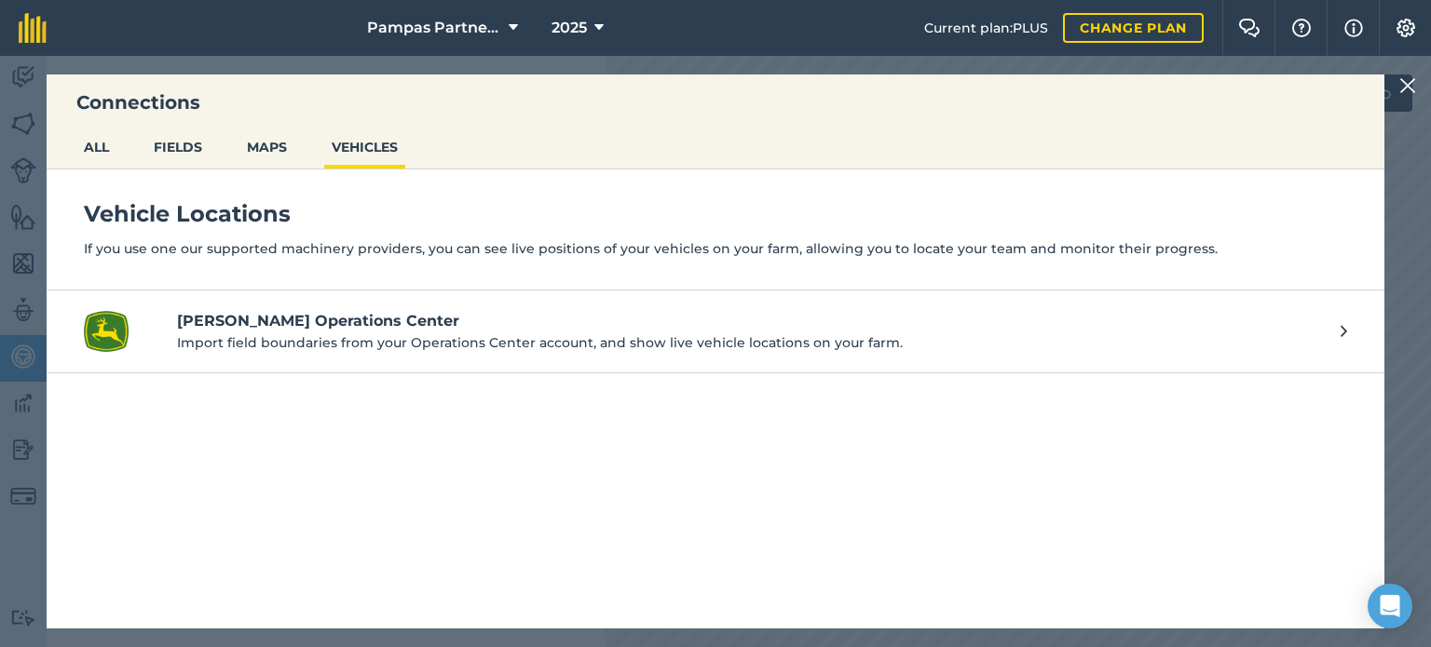
click at [365, 318] on h4 "[PERSON_NAME] Operations Center" at bounding box center [749, 321] width 1145 height 22
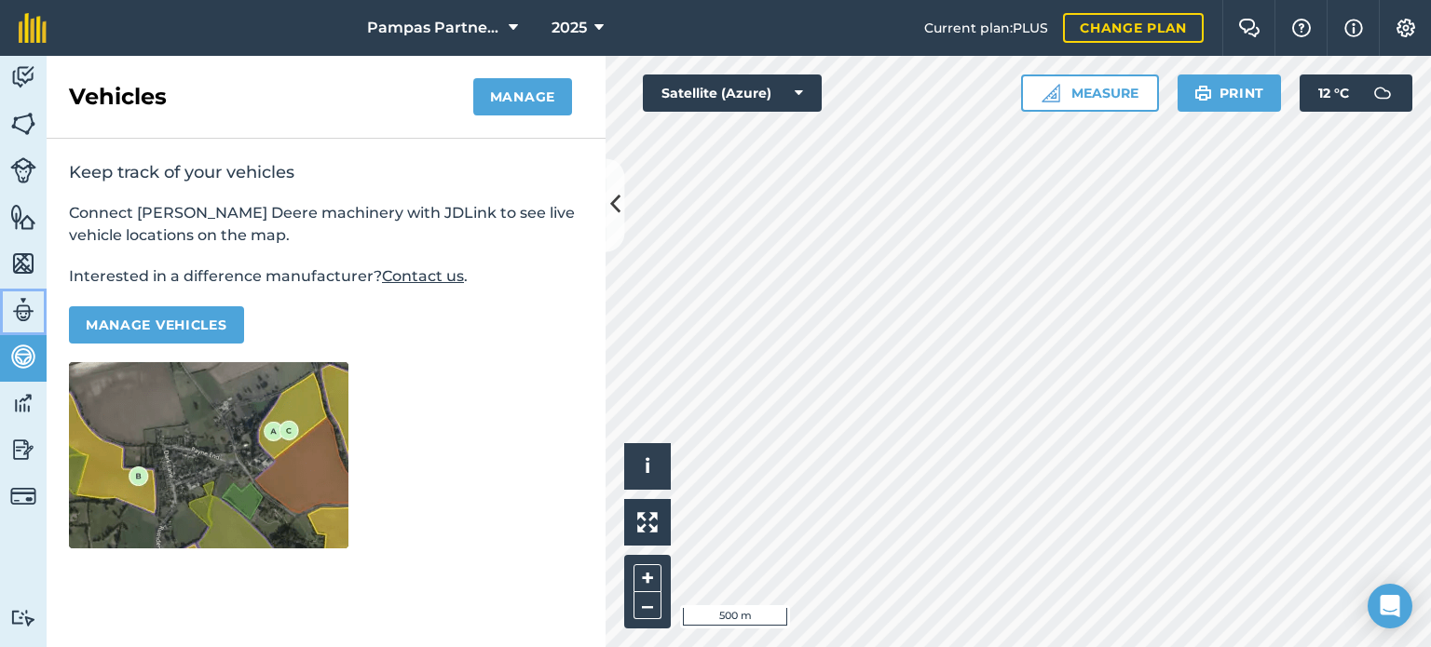
click at [25, 312] on img at bounding box center [23, 310] width 26 height 28
select select "MEMBER"
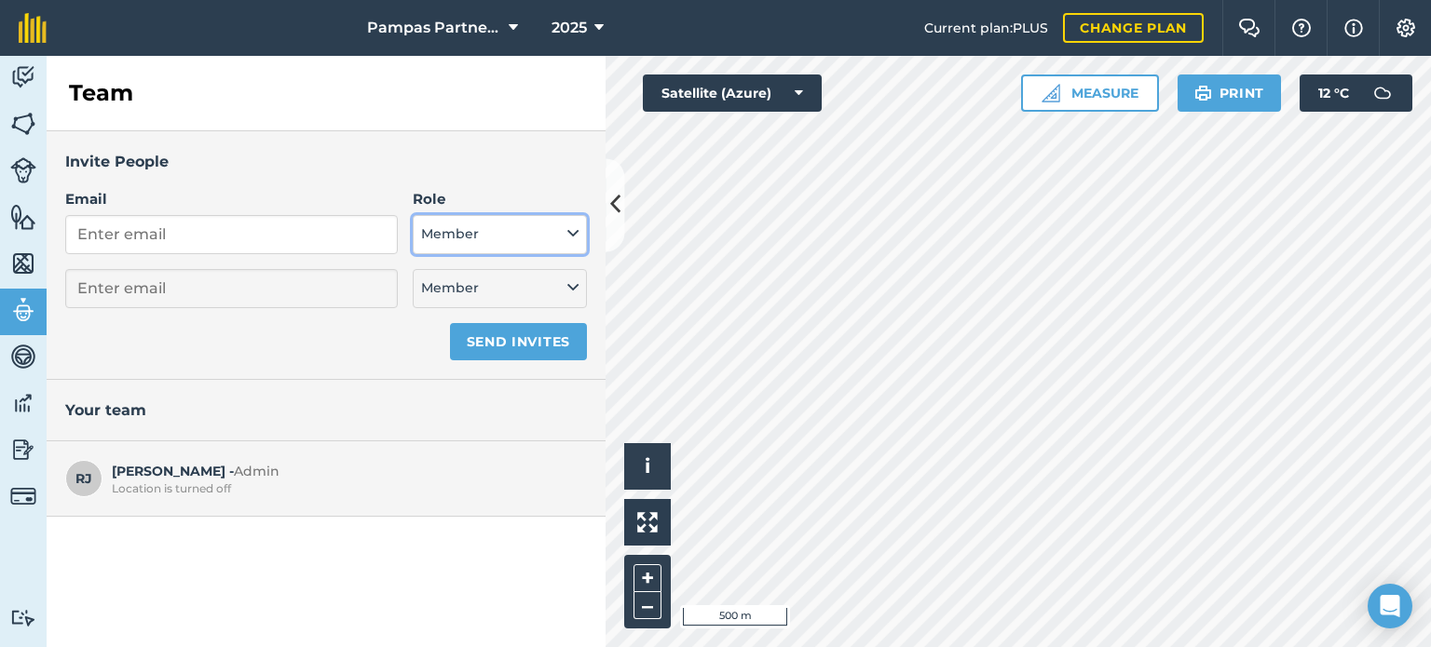
click at [570, 234] on icon at bounding box center [572, 234] width 11 height 20
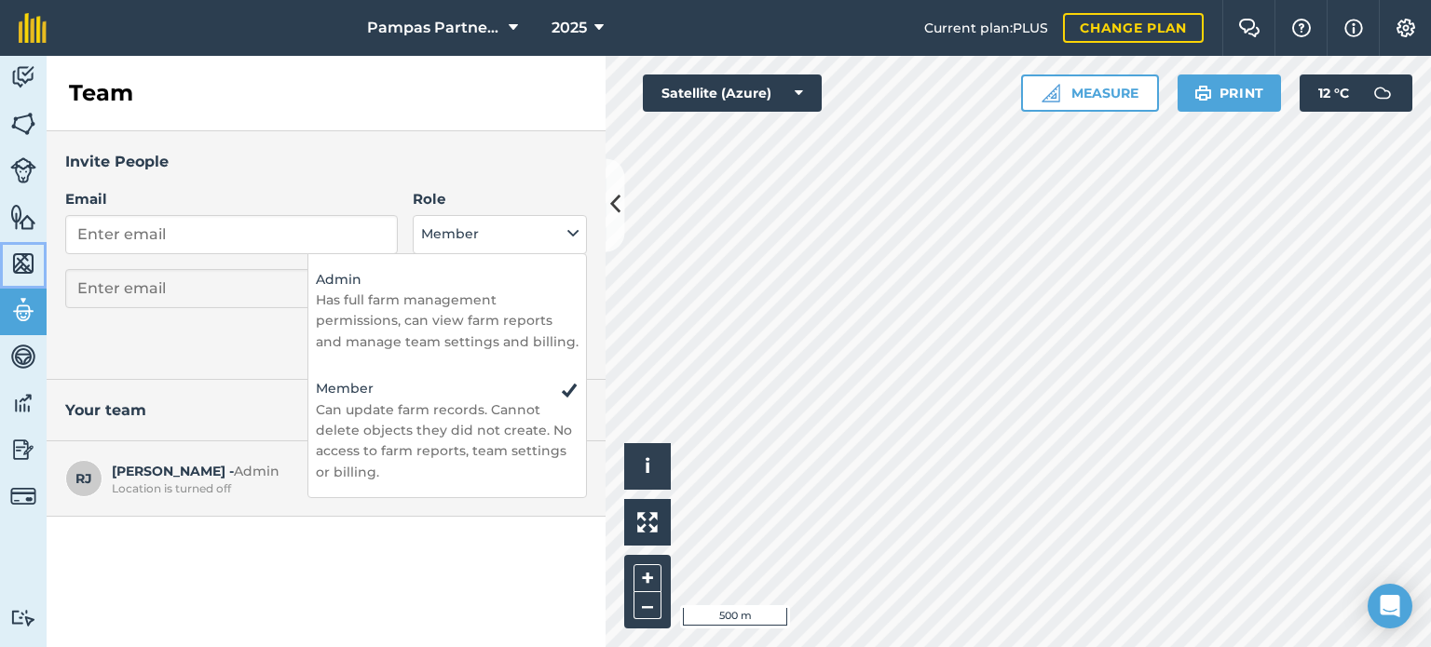
click at [37, 267] on link "Maps" at bounding box center [23, 265] width 47 height 47
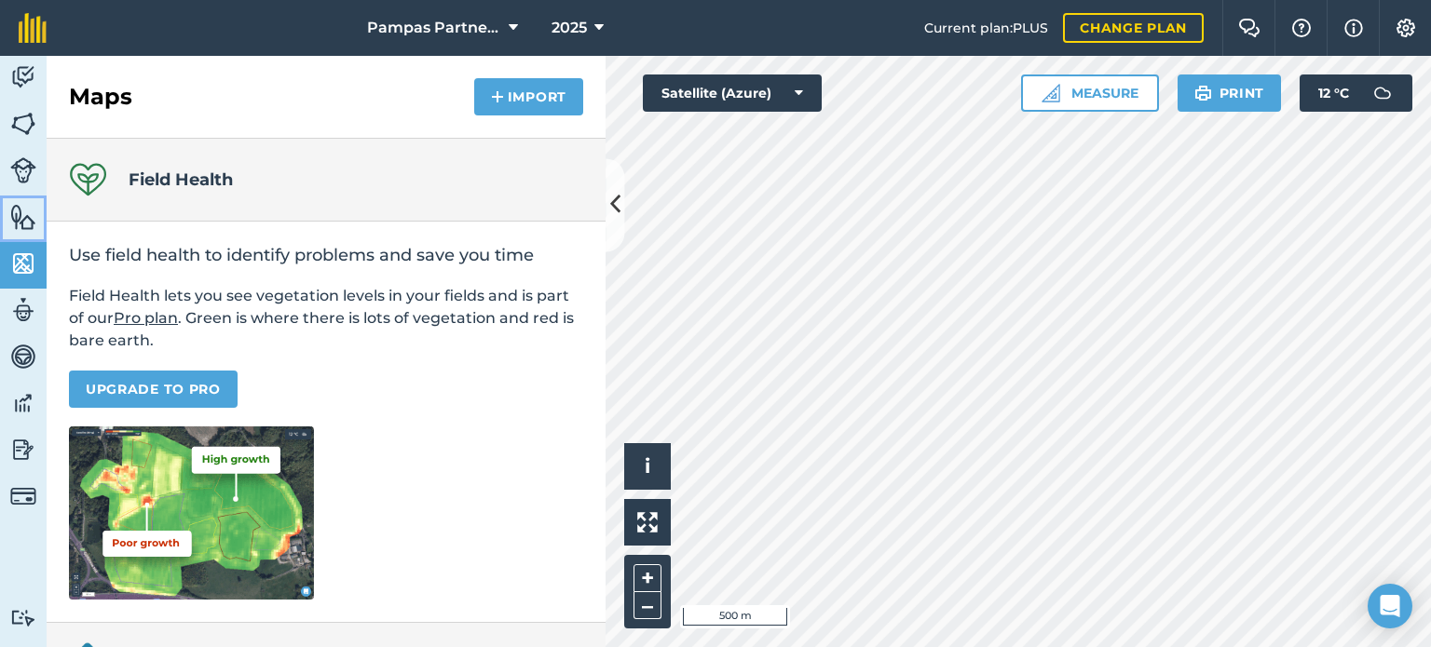
click at [26, 219] on img at bounding box center [23, 217] width 26 height 28
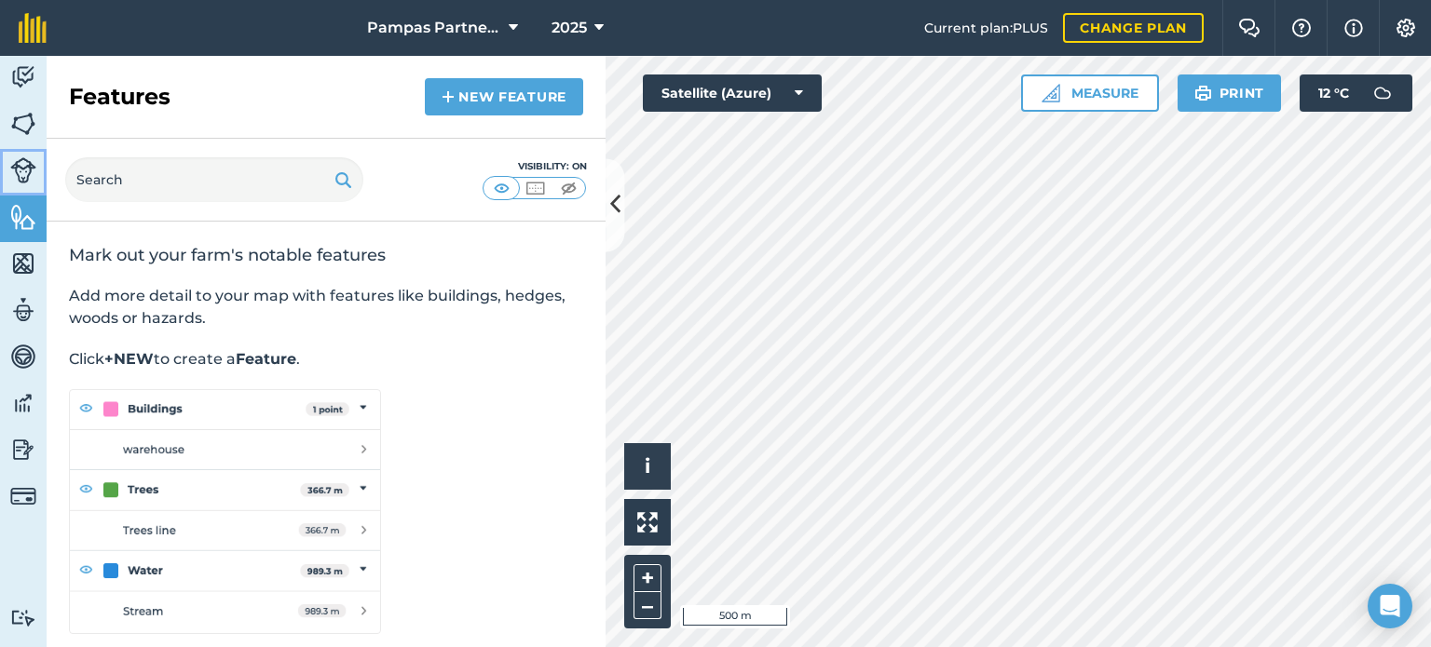
click at [20, 171] on img at bounding box center [23, 170] width 26 height 26
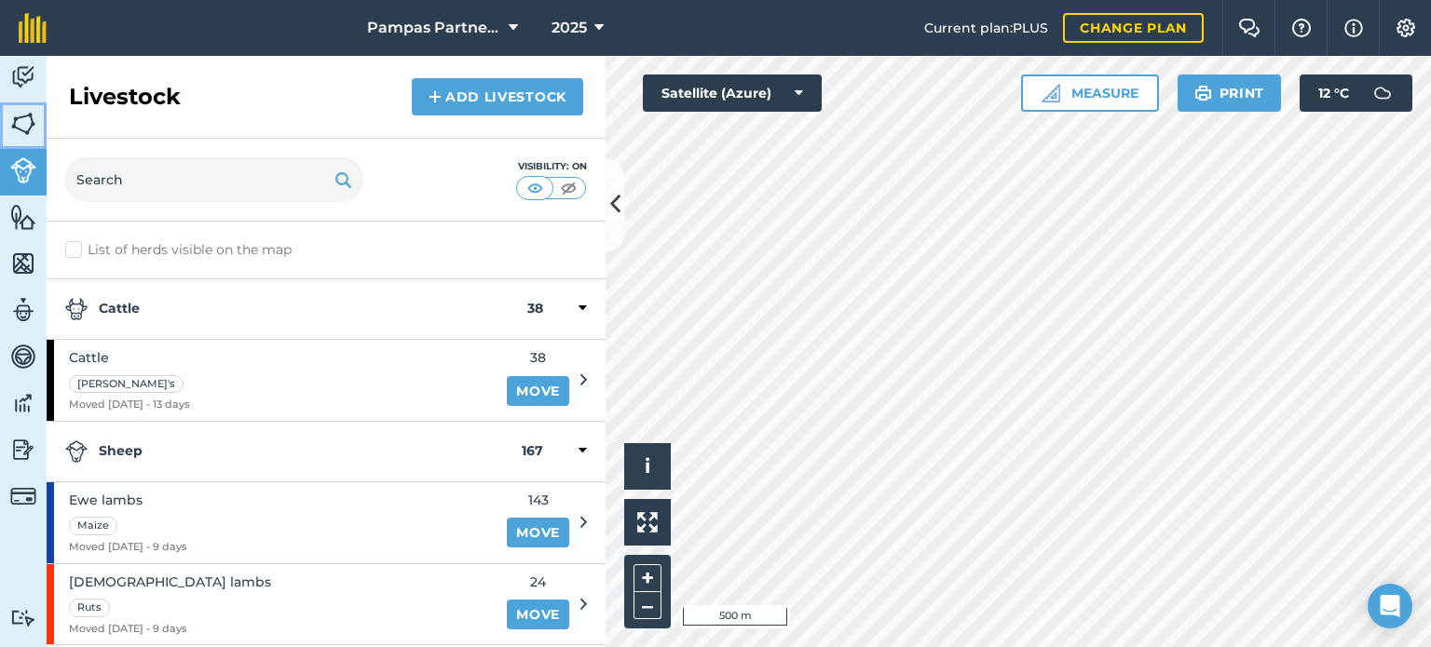
click at [19, 127] on img at bounding box center [23, 124] width 26 height 28
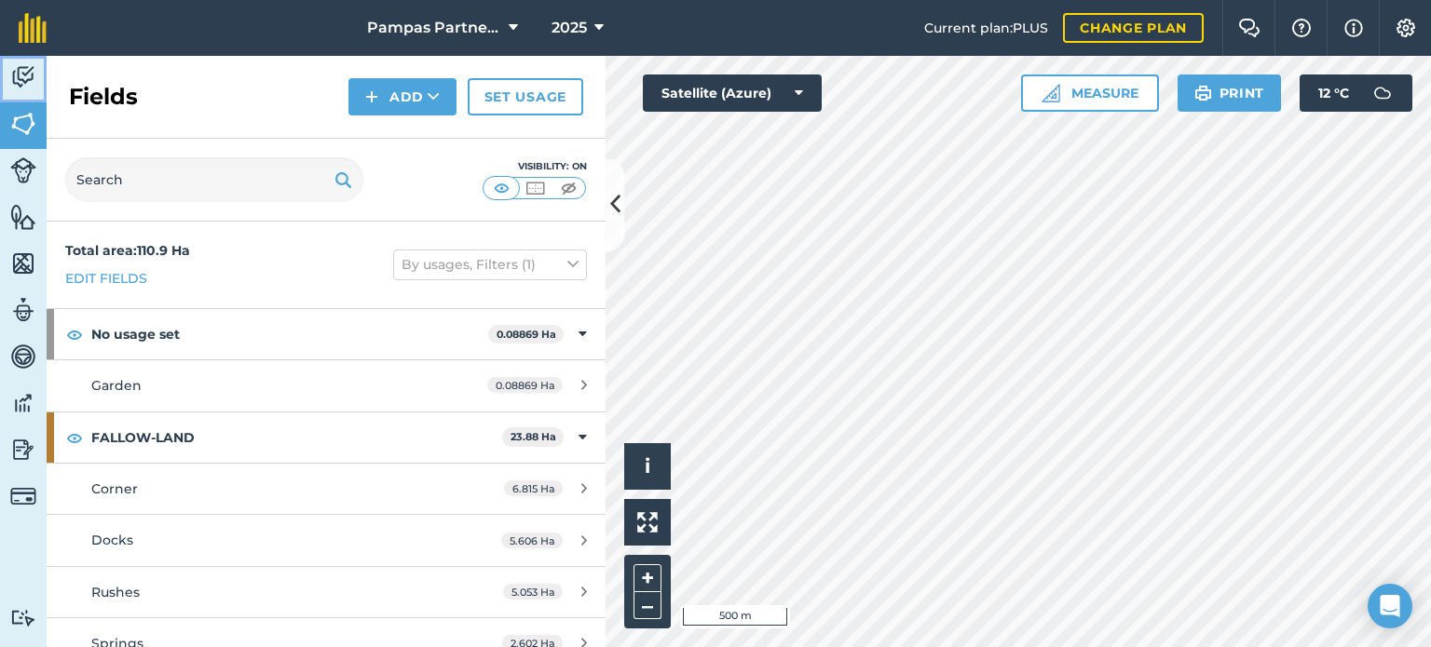
click at [27, 74] on img at bounding box center [23, 77] width 26 height 28
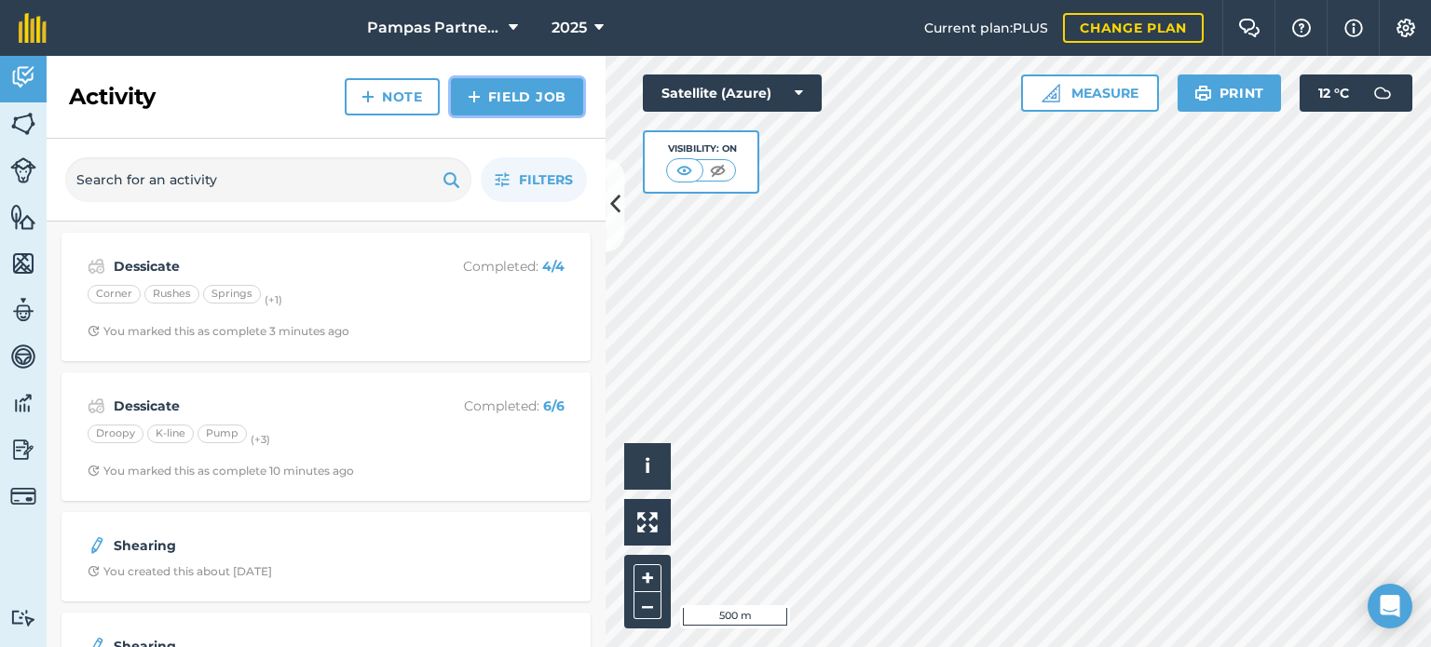
click at [562, 92] on link "Field Job" at bounding box center [517, 96] width 132 height 37
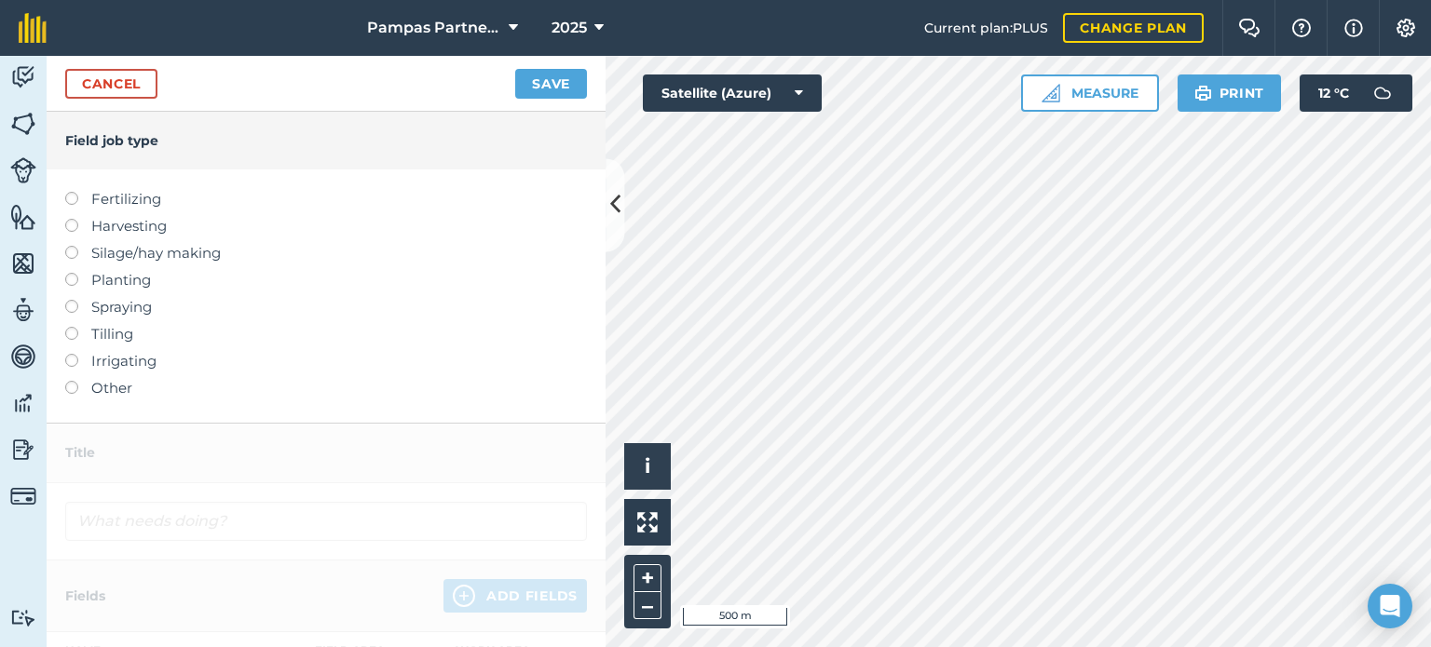
click at [75, 300] on label at bounding box center [78, 300] width 26 height 0
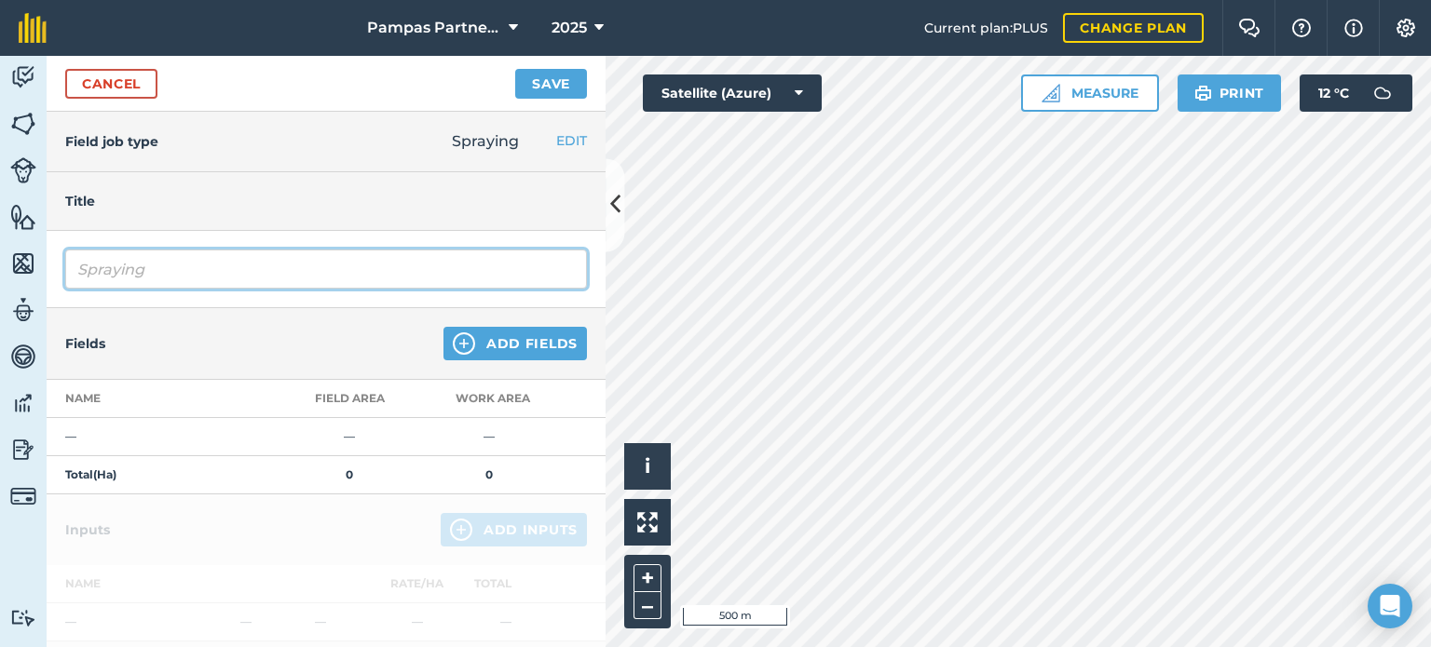
click at [90, 271] on input "Spraying" at bounding box center [326, 269] width 522 height 39
type input "Pasture weed spray"
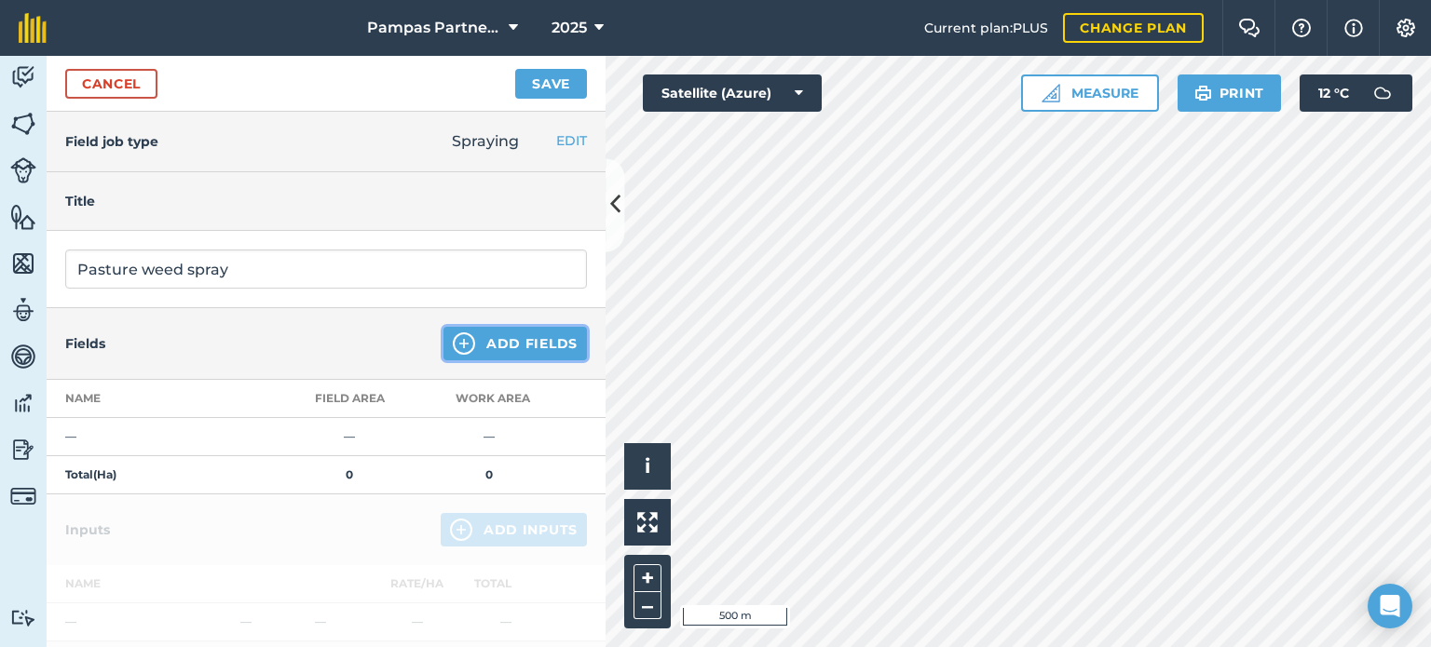
click at [474, 346] on button "Add Fields" at bounding box center [514, 344] width 143 height 34
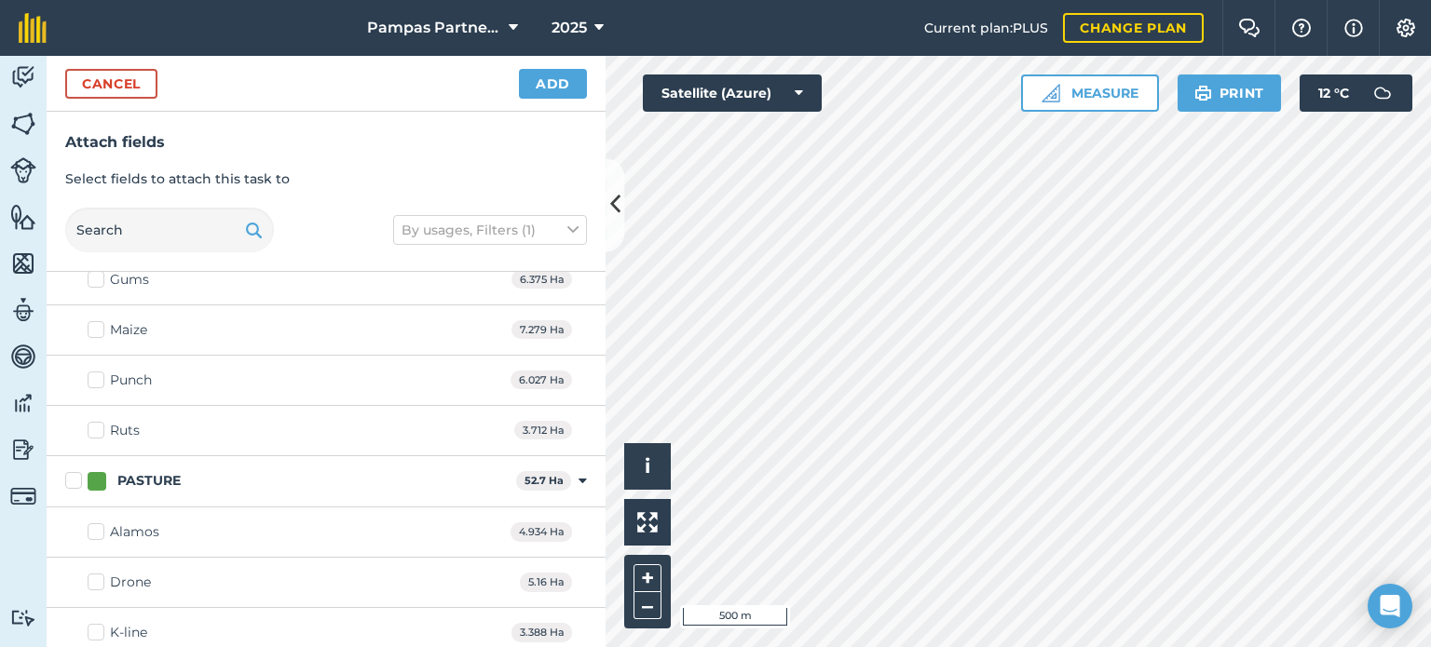
scroll to position [652, 0]
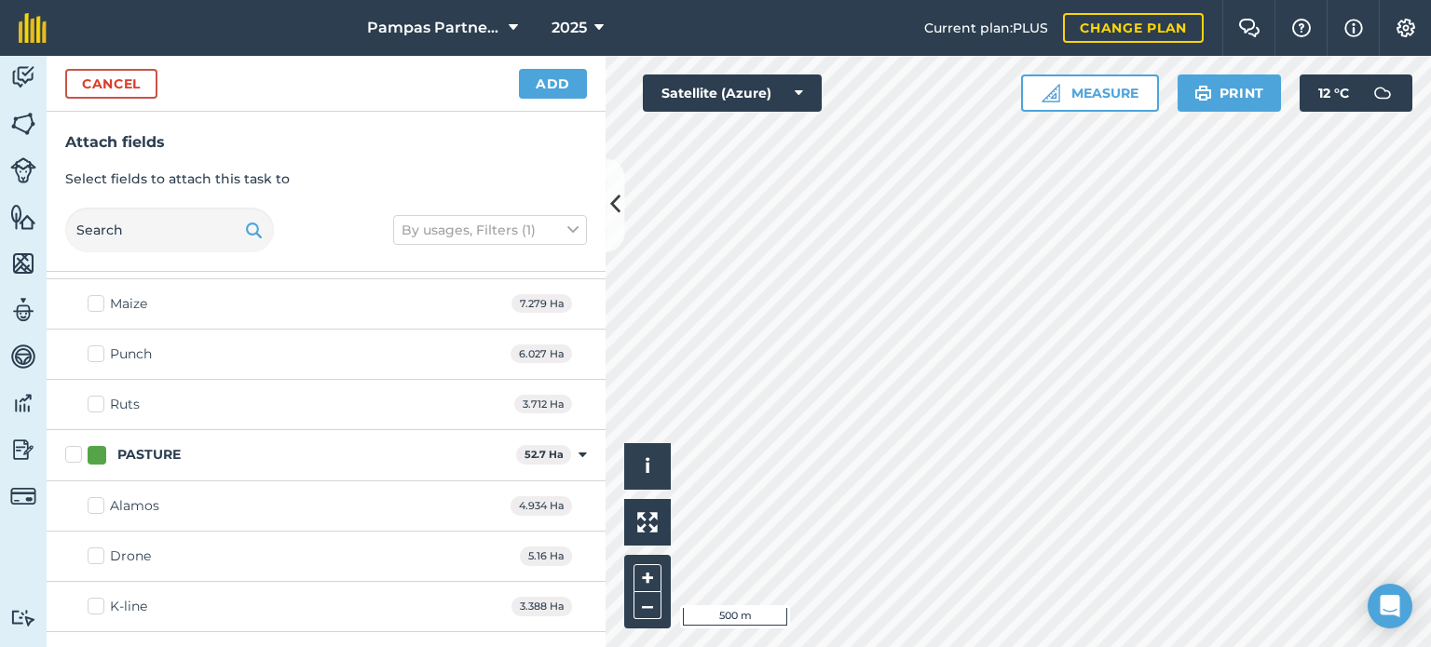
click at [93, 502] on label "Alamos" at bounding box center [124, 507] width 72 height 20
click at [93, 502] on input "Alamos" at bounding box center [94, 503] width 12 height 12
checkbox input "true"
click at [96, 558] on label "Drone" at bounding box center [119, 557] width 63 height 20
click at [96, 558] on input "Drone" at bounding box center [94, 553] width 12 height 12
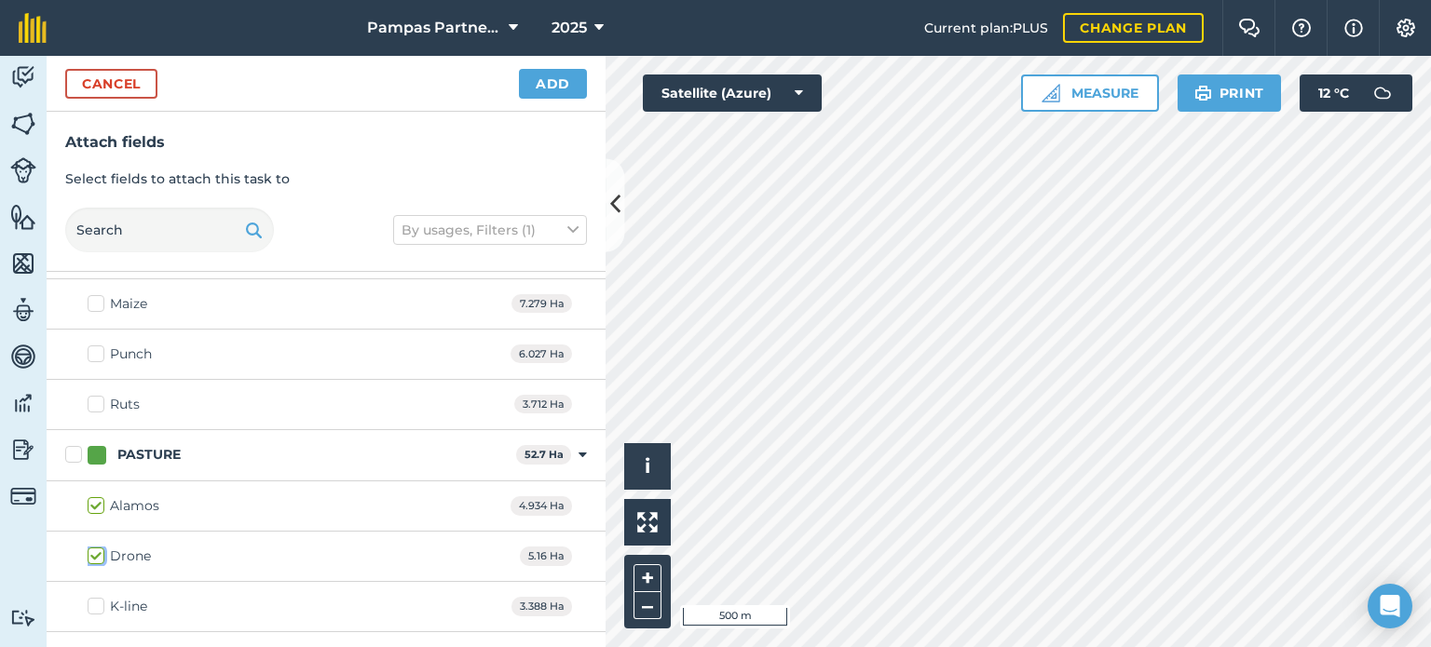
checkbox input "true"
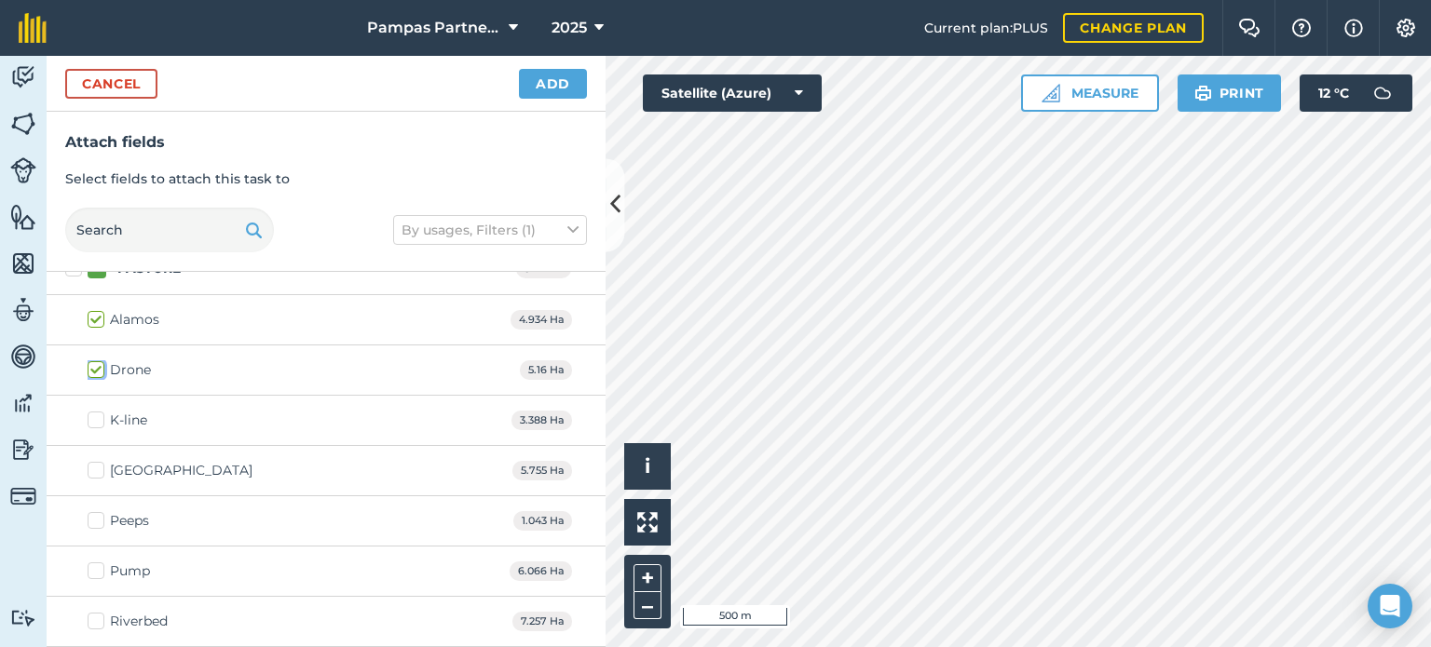
scroll to position [932, 0]
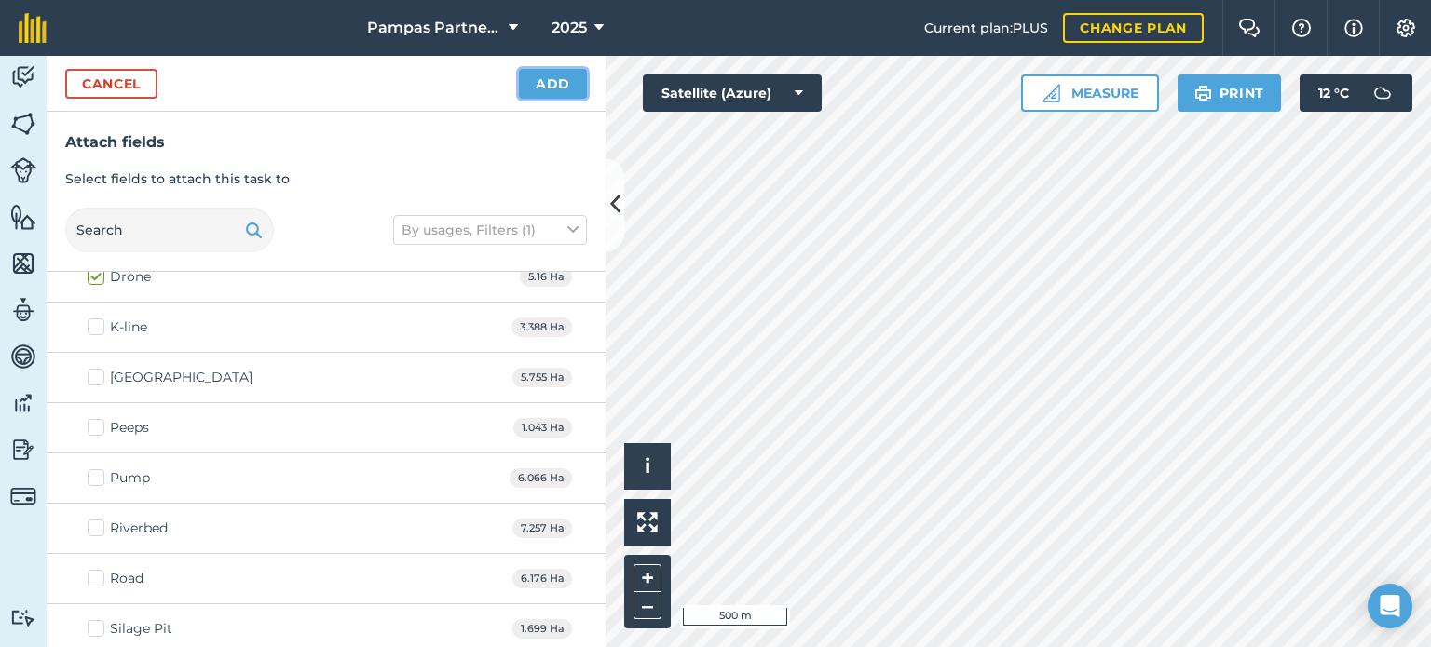
click at [572, 87] on button "Add" at bounding box center [553, 84] width 68 height 30
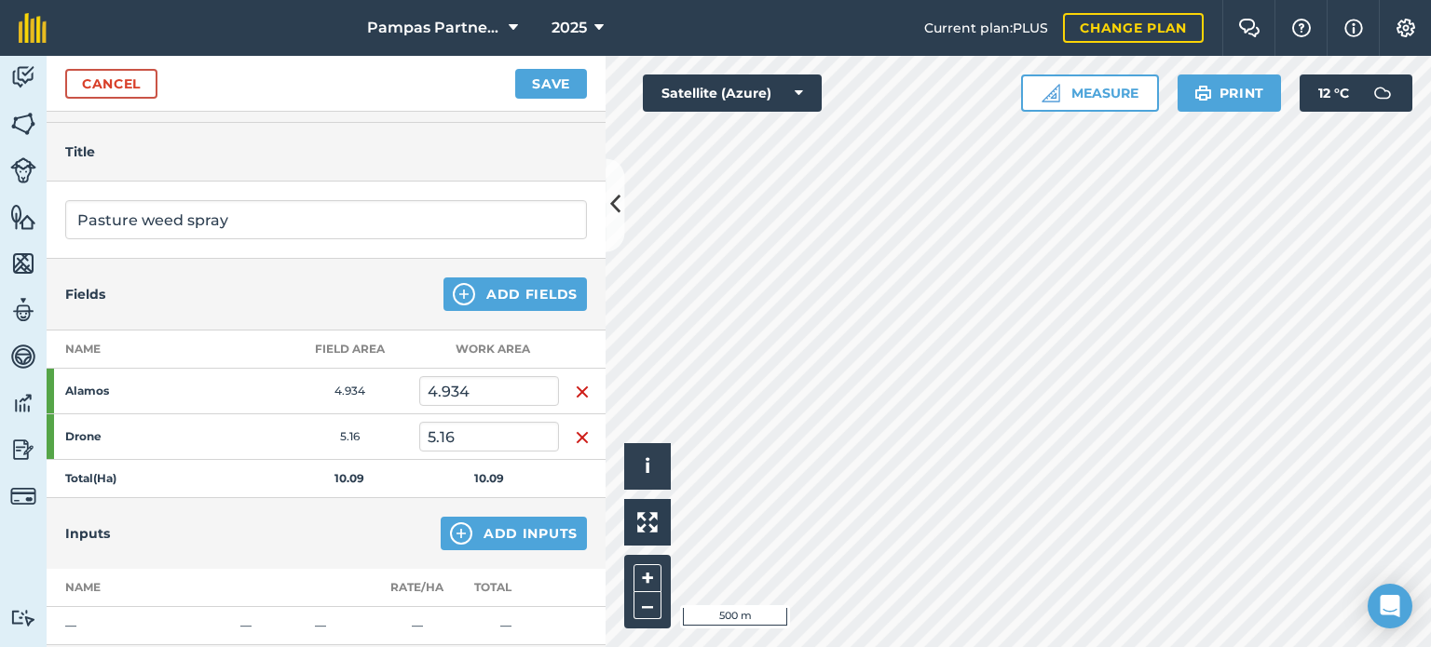
scroll to position [93, 0]
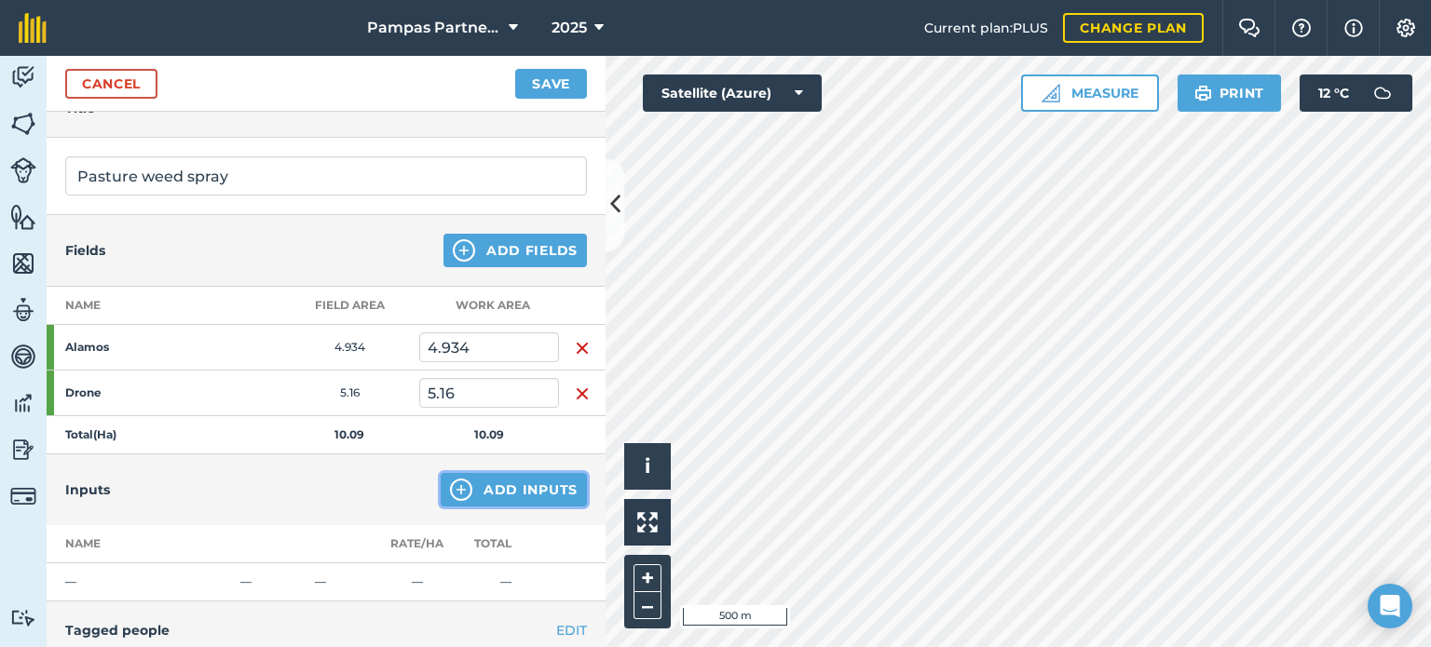
click at [514, 483] on button "Add Inputs" at bounding box center [514, 490] width 146 height 34
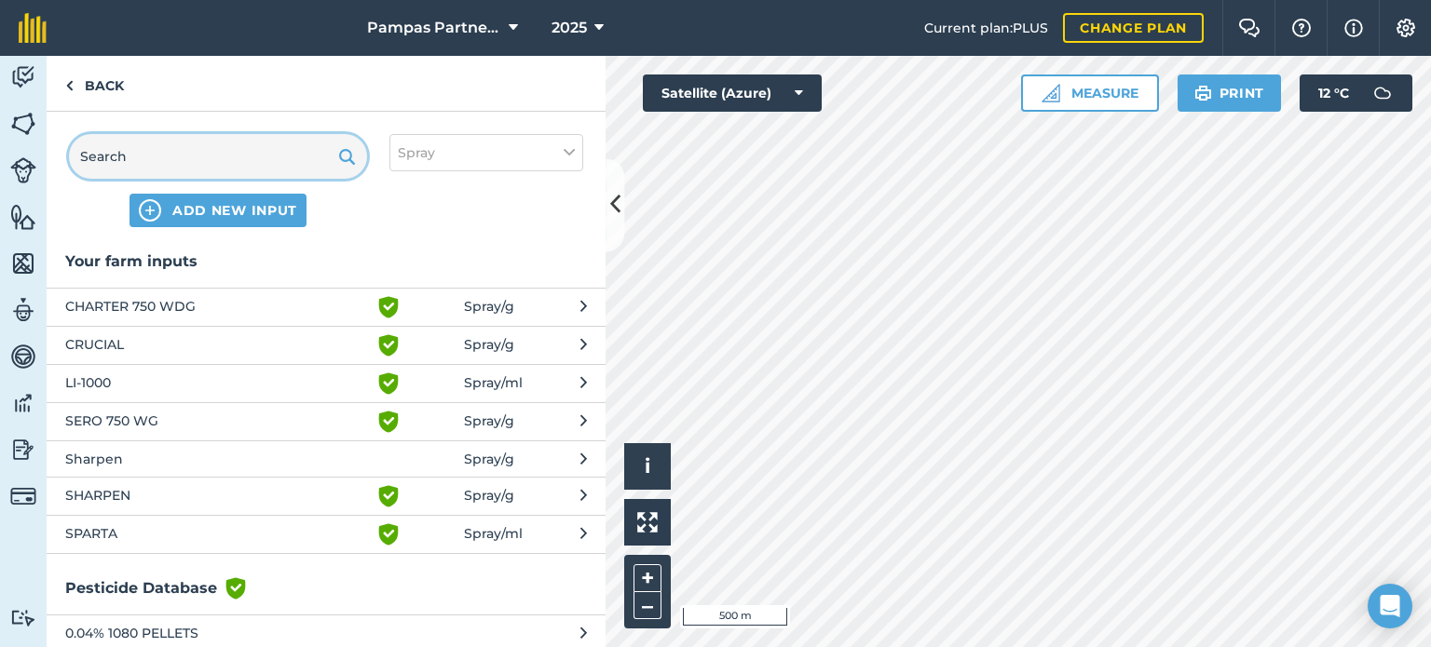
click at [268, 160] on input "text" at bounding box center [218, 156] width 298 height 45
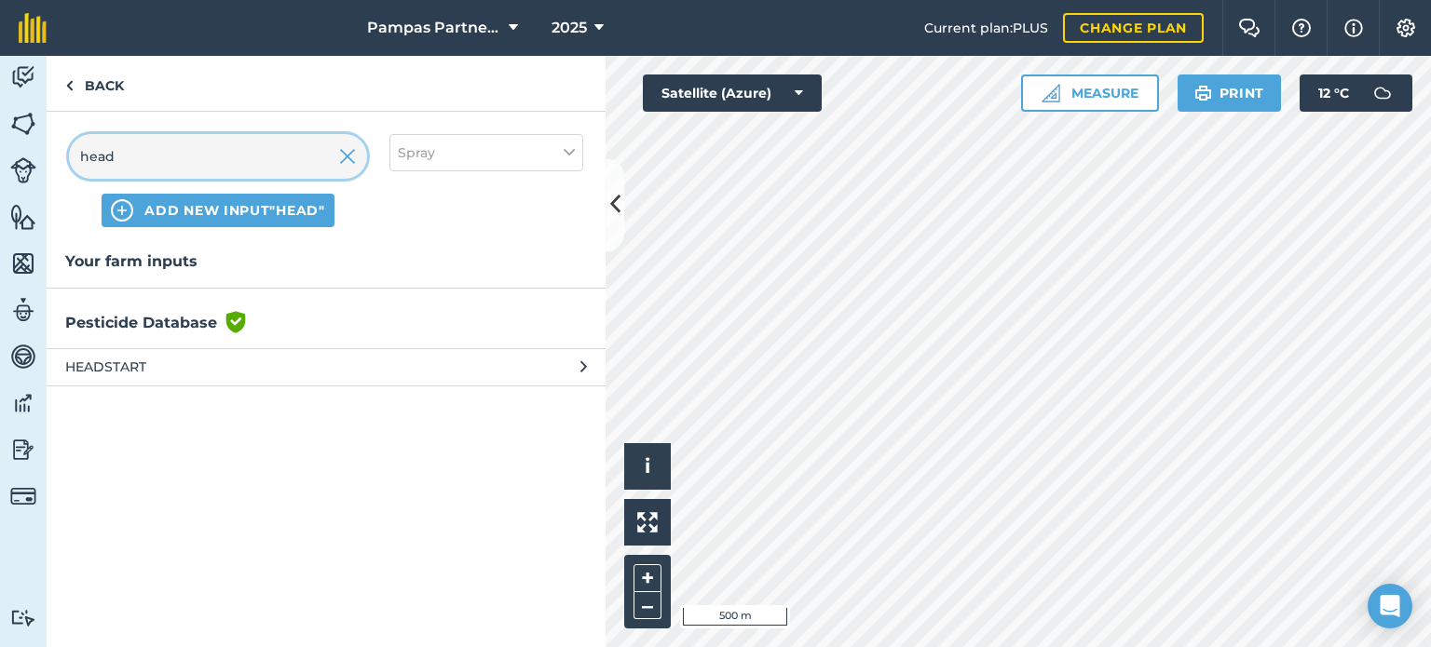
type input "head"
click at [207, 368] on span "HEADSTART" at bounding box center [217, 367] width 305 height 20
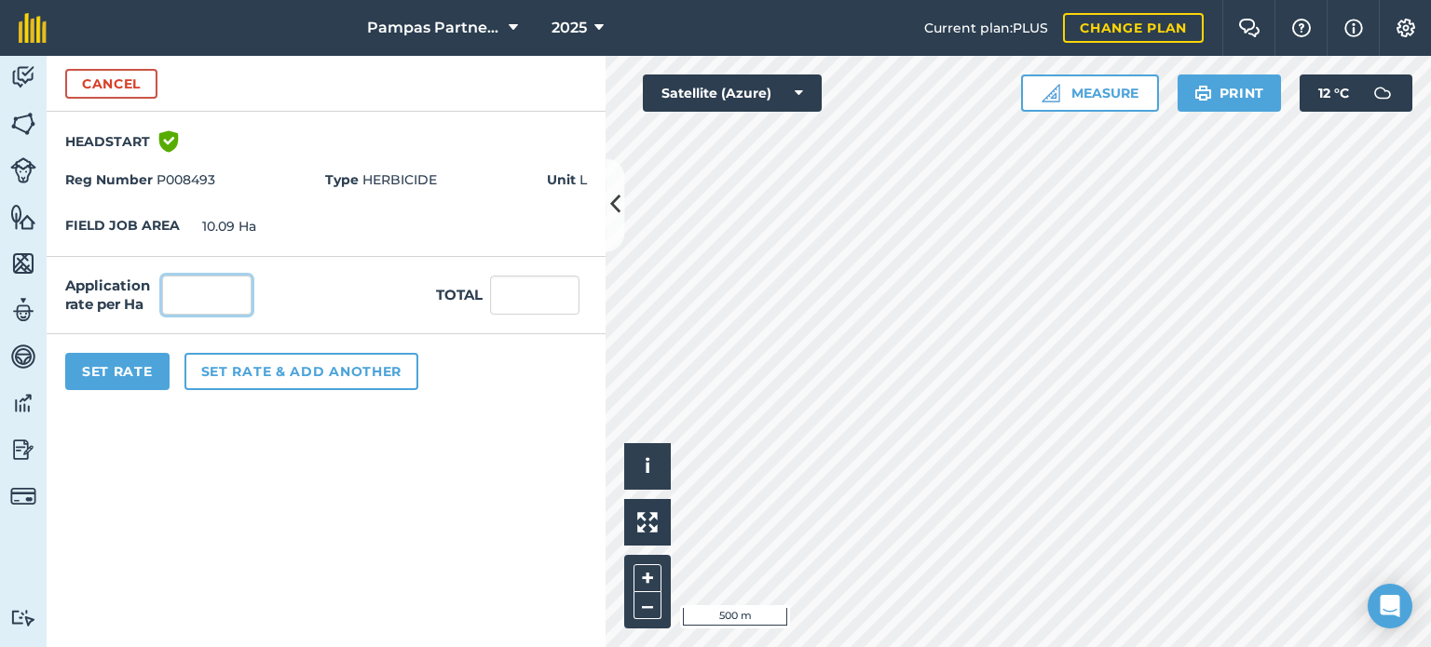
click at [195, 308] on input "text" at bounding box center [206, 295] width 89 height 39
type input "1"
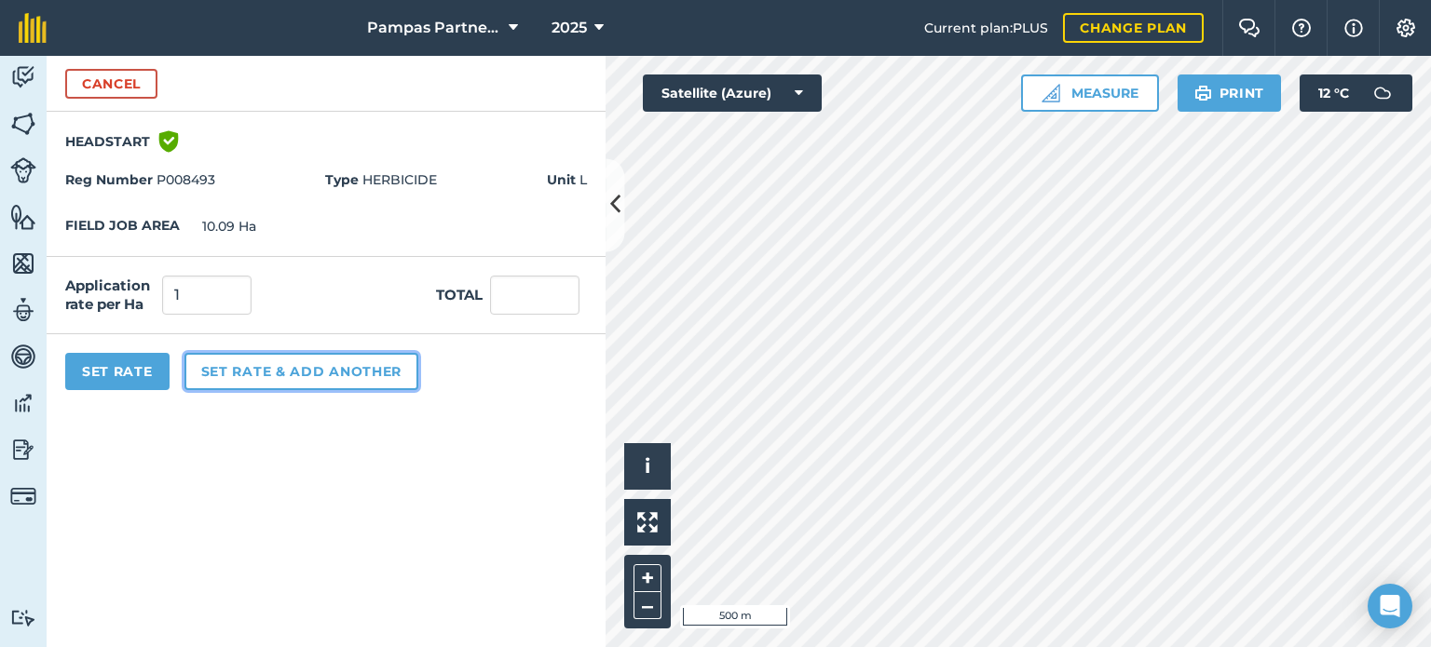
type input "10.09"
click at [228, 366] on button "Set rate & add another" at bounding box center [301, 371] width 234 height 37
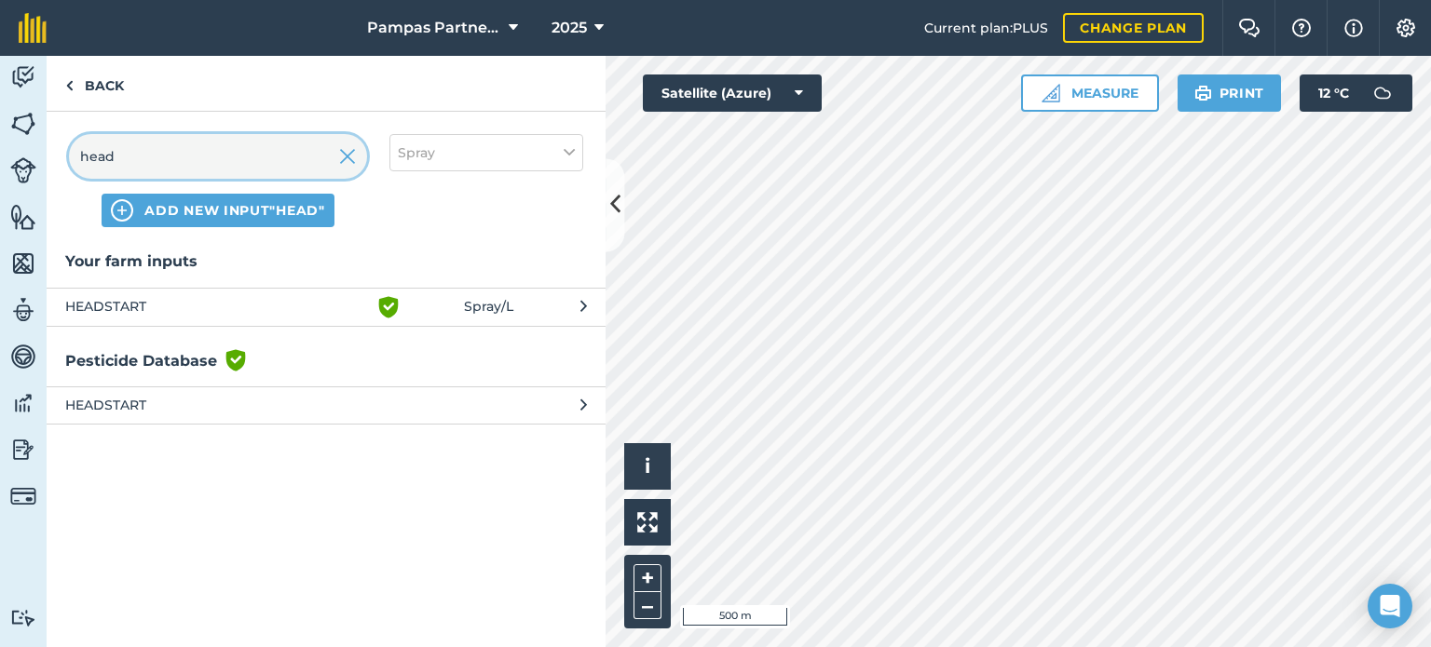
click at [201, 156] on input "head" at bounding box center [218, 156] width 298 height 45
click at [344, 156] on img at bounding box center [347, 156] width 17 height 22
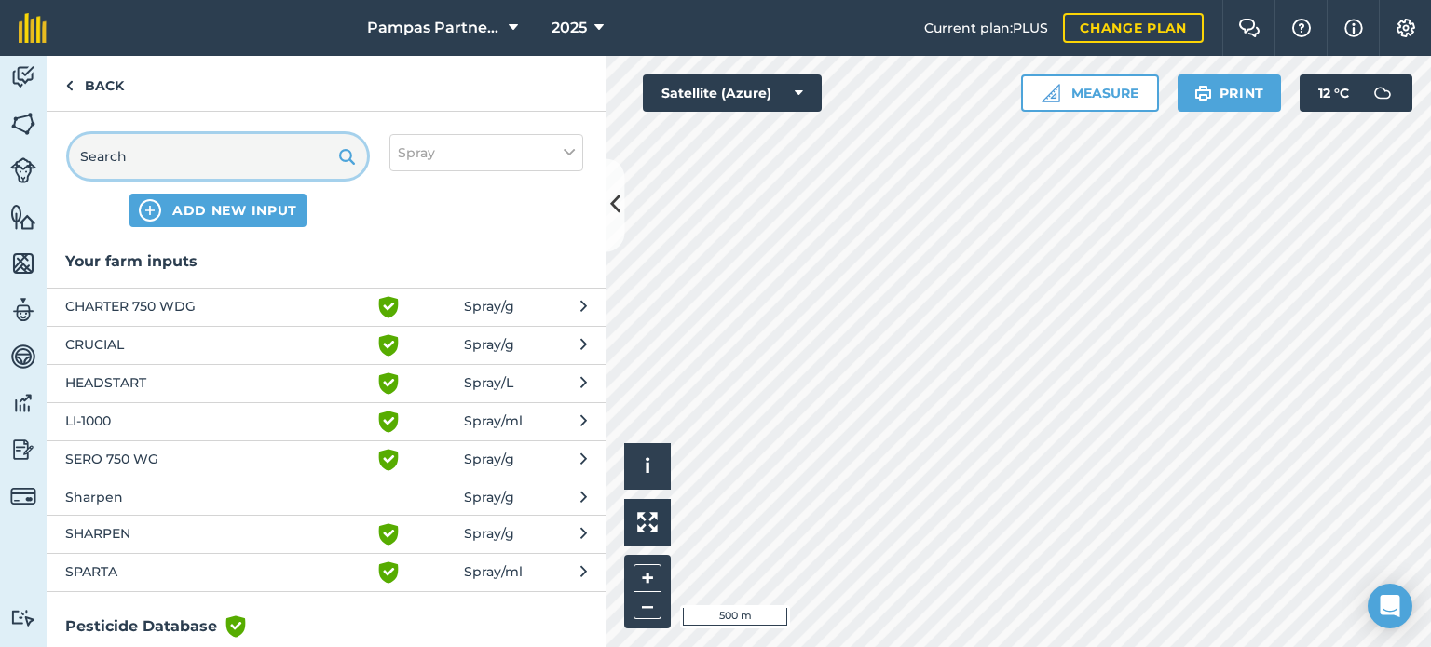
click at [295, 159] on input "text" at bounding box center [218, 156] width 298 height 45
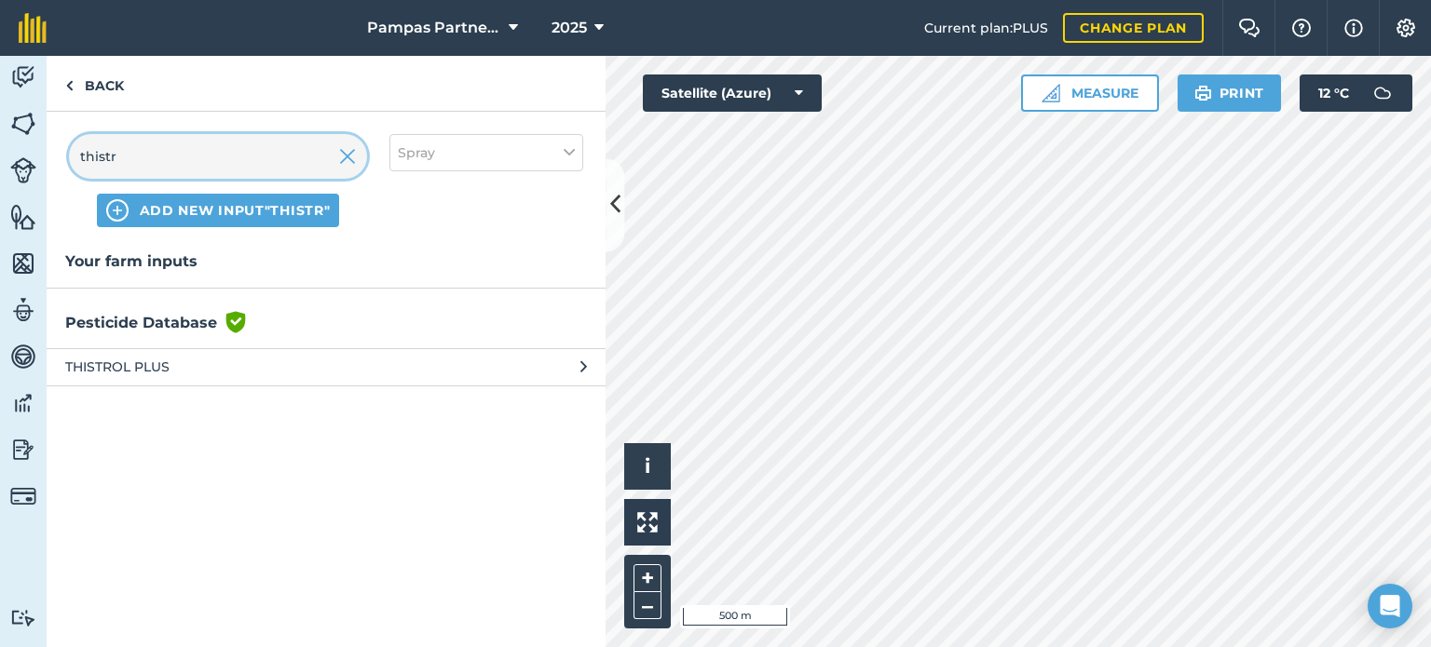
type input "thistr"
click at [142, 361] on span "THISTROL PLUS" at bounding box center [217, 367] width 305 height 20
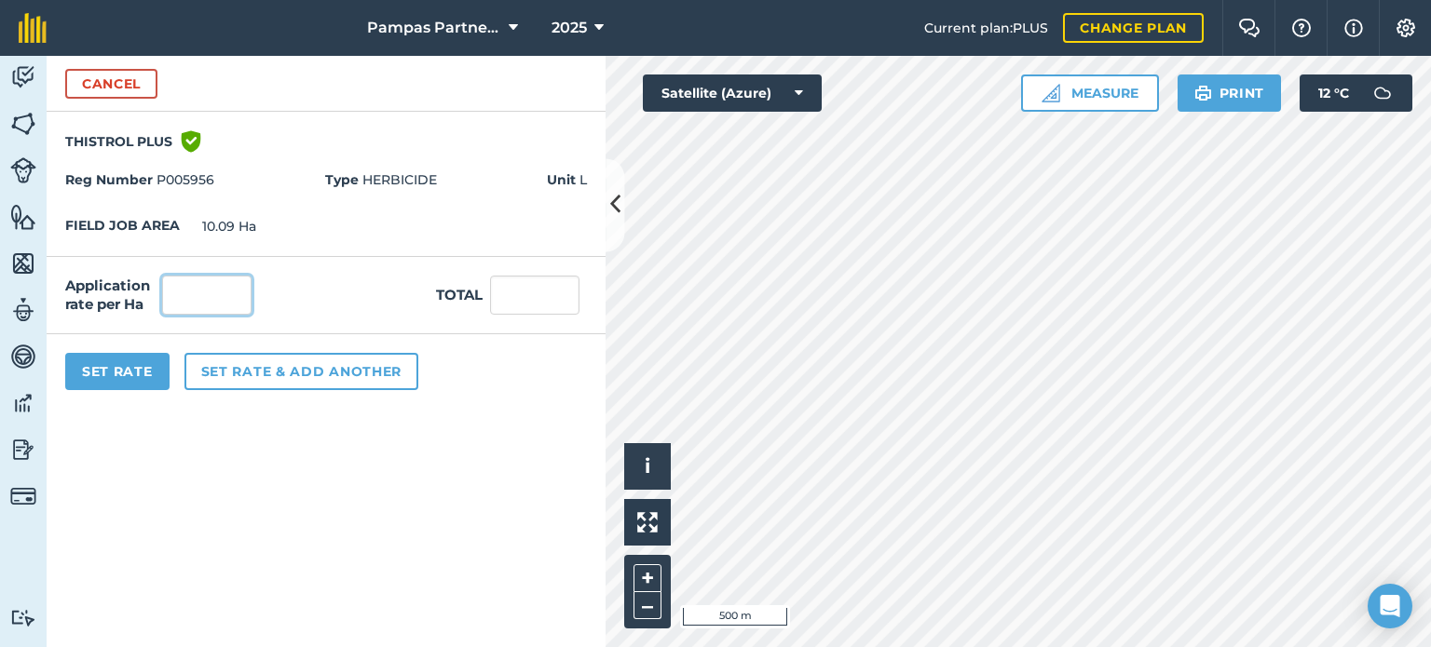
click at [196, 292] on input "text" at bounding box center [206, 295] width 89 height 39
type input "3"
type input "30.27"
click at [141, 366] on button "Set Rate" at bounding box center [117, 371] width 104 height 37
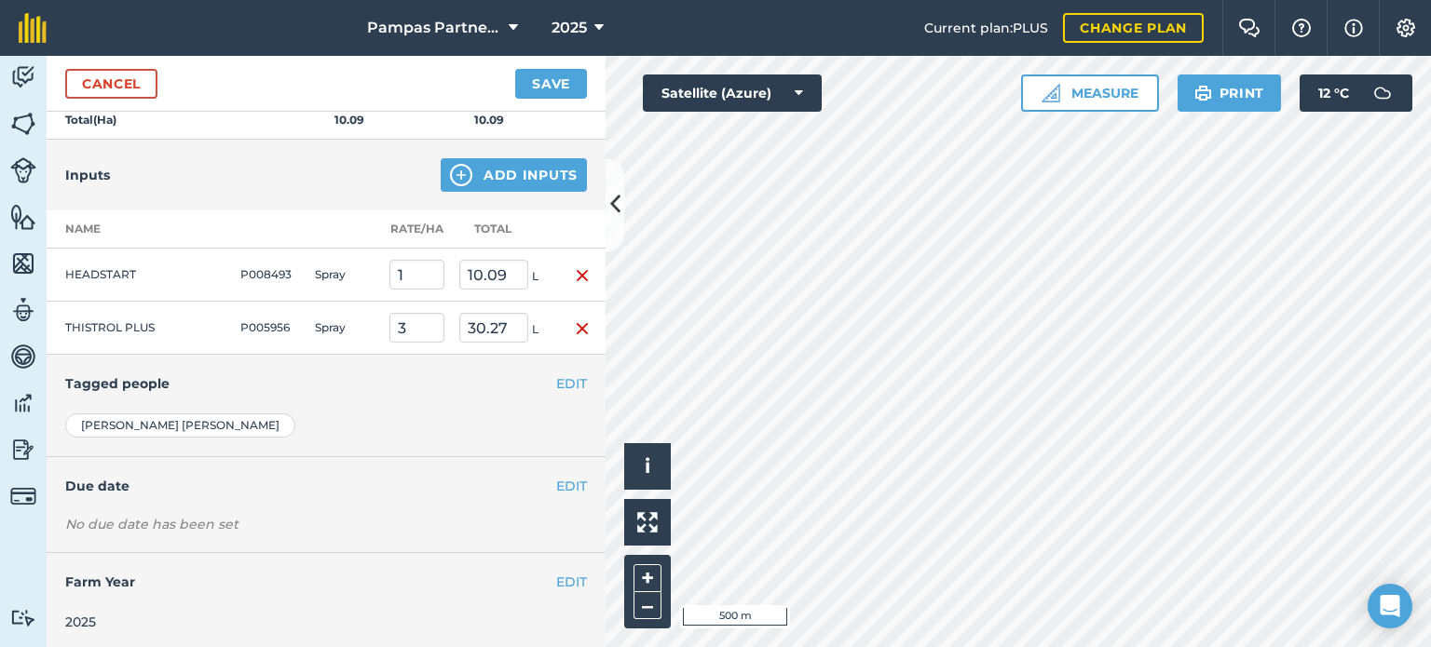
scroll to position [0, 0]
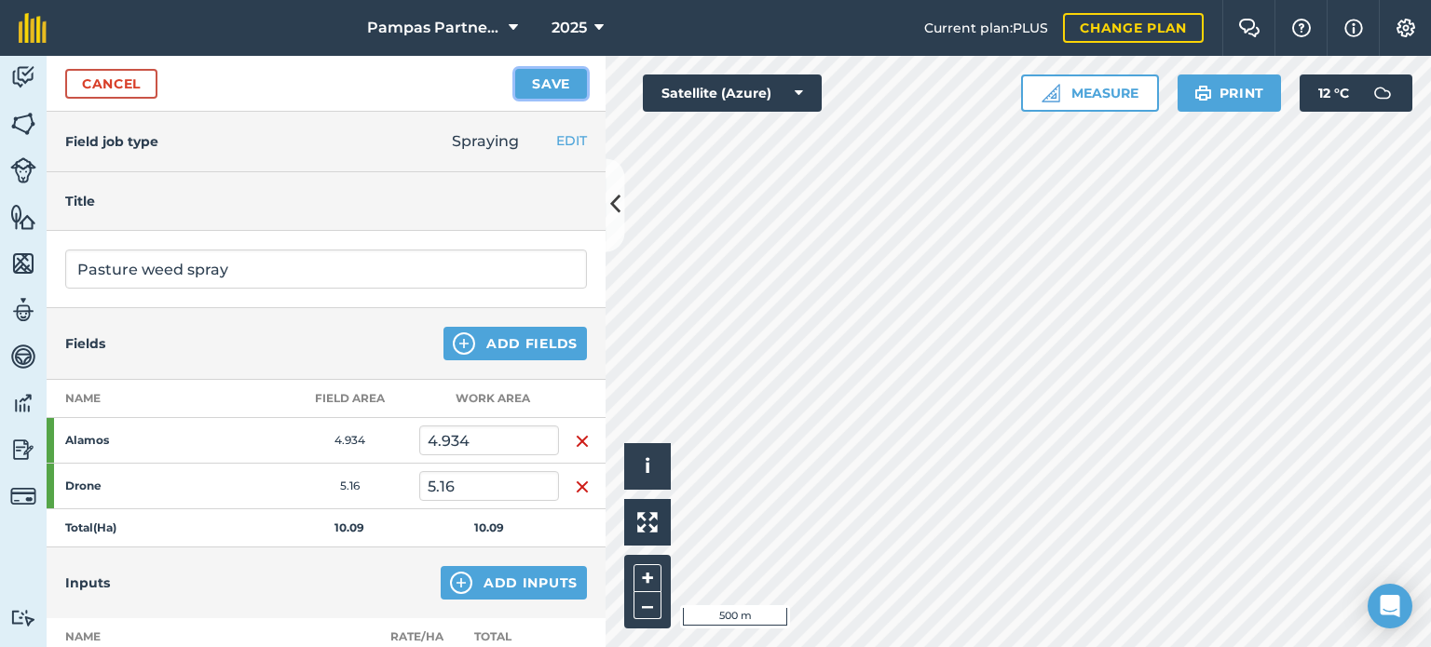
click at [535, 85] on button "Save" at bounding box center [551, 84] width 72 height 30
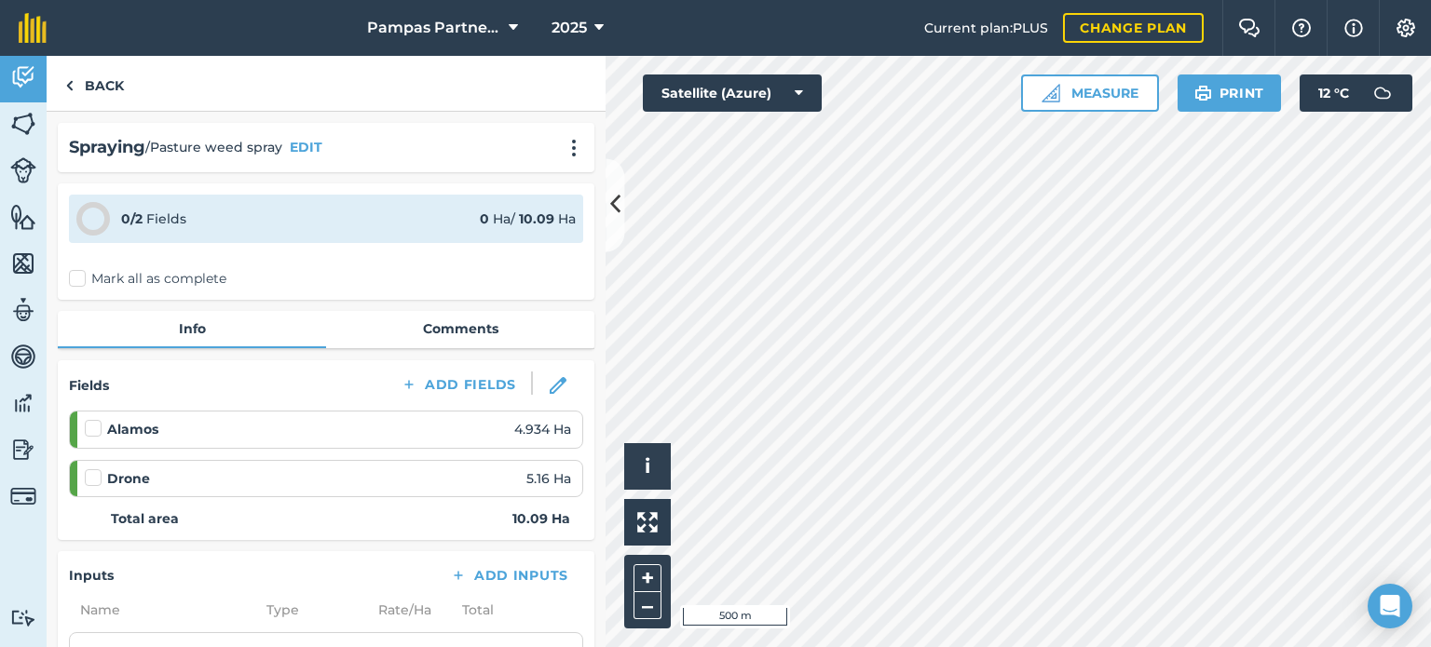
click at [75, 279] on label "Mark all as complete" at bounding box center [147, 279] width 157 height 20
click at [75, 279] on input "Mark all as complete" at bounding box center [75, 275] width 12 height 12
checkbox input "false"
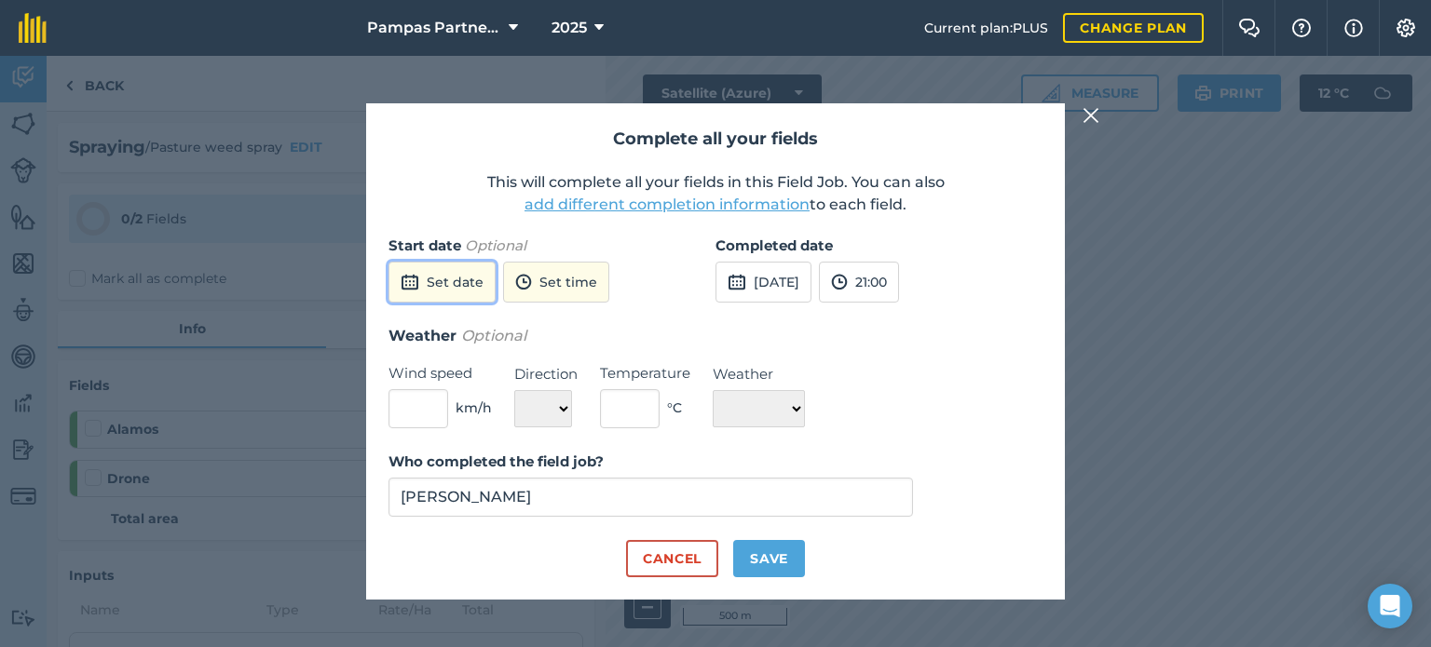
click at [448, 284] on button "Set date" at bounding box center [441, 282] width 107 height 41
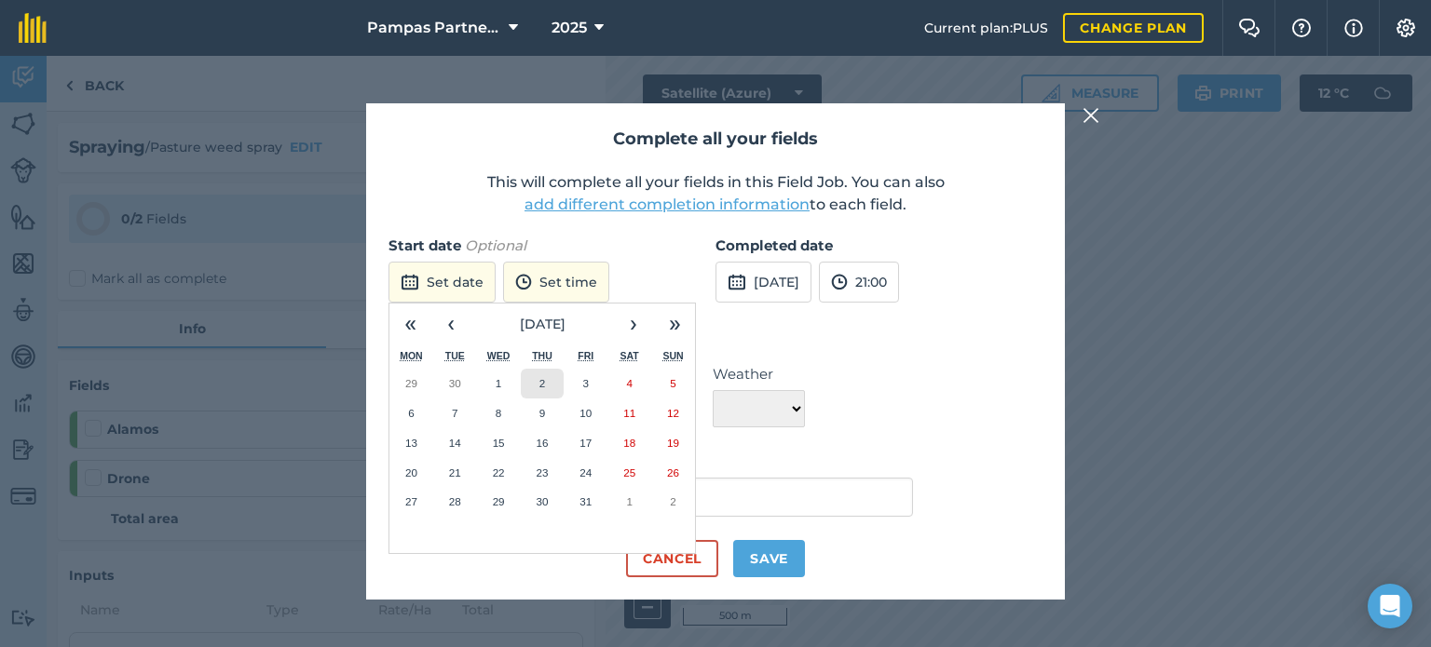
click at [540, 384] on abbr "2" at bounding box center [542, 383] width 6 height 12
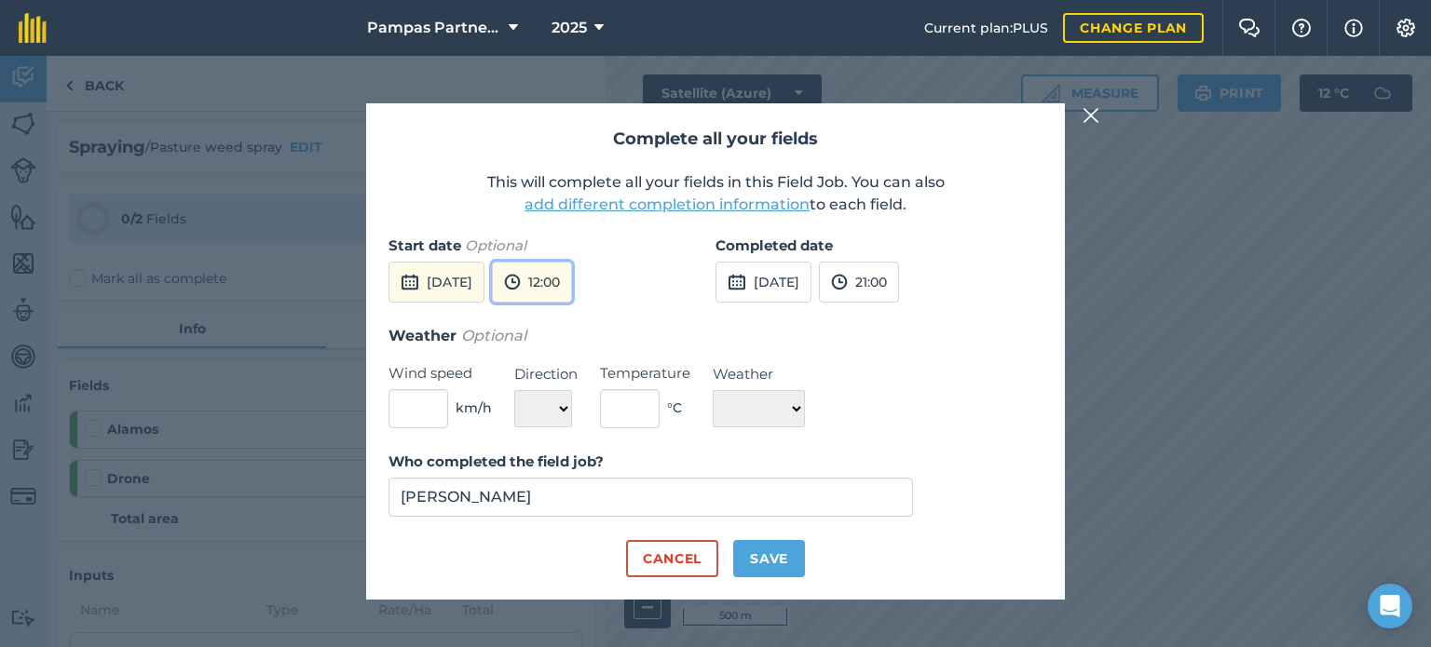
click at [521, 283] on img at bounding box center [512, 282] width 17 height 22
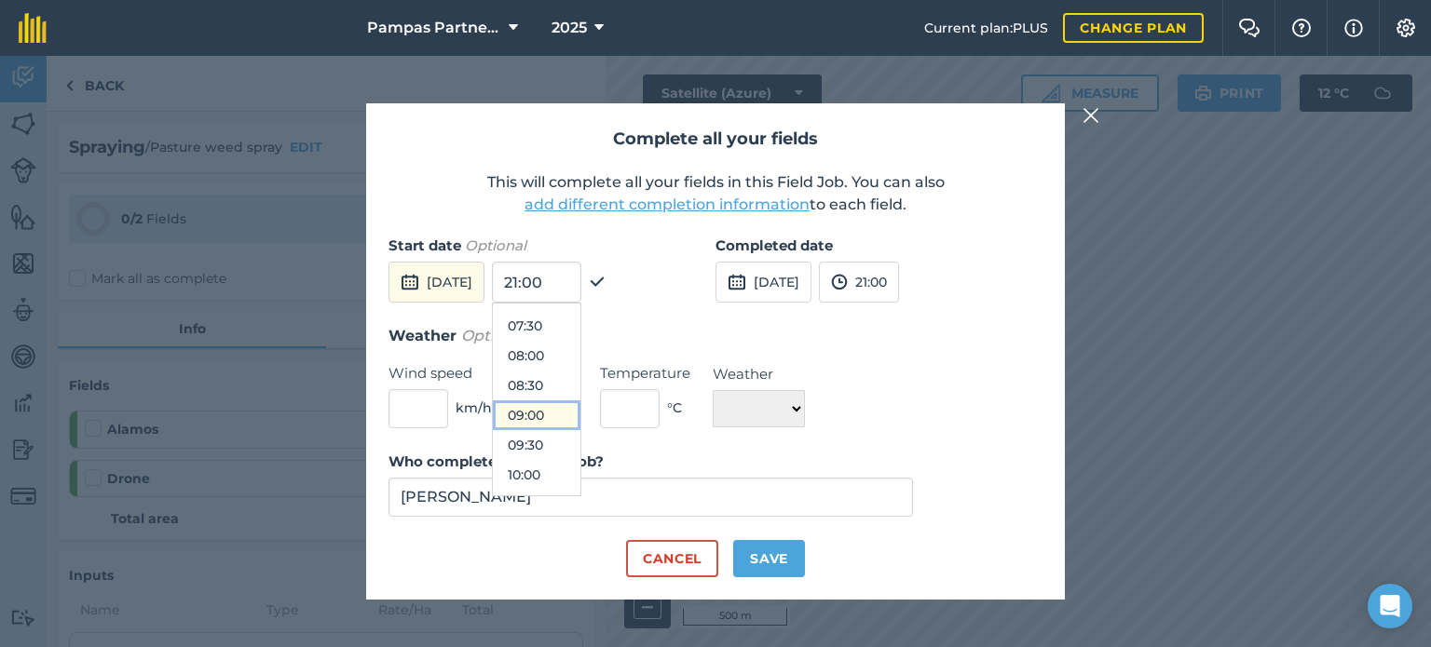
click at [575, 416] on button "09:00" at bounding box center [537, 416] width 88 height 30
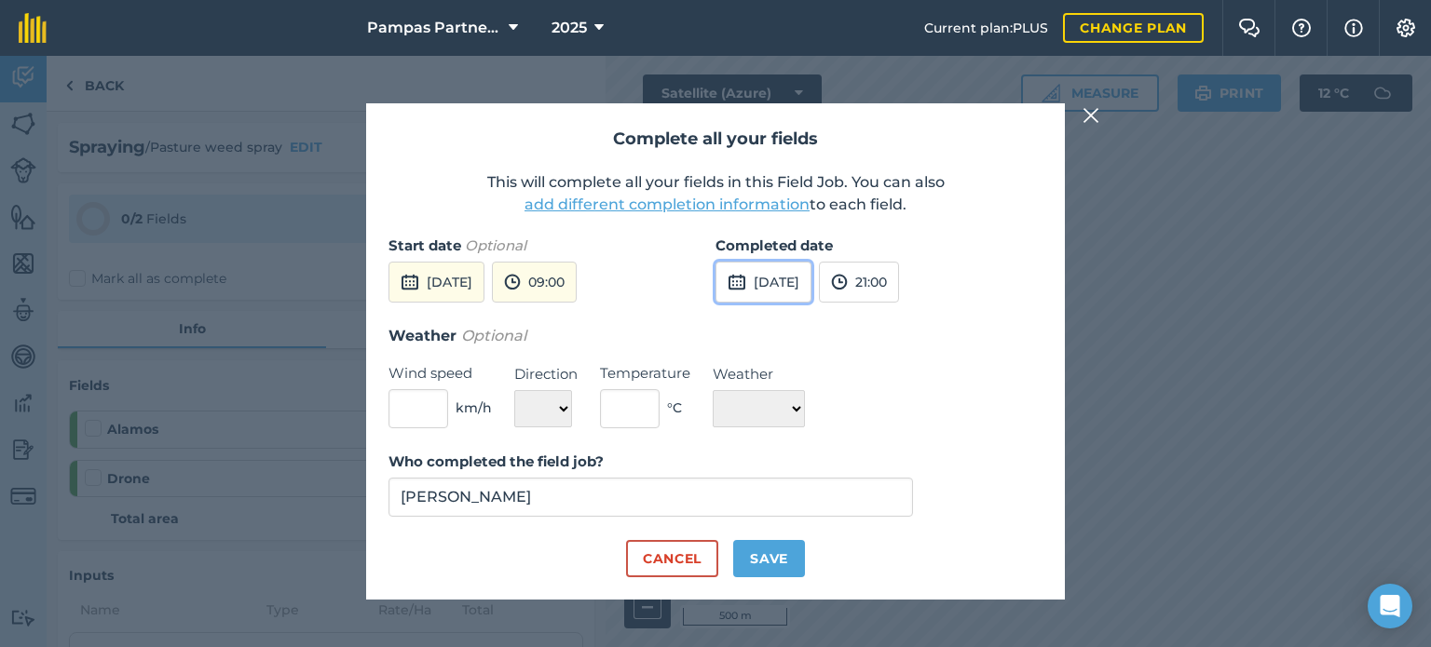
click at [780, 282] on button "[DATE]" at bounding box center [764, 282] width 96 height 41
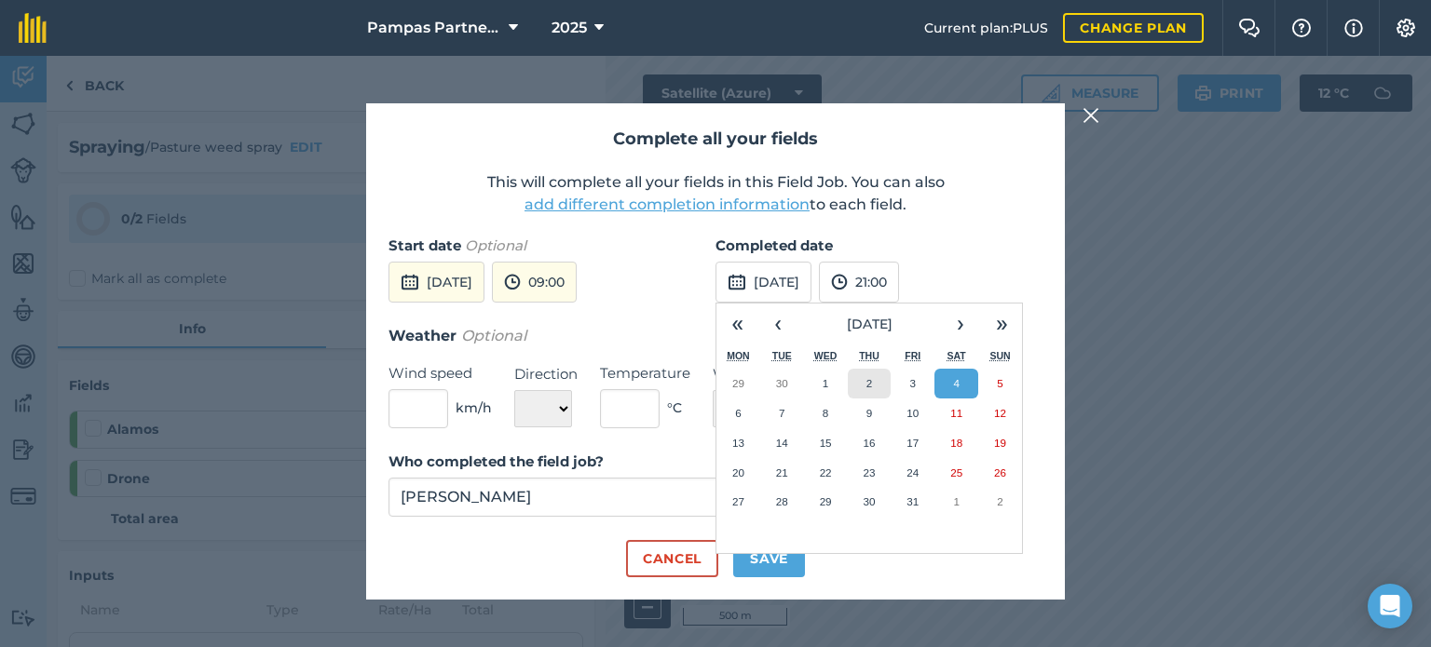
click at [868, 389] on abbr "2" at bounding box center [869, 383] width 6 height 12
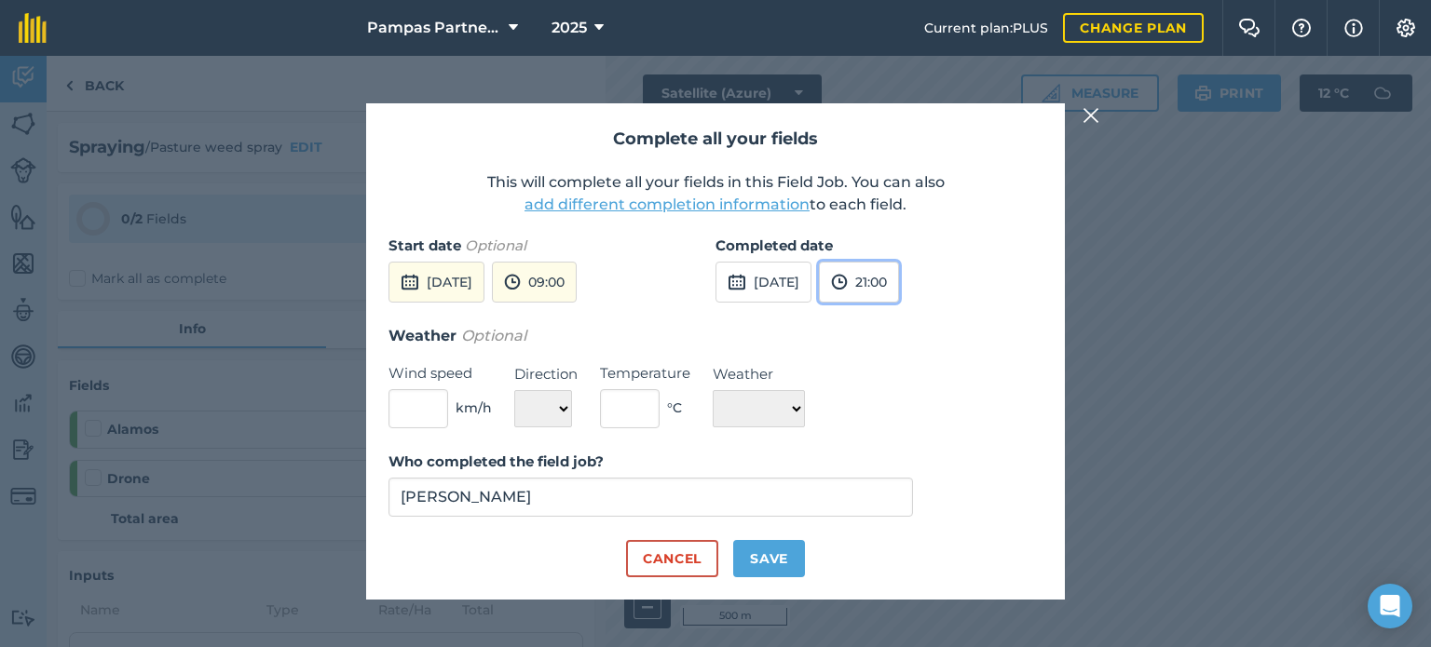
click at [899, 285] on button "21:00" at bounding box center [859, 282] width 80 height 41
click at [904, 340] on button "10:30" at bounding box center [864, 341] width 88 height 30
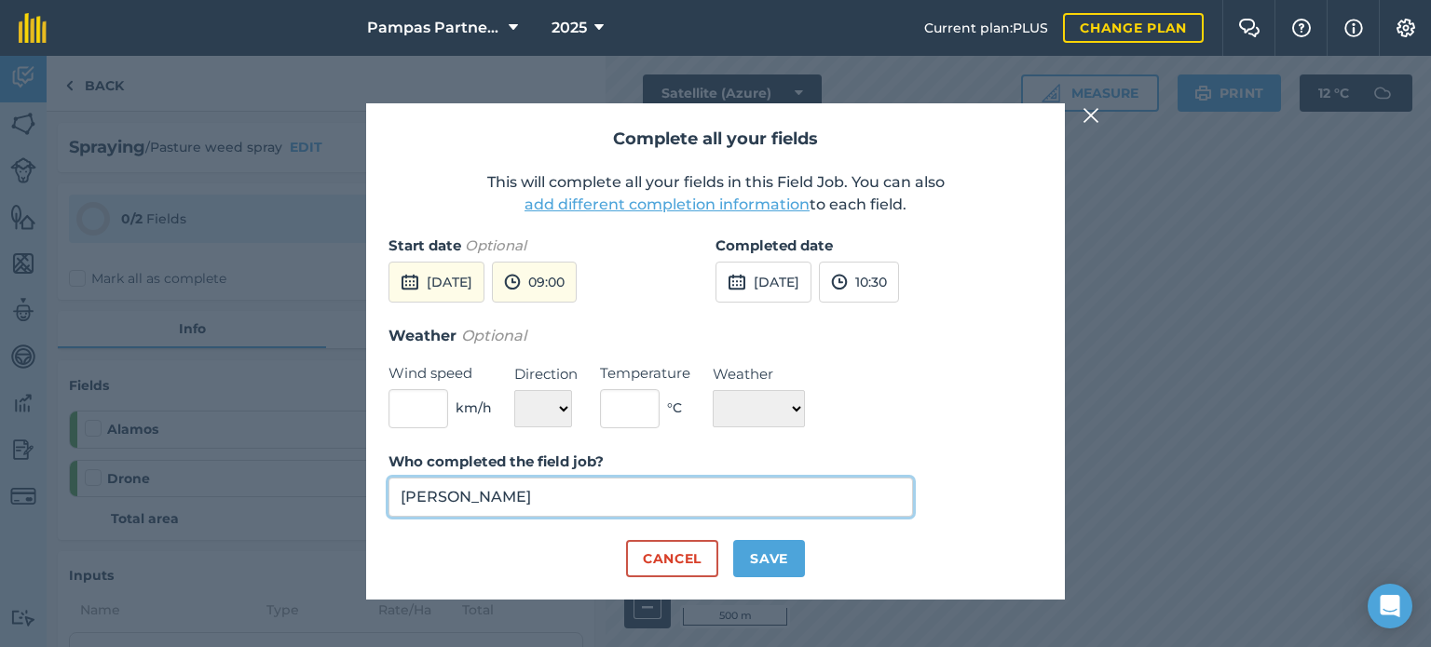
click at [551, 503] on input "[PERSON_NAME]" at bounding box center [650, 497] width 525 height 39
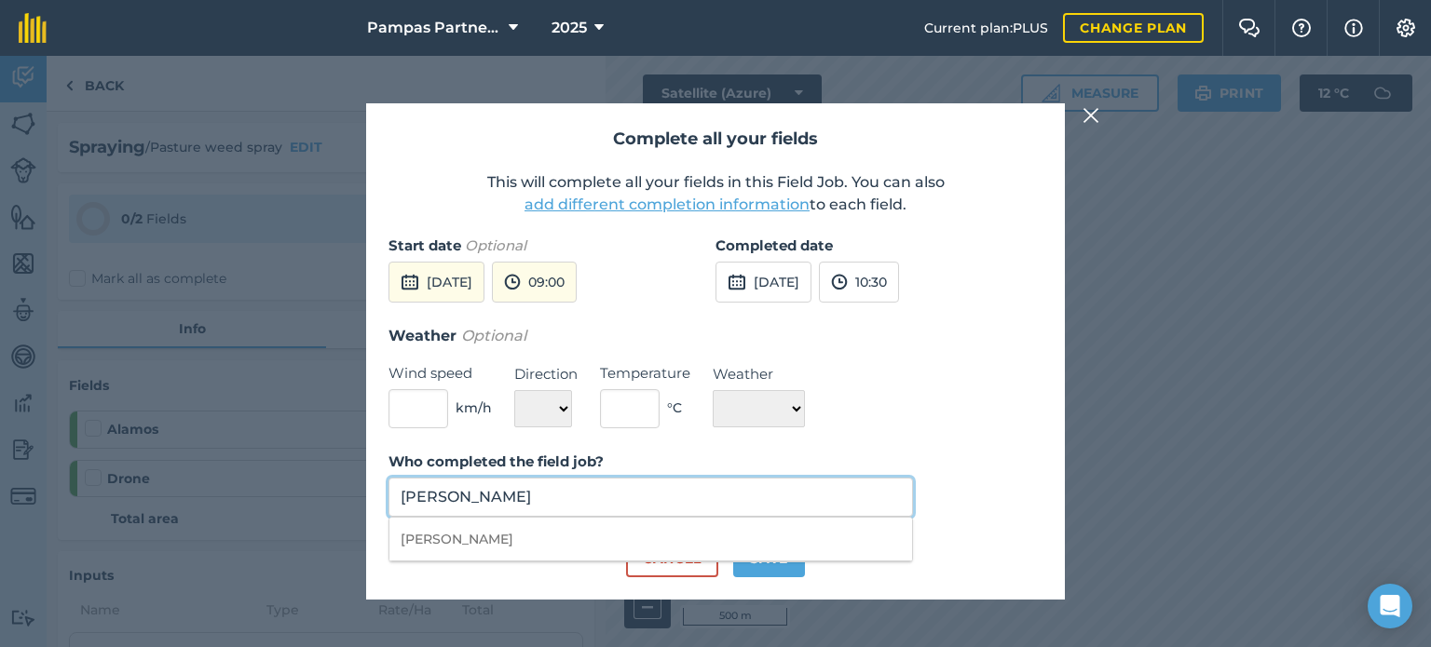
click at [551, 503] on input "[PERSON_NAME]" at bounding box center [650, 497] width 525 height 39
click at [552, 503] on input "[PERSON_NAME]" at bounding box center [650, 497] width 525 height 39
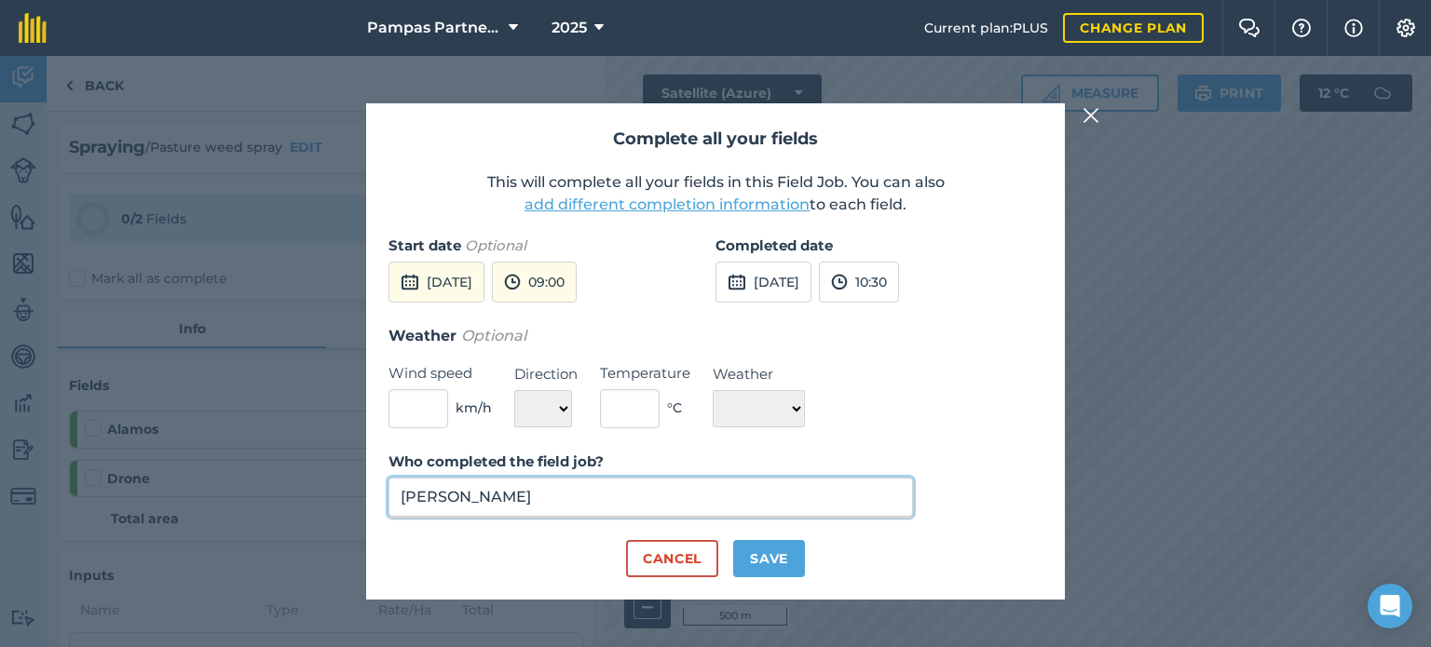
type input "[PERSON_NAME]"
click at [773, 552] on button "Save" at bounding box center [769, 558] width 72 height 37
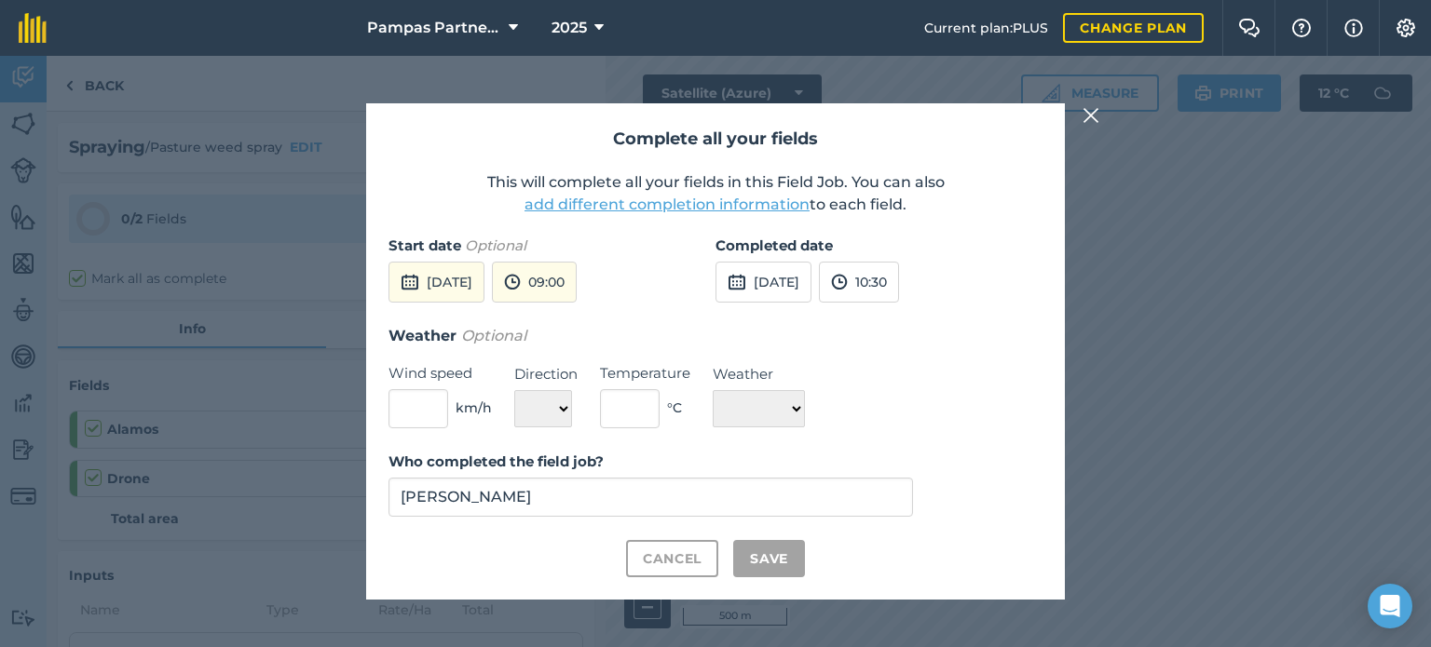
checkbox input "true"
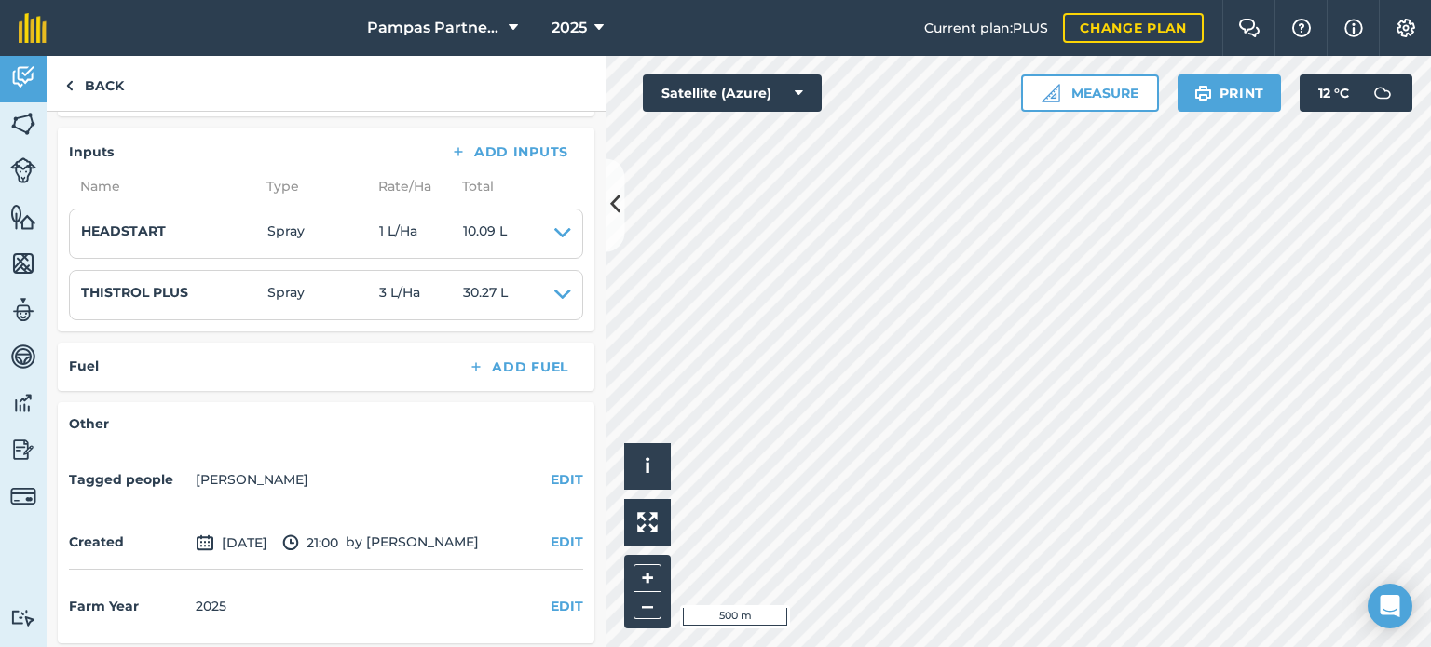
scroll to position [484, 0]
